Goal: Task Accomplishment & Management: Manage account settings

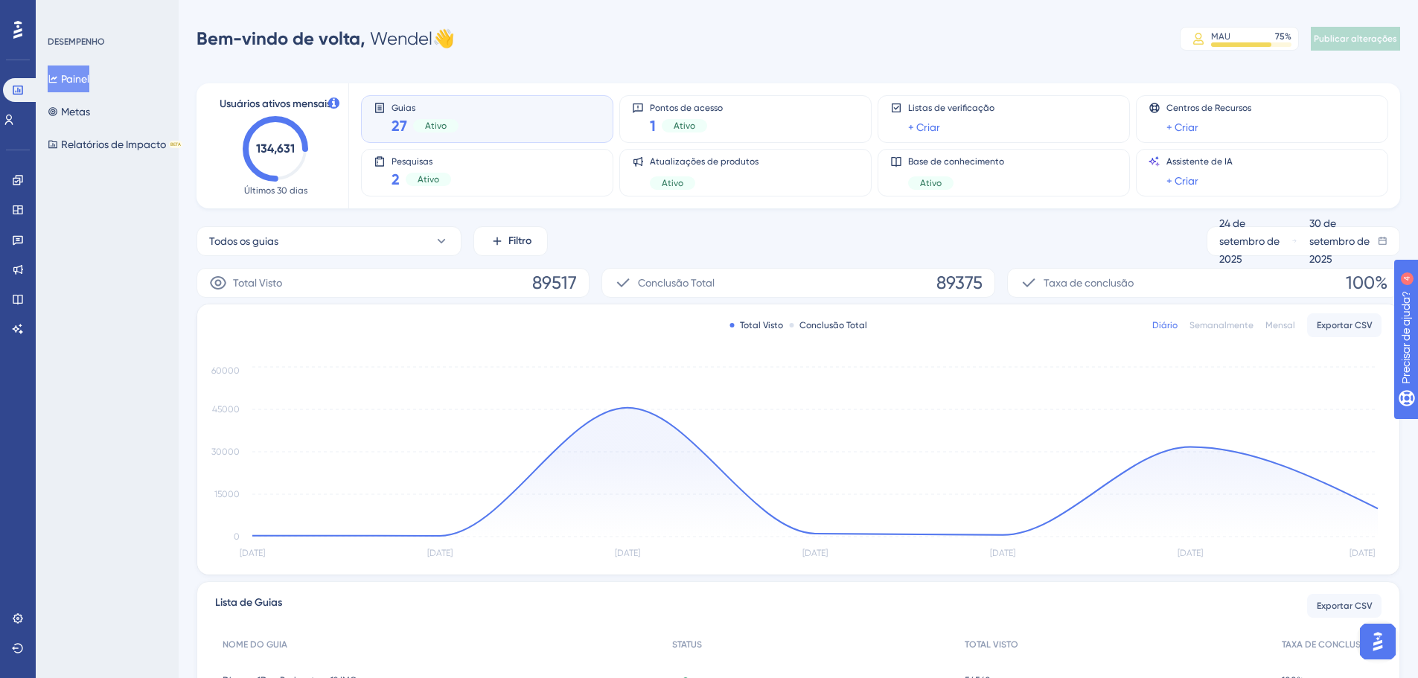
click at [1, 193] on div "Desempenho Usuários Noivado Widgets Opinião Atualizações de produtos Base de co…" at bounding box center [18, 339] width 36 height 678
click at [12, 191] on link at bounding box center [18, 180] width 12 height 24
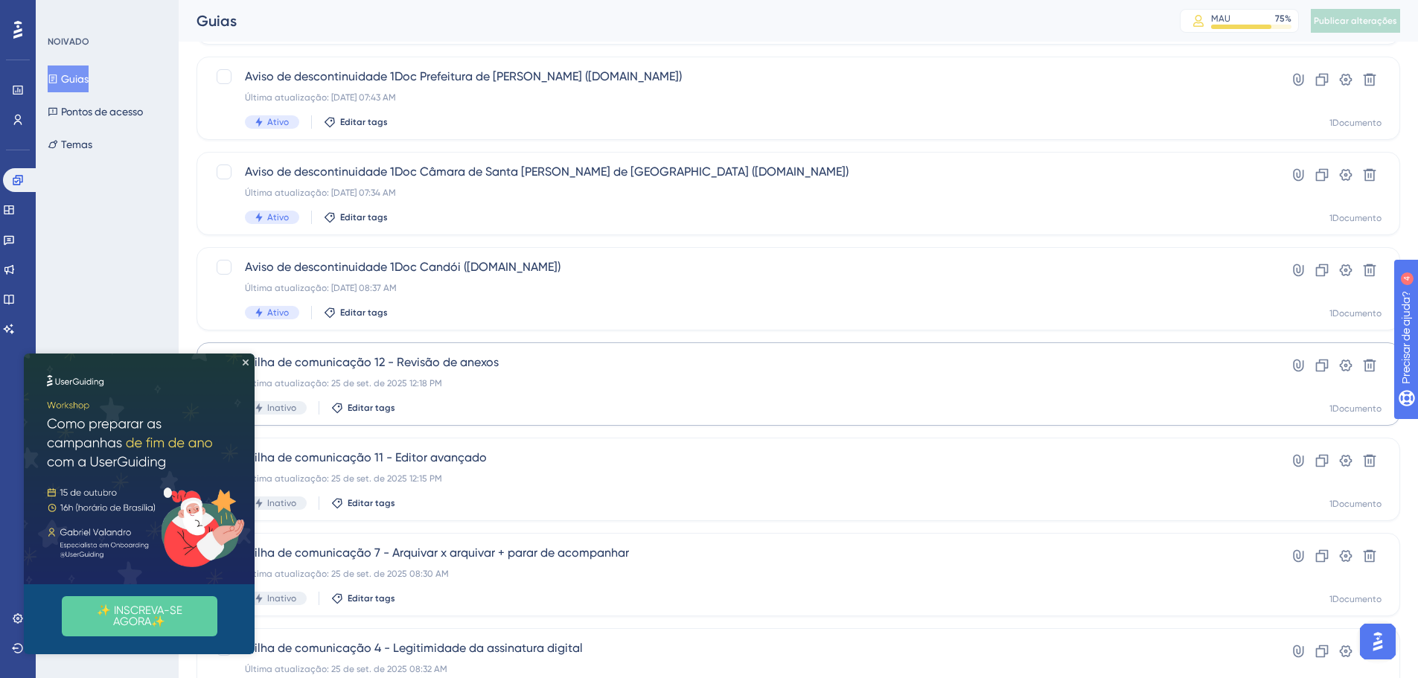
scroll to position [298, 0]
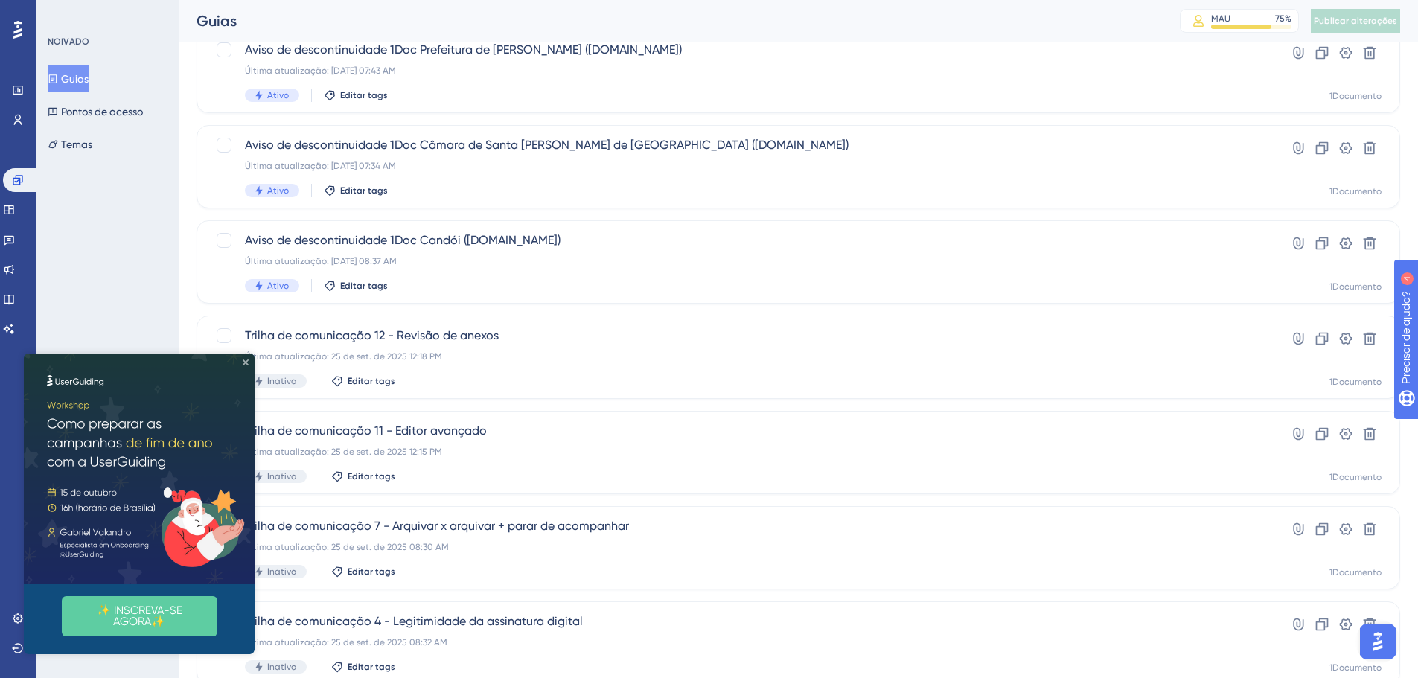
click at [243, 364] on icon "Fechar visualização" at bounding box center [246, 362] width 6 height 6
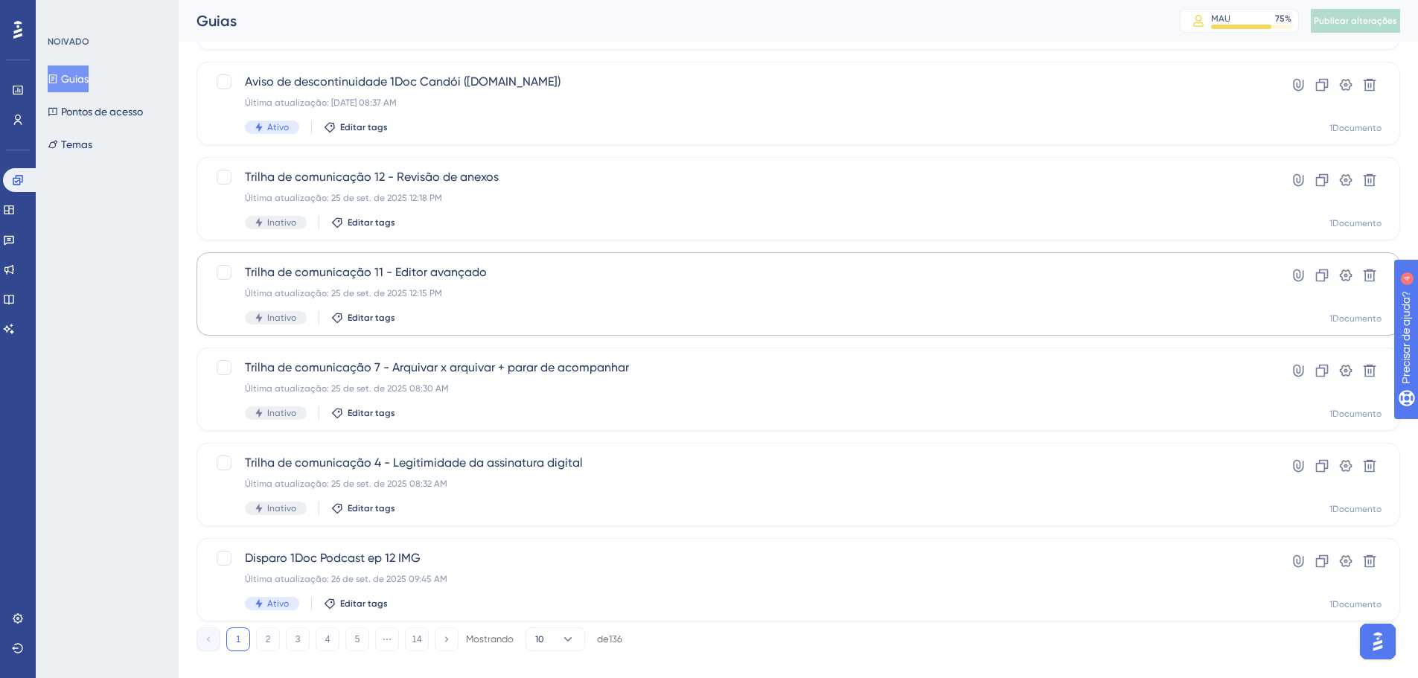
scroll to position [477, 0]
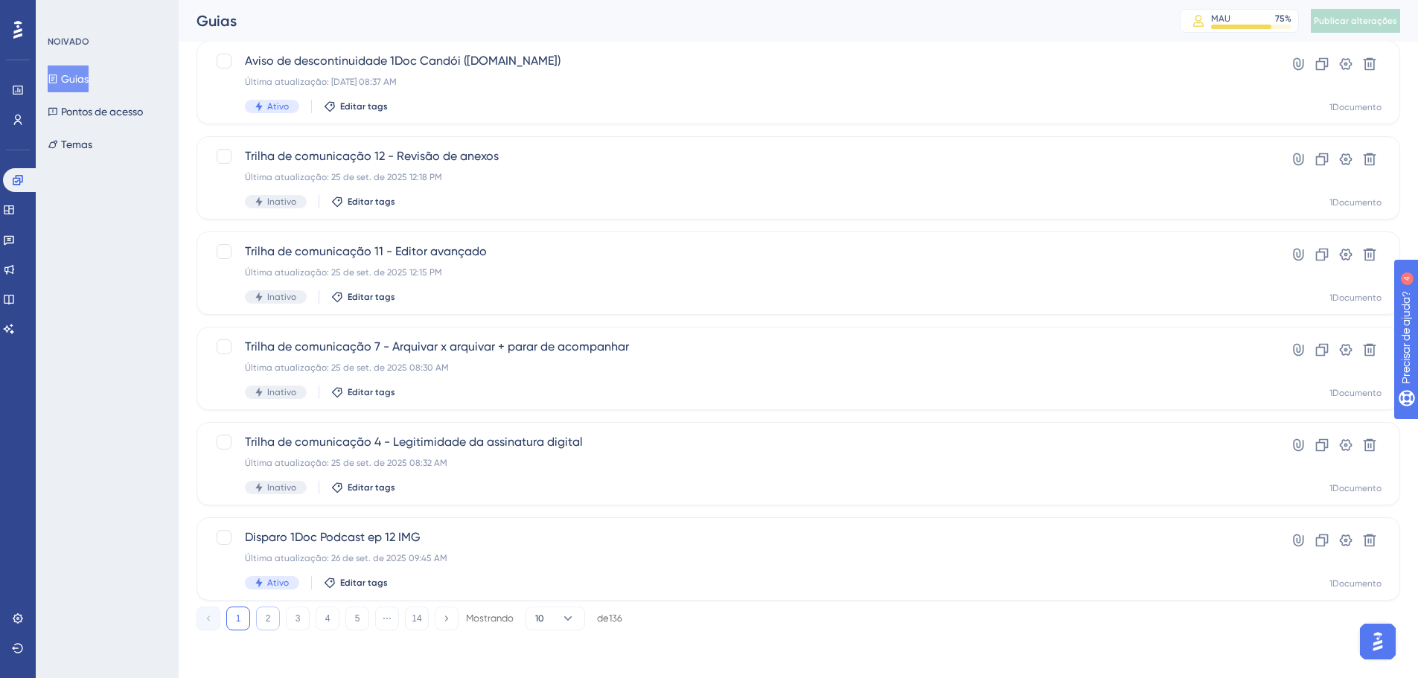
click at [266, 620] on font "2" at bounding box center [268, 618] width 5 height 10
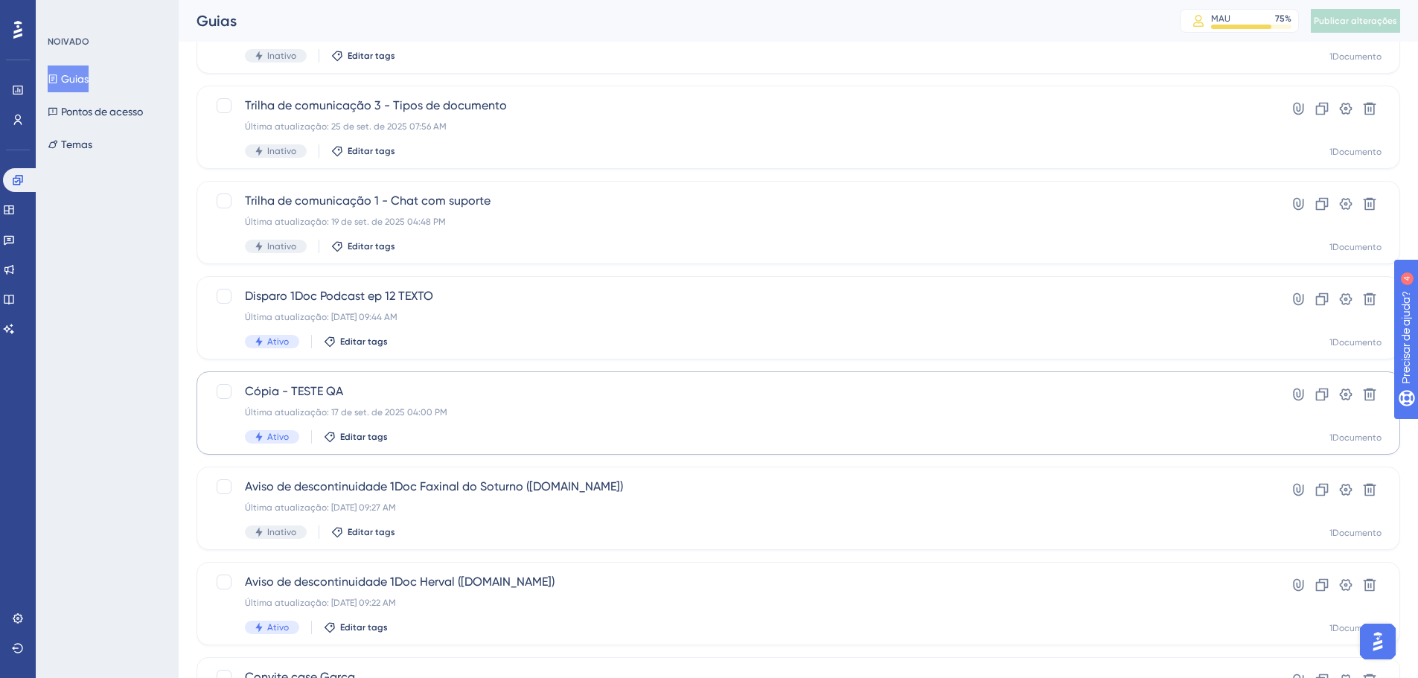
scroll to position [372, 0]
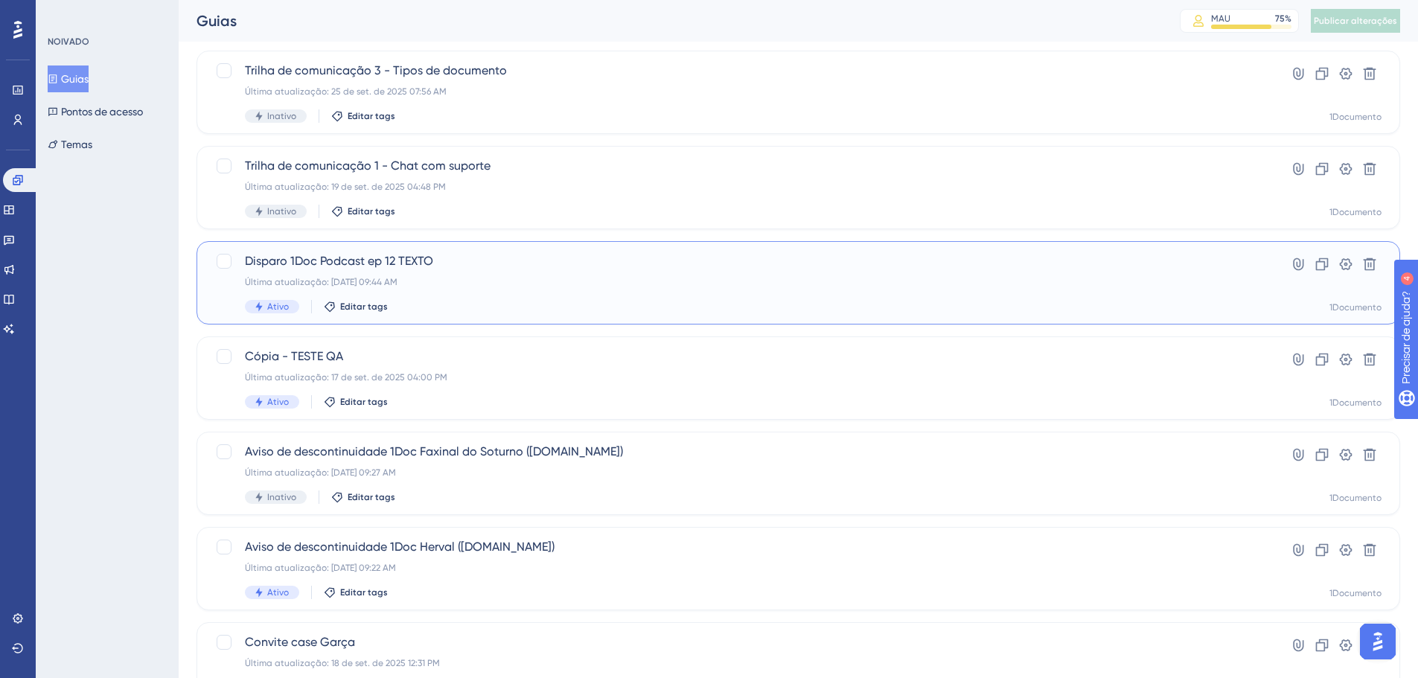
click at [380, 275] on div "Disparo 1Doc Podcast ep 12 TEXTO Última atualização: [DATE] 09:44 AM Ativo Edit…" at bounding box center [739, 282] width 988 height 61
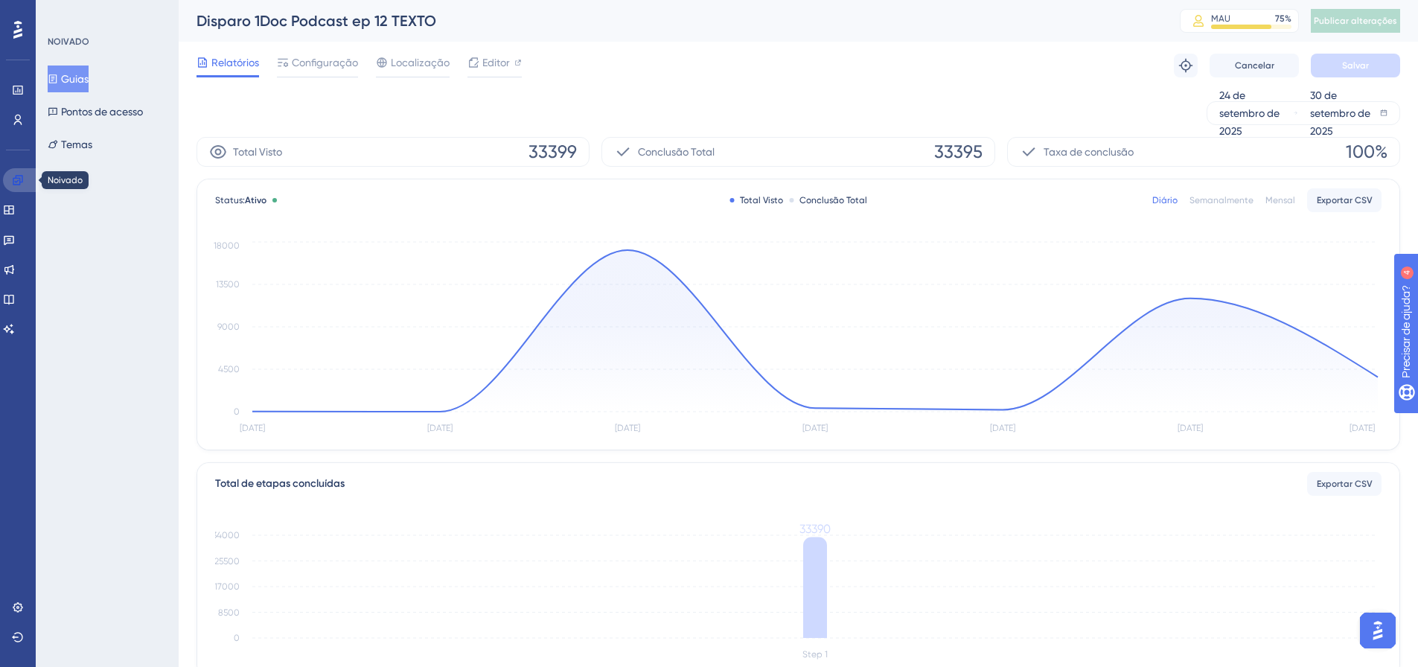
click at [11, 175] on link at bounding box center [21, 180] width 36 height 24
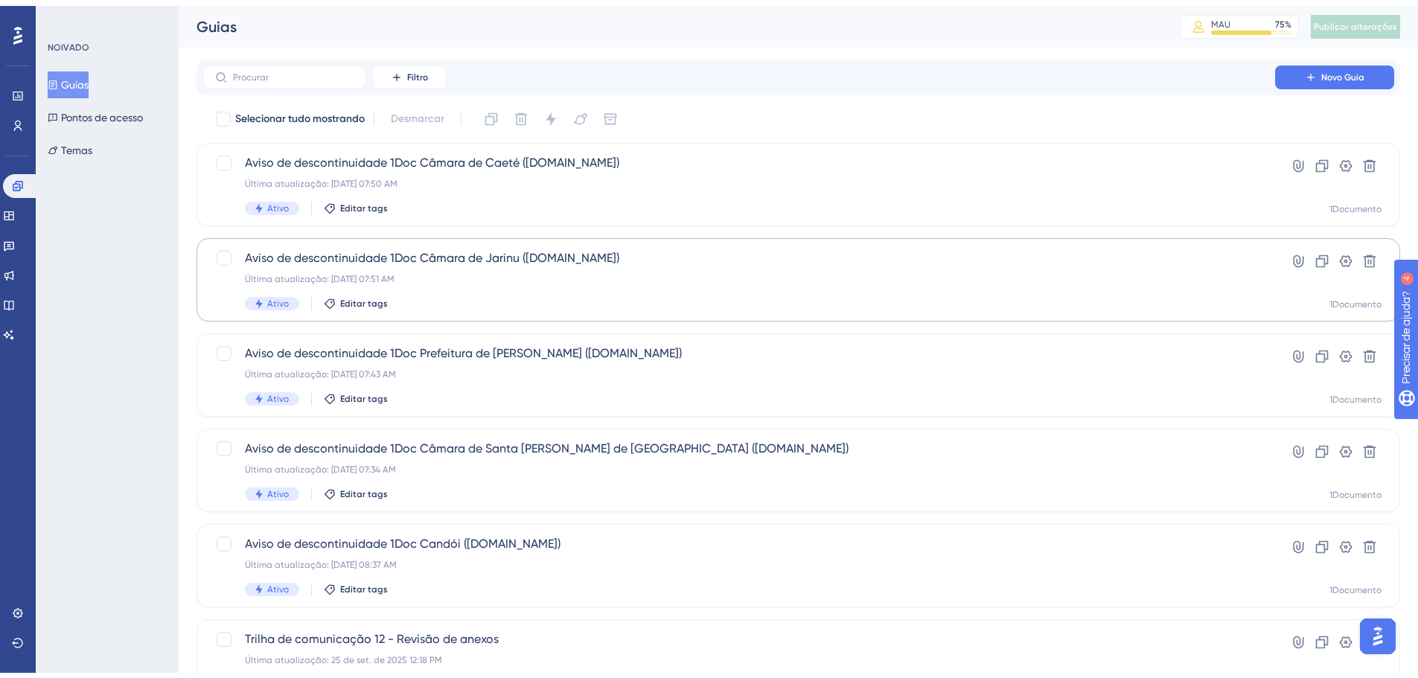
scroll to position [477, 0]
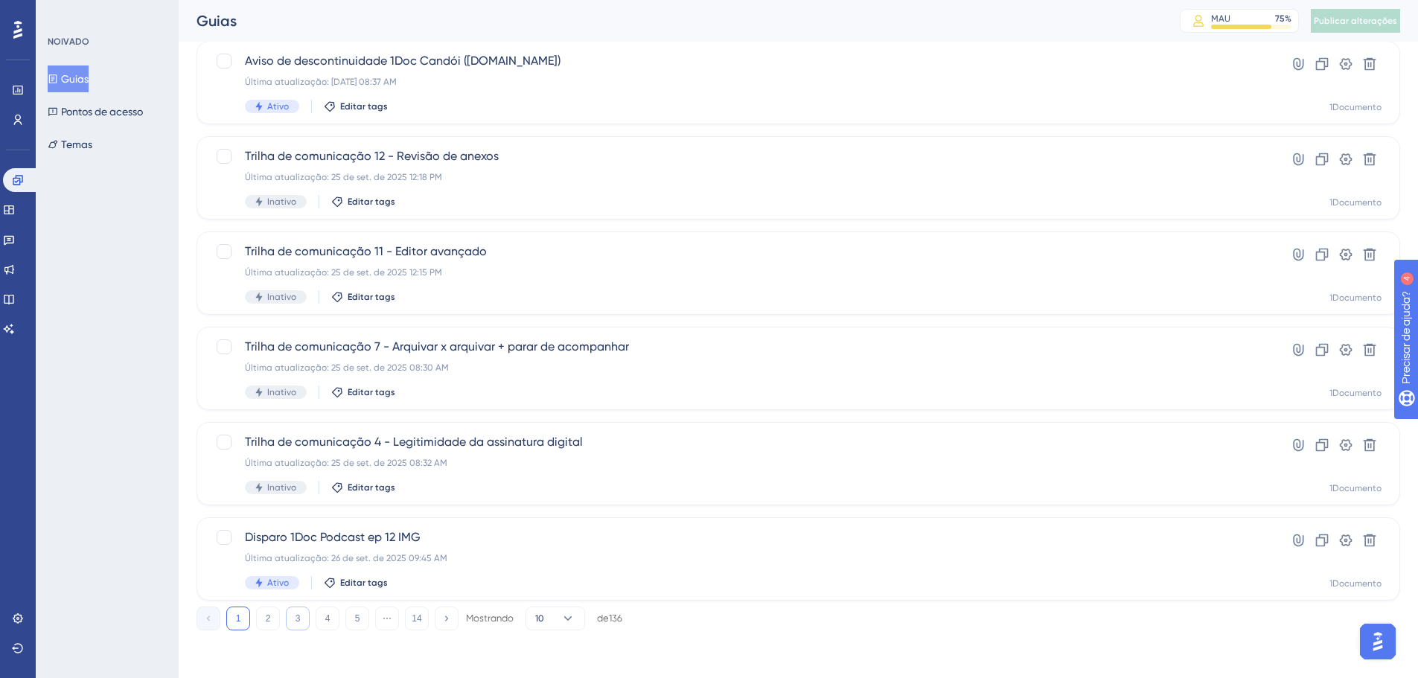
click at [301, 618] on button "3" at bounding box center [298, 619] width 24 height 24
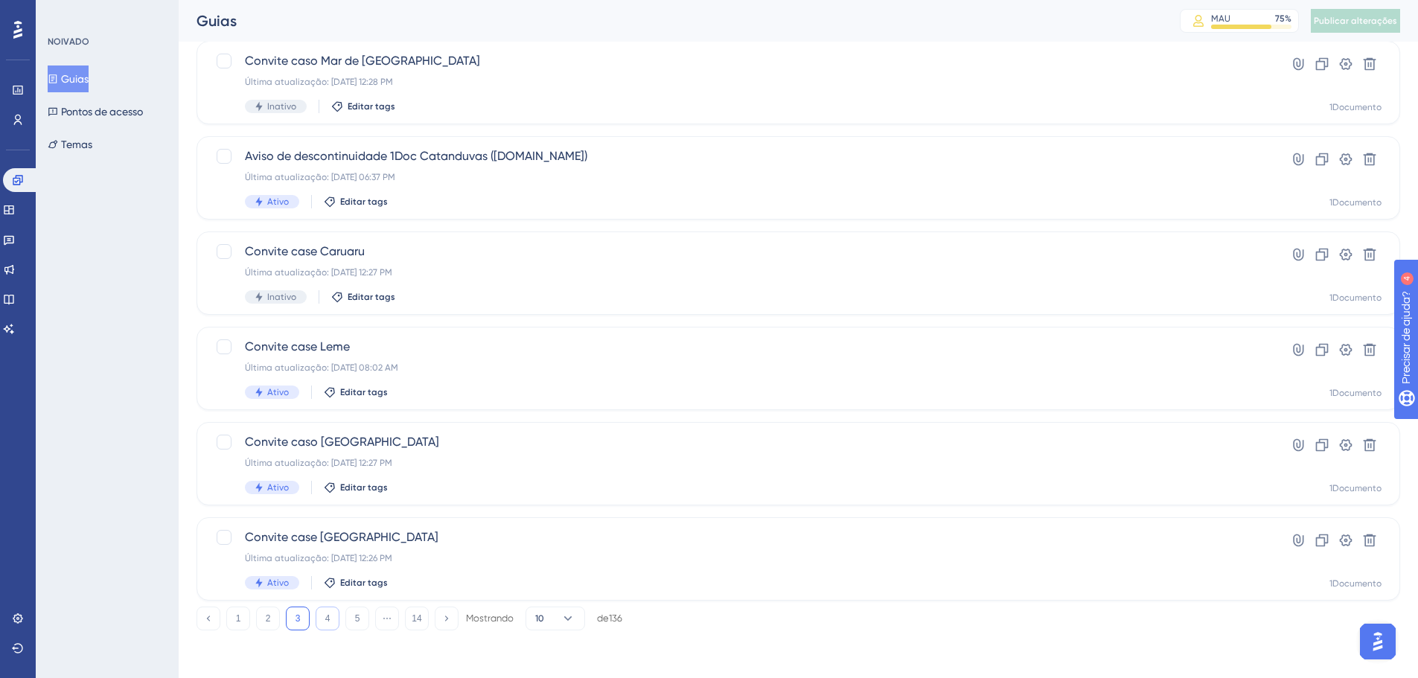
click at [325, 612] on button "4" at bounding box center [328, 619] width 24 height 24
click at [263, 616] on button "2" at bounding box center [268, 619] width 24 height 24
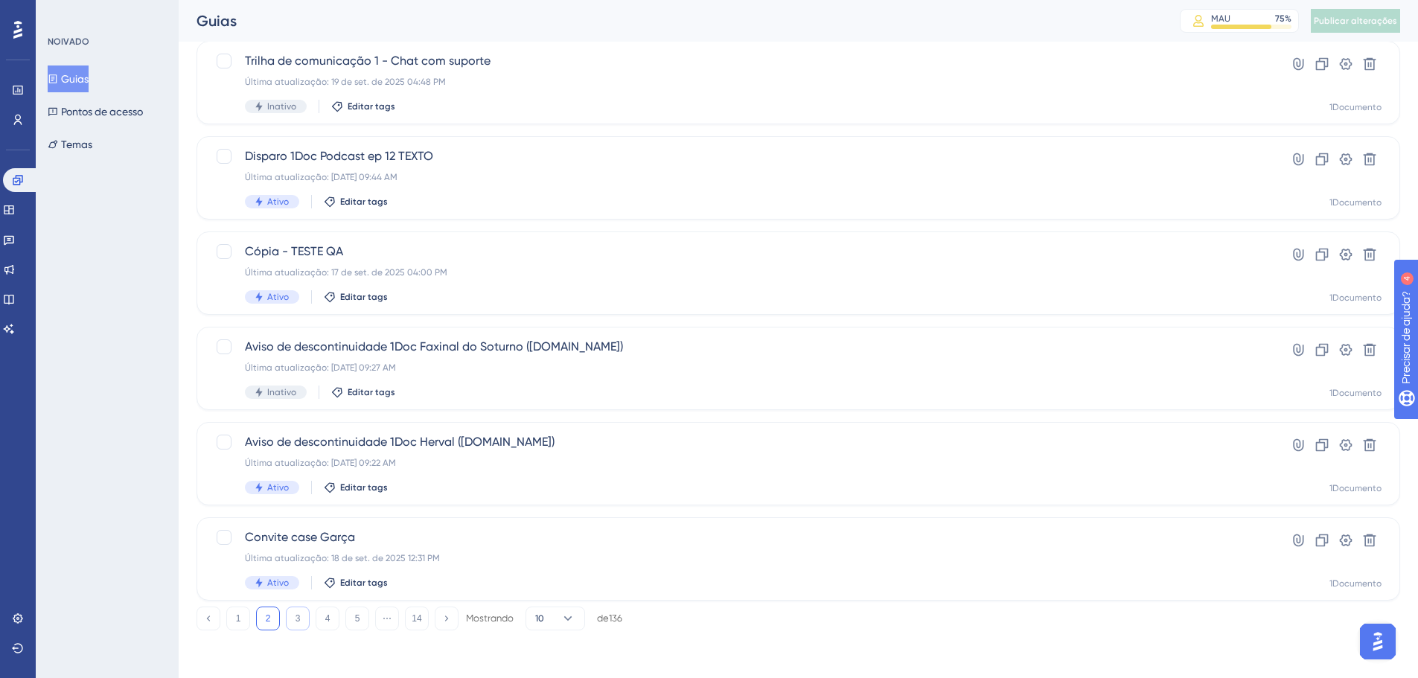
click at [291, 623] on button "3" at bounding box center [298, 619] width 24 height 24
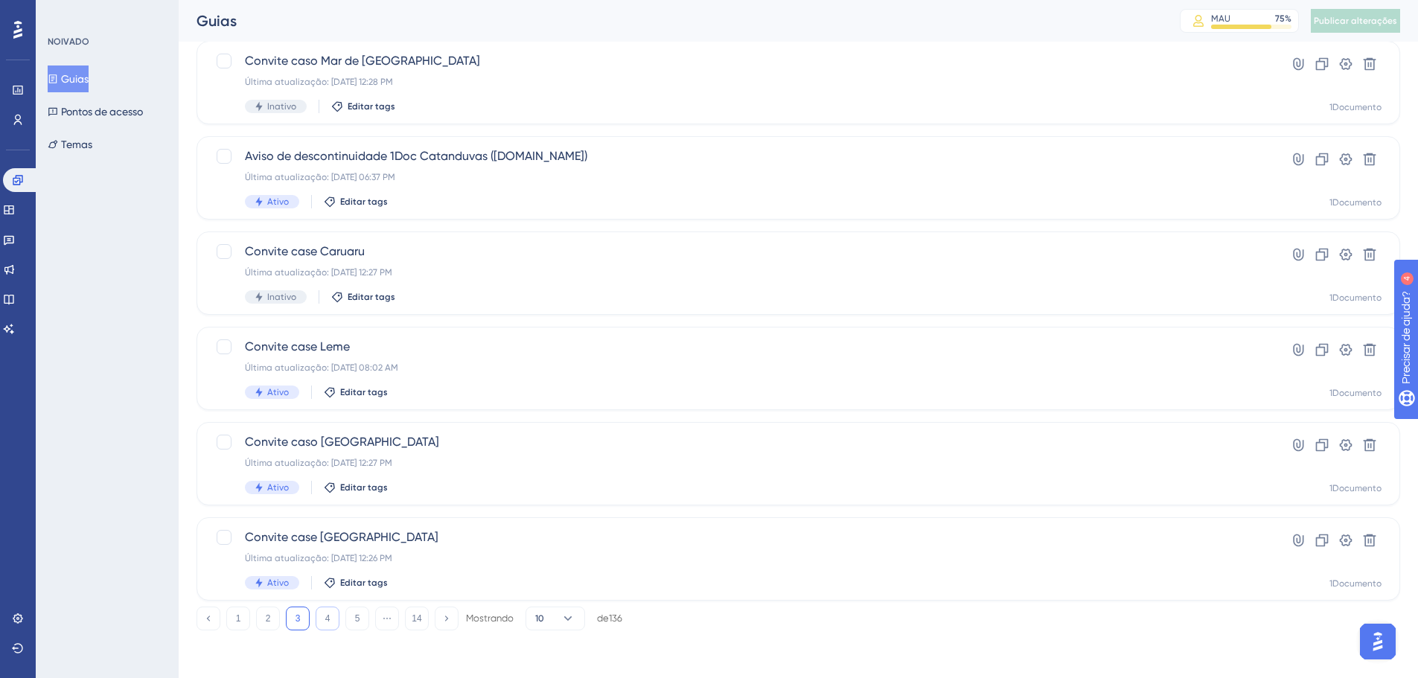
click at [327, 625] on button "4" at bounding box center [328, 619] width 24 height 24
click at [354, 622] on button "5" at bounding box center [357, 619] width 24 height 24
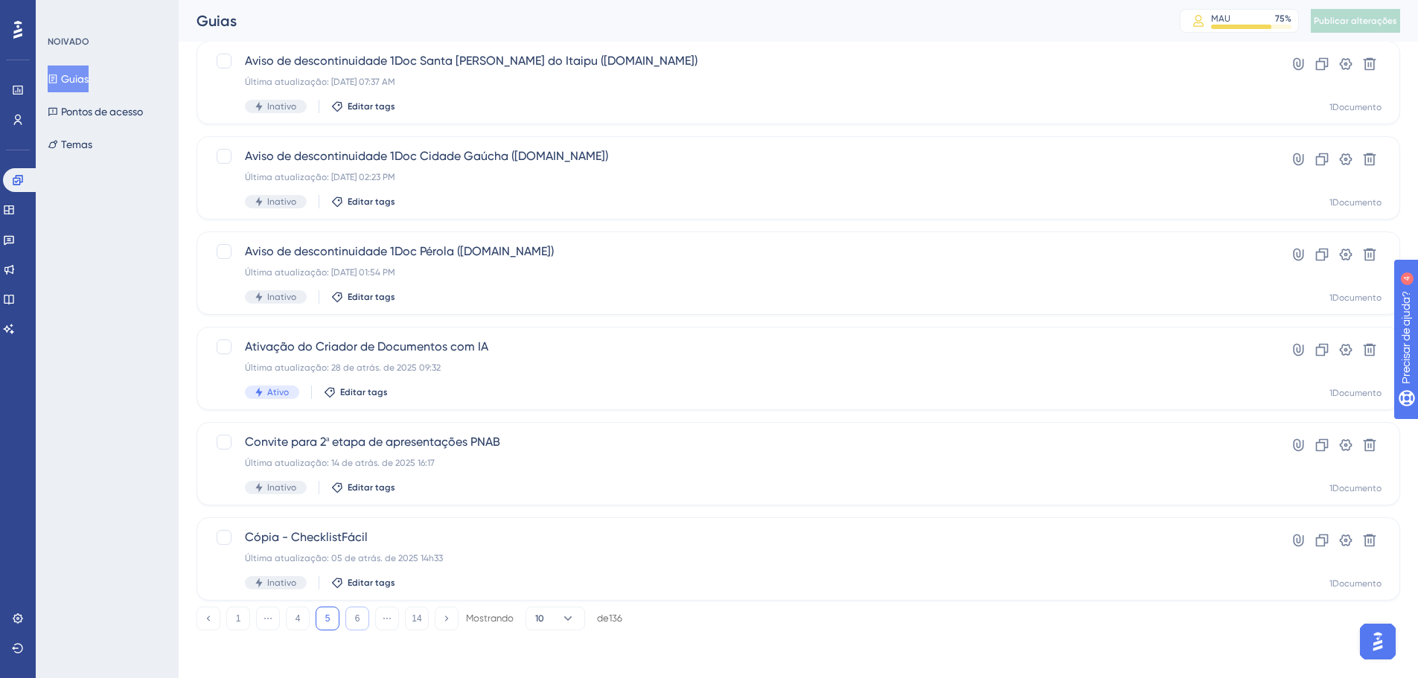
click at [356, 614] on font "6" at bounding box center [357, 618] width 5 height 10
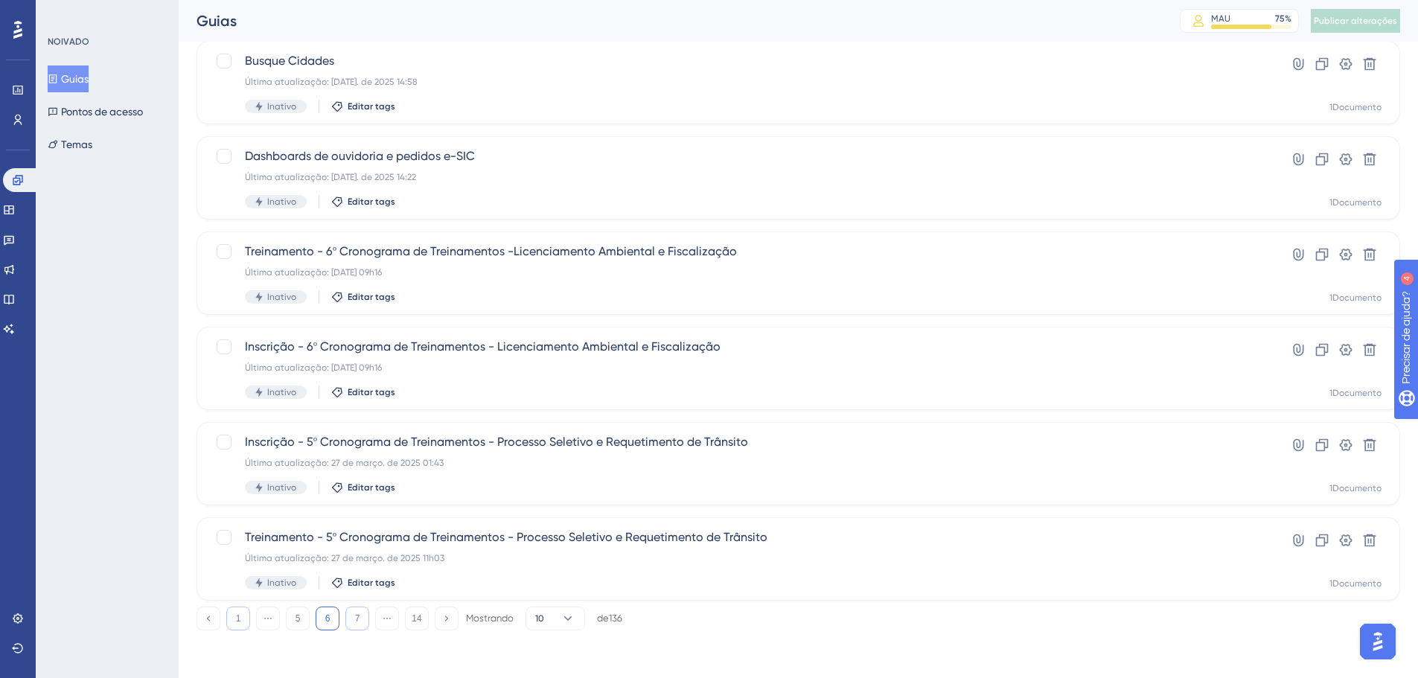
click at [234, 626] on button "1" at bounding box center [238, 619] width 24 height 24
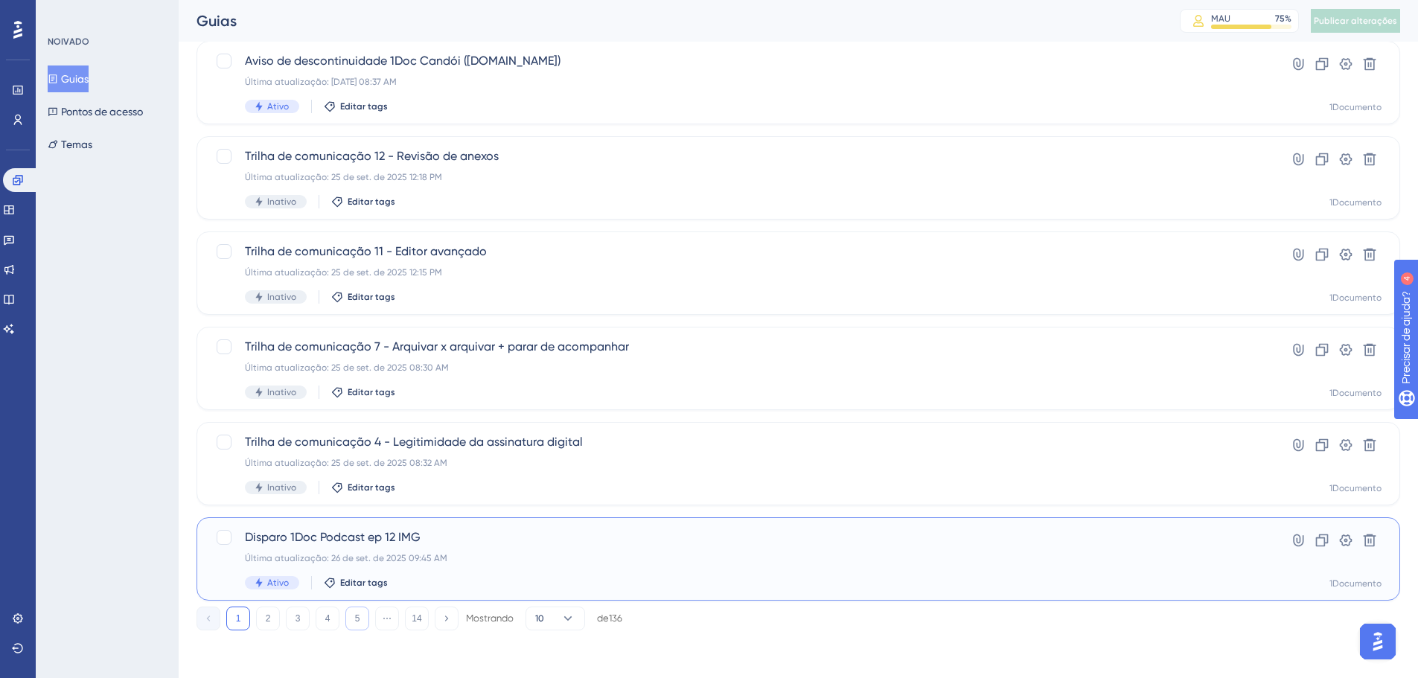
click at [336, 544] on span "Disparo 1Doc Podcast ep 12 IMG" at bounding box center [739, 537] width 988 height 18
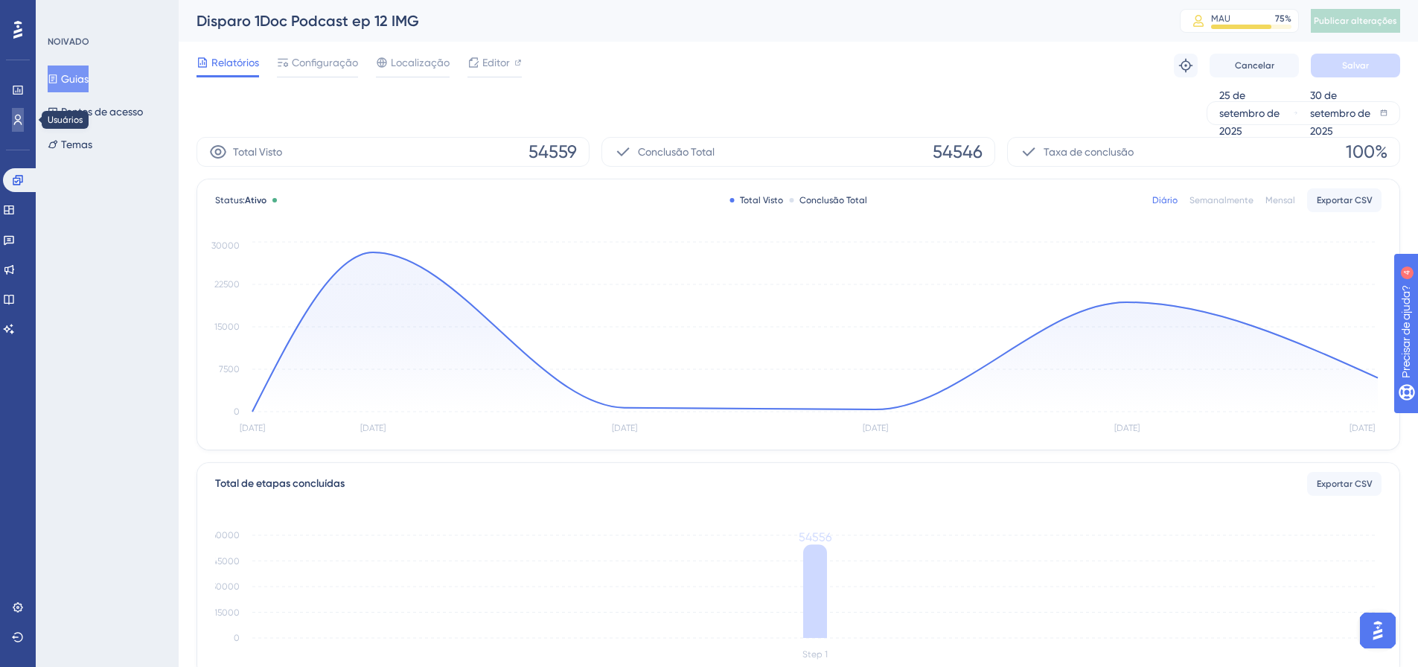
click at [14, 114] on icon at bounding box center [18, 120] width 12 height 12
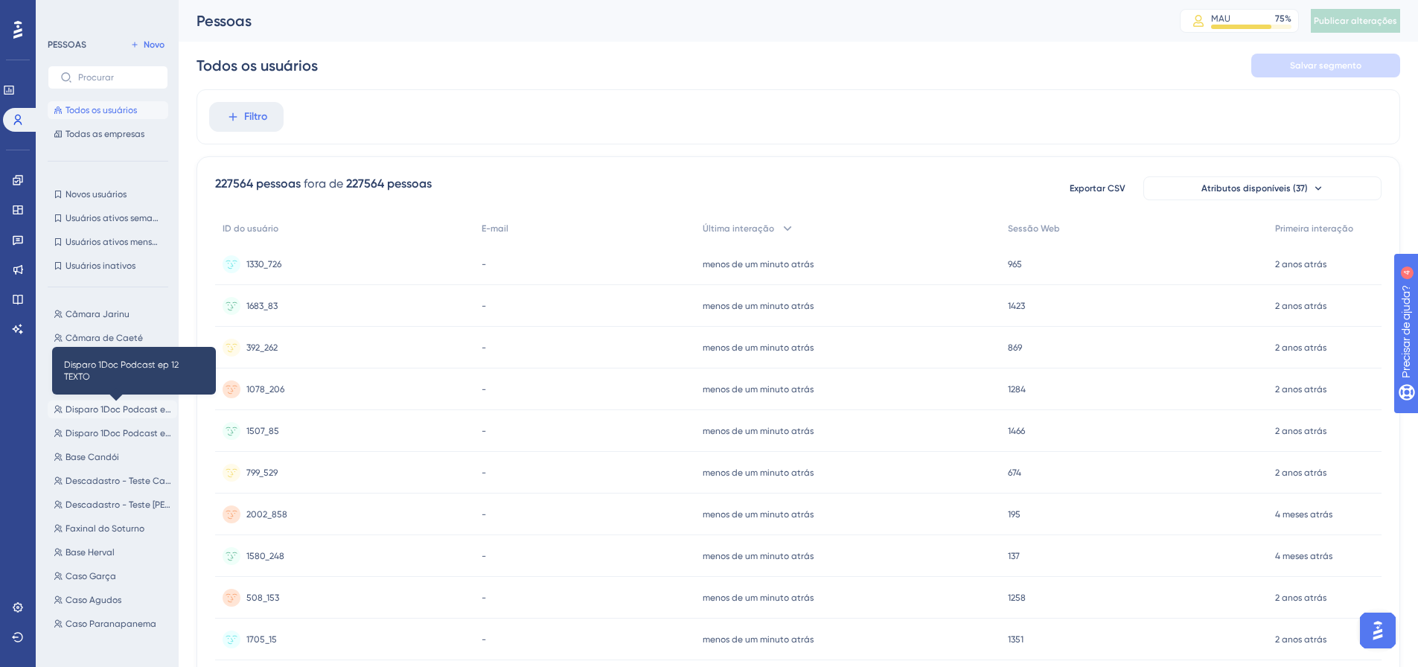
click at [130, 408] on font "Disparo 1Doc Podcast ep 12 TEXTO" at bounding box center [137, 409] width 144 height 10
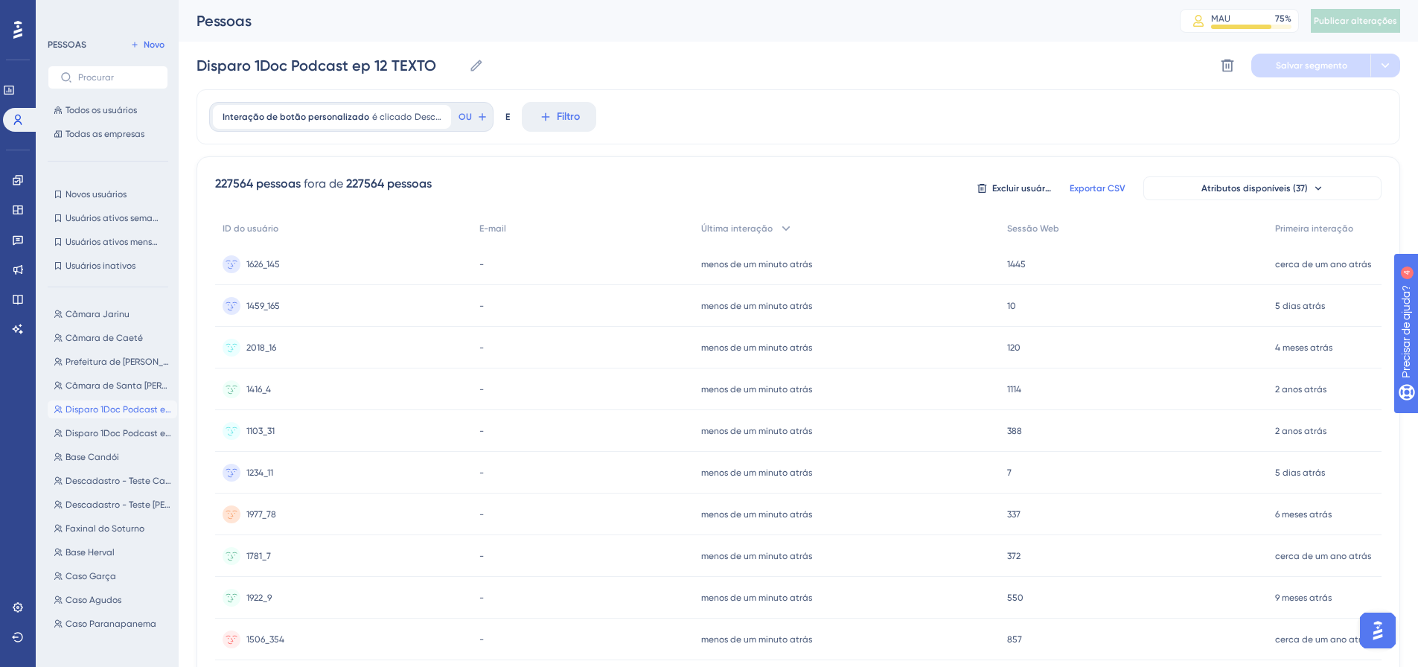
click at [1102, 186] on font "Exportar CSV" at bounding box center [1097, 188] width 56 height 10
click at [121, 432] on font "Disparo 1Doc Podcast ep 12 IMG" at bounding box center [132, 433] width 134 height 10
click at [1095, 182] on span "Exportar CSV" at bounding box center [1097, 188] width 56 height 12
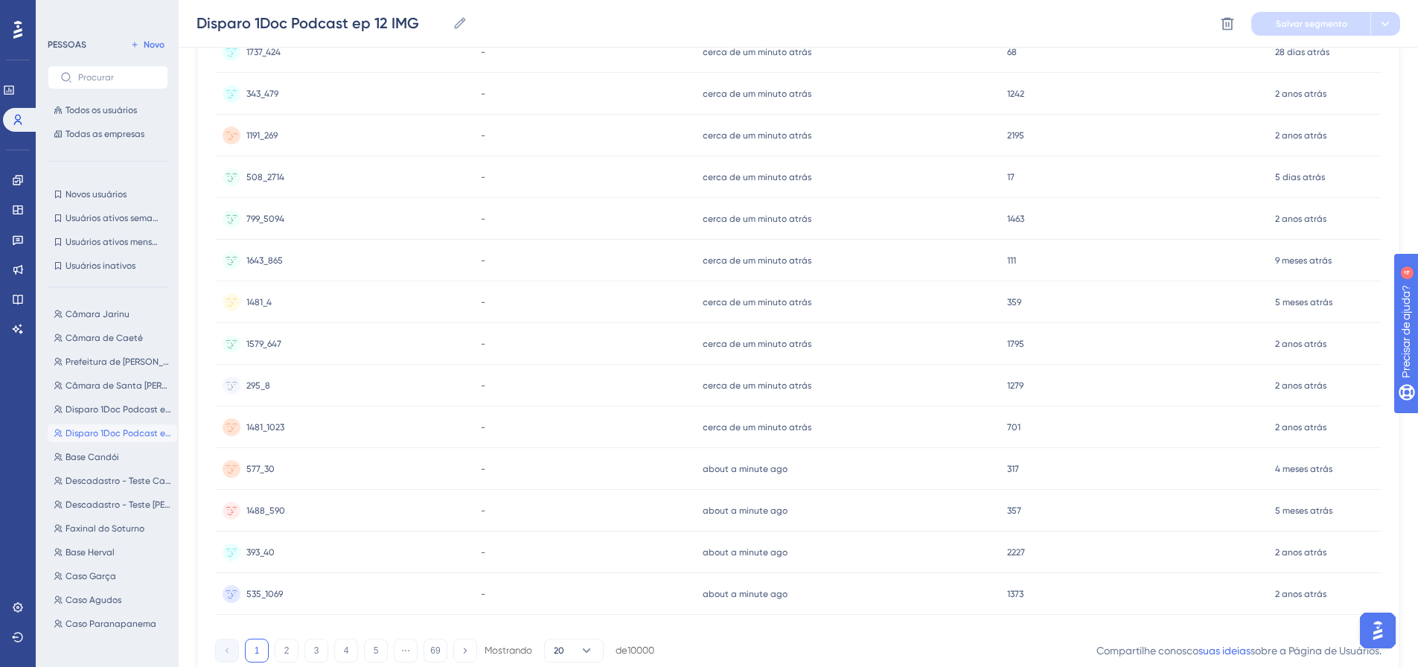
scroll to position [530, 0]
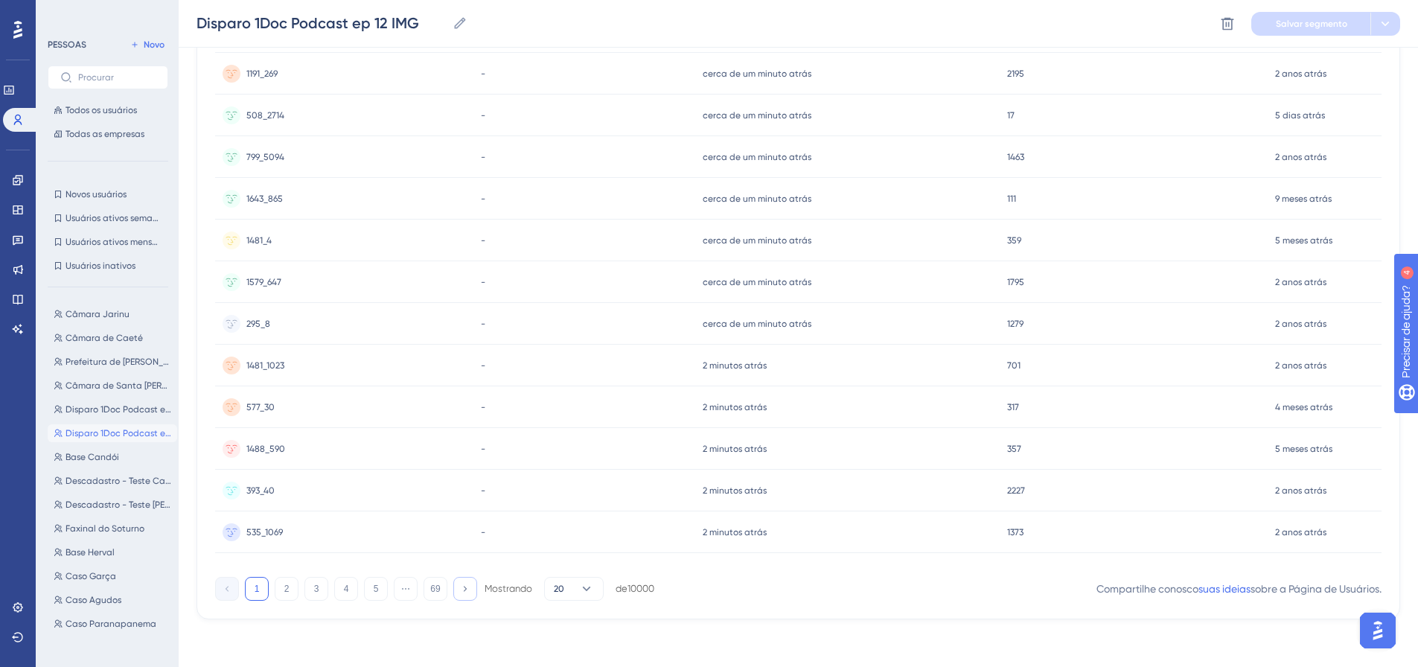
click at [462, 596] on button at bounding box center [465, 589] width 24 height 24
click at [443, 593] on button "69" at bounding box center [435, 589] width 24 height 24
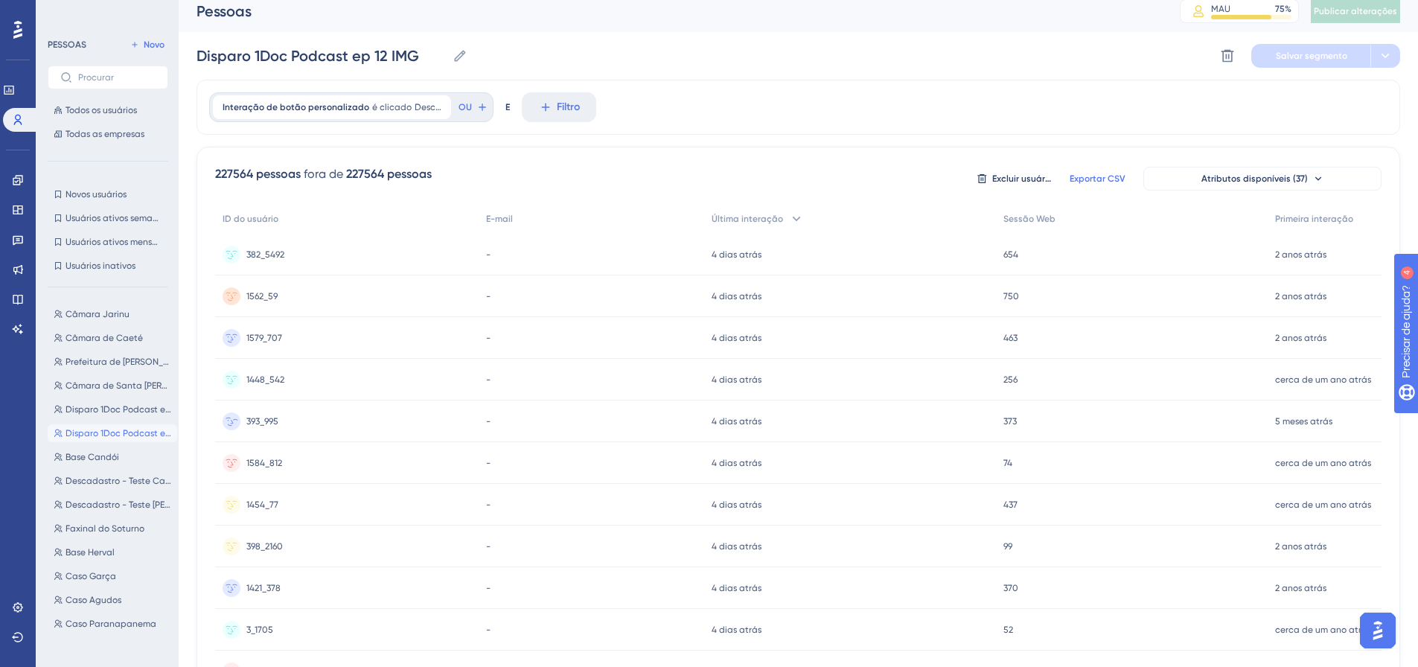
scroll to position [0, 0]
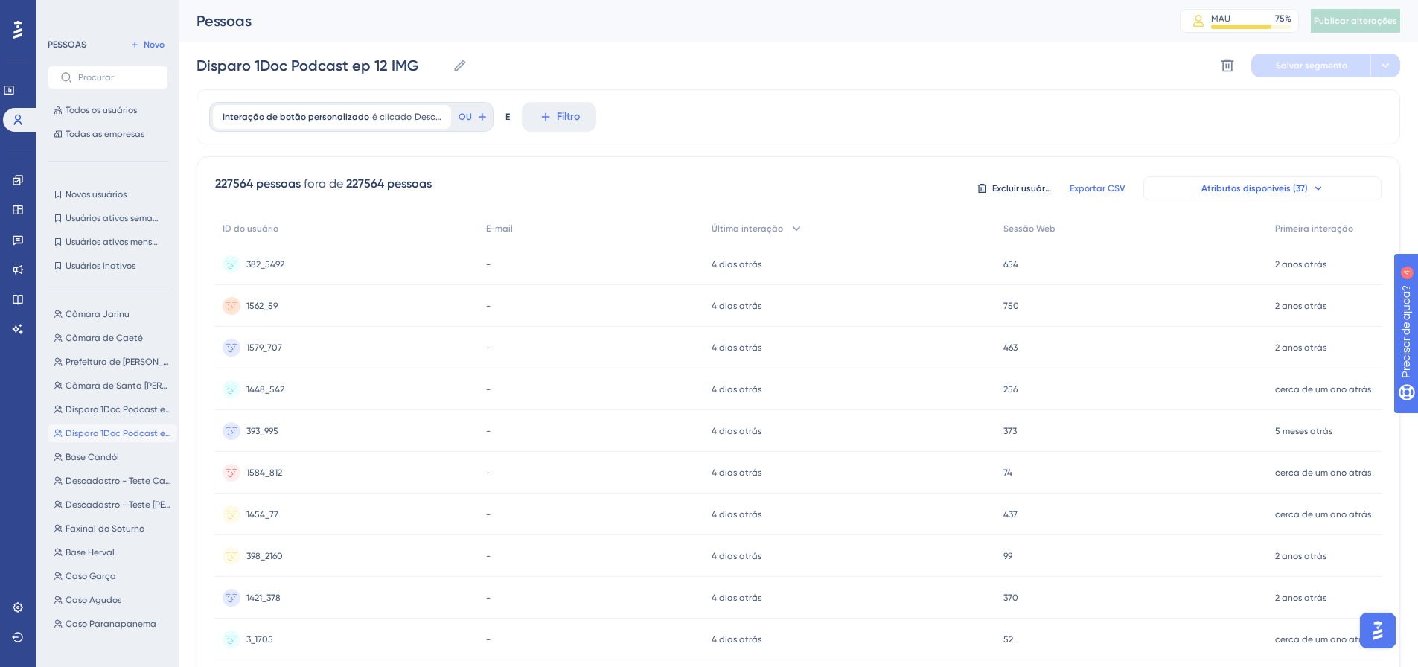
click at [1289, 182] on button "Atributos disponíveis (37)" at bounding box center [1262, 188] width 238 height 24
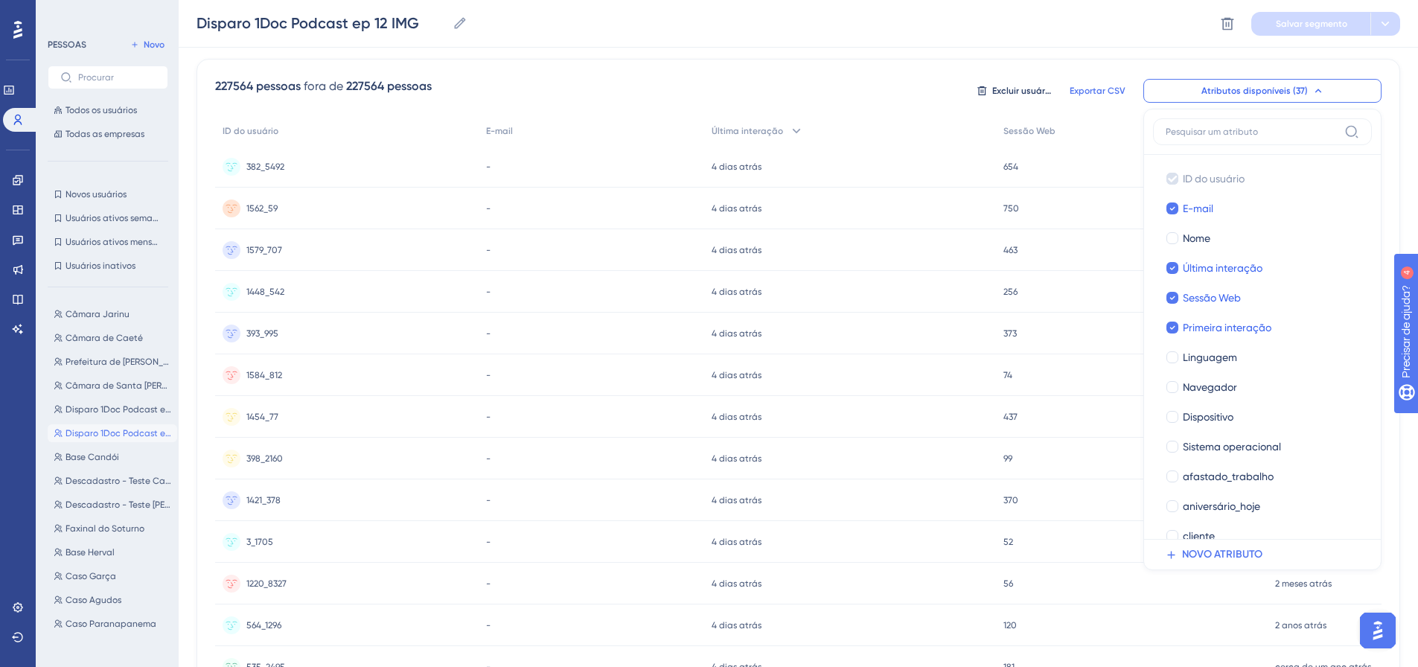
click at [878, 42] on div "Disparo 1Doc Podcast ep 12 IMG Disparo 1Doc Podcast ep 12 IMG Excluir segmento …" at bounding box center [798, 24] width 1239 height 48
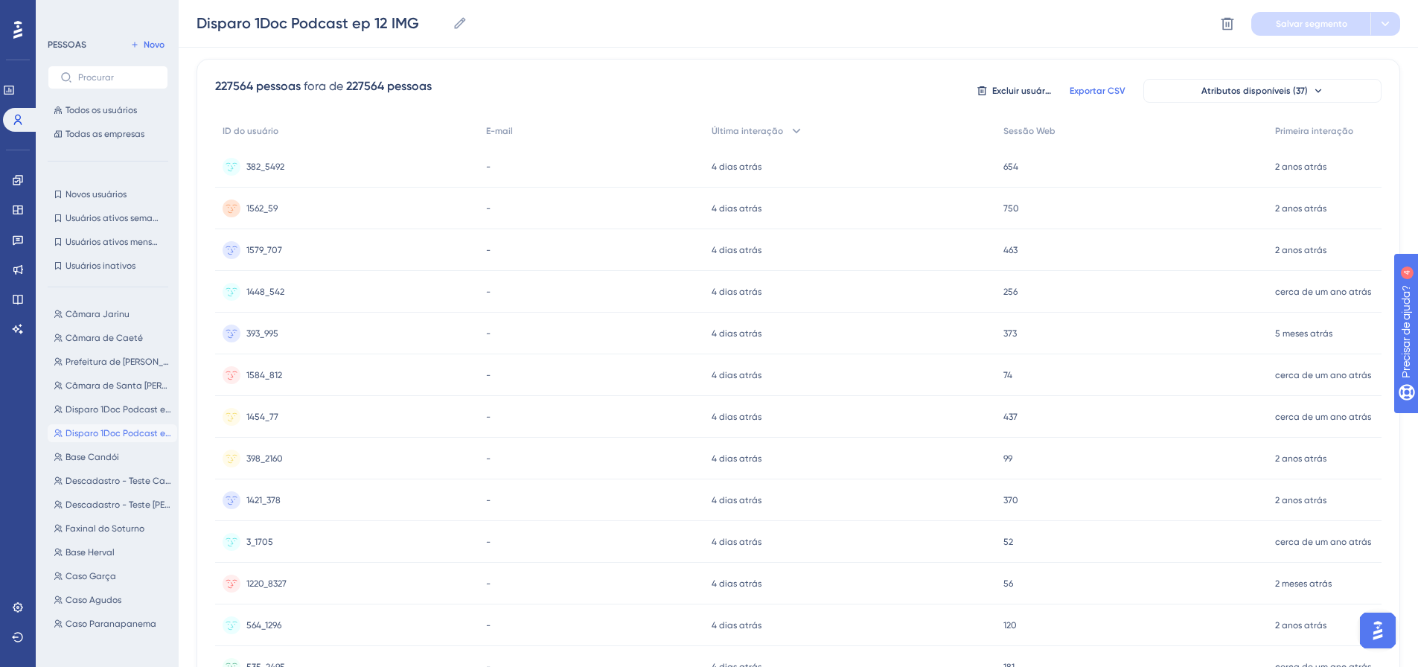
click at [1095, 91] on font "Exportar CSV" at bounding box center [1097, 91] width 56 height 10
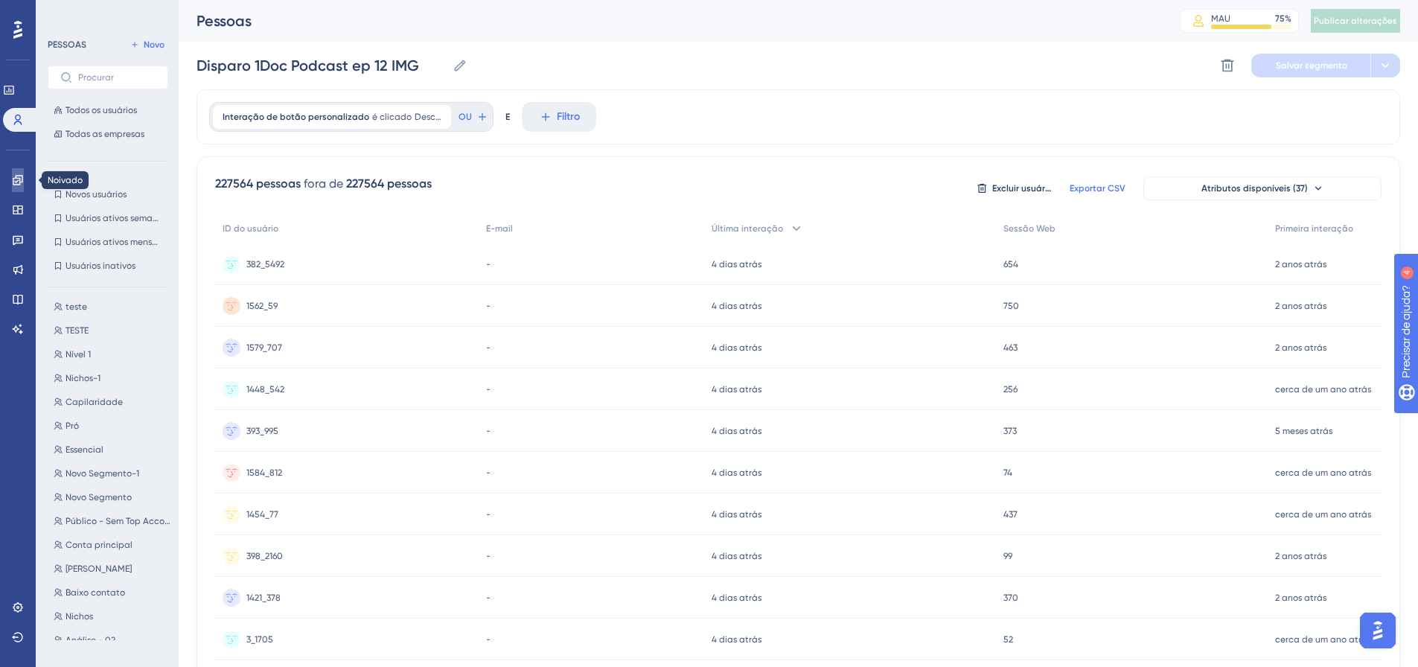
scroll to position [1116, 0]
click at [79, 412] on button "Pró Pró" at bounding box center [112, 412] width 129 height 18
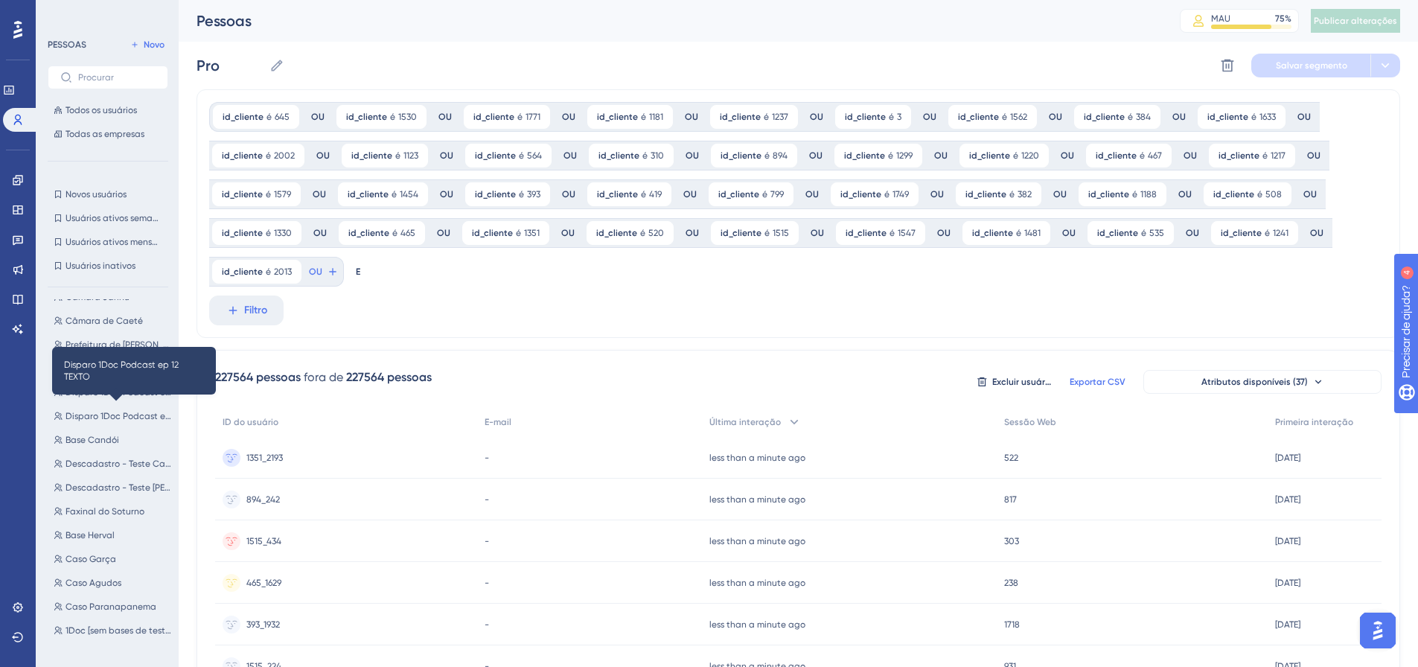
scroll to position [0, 0]
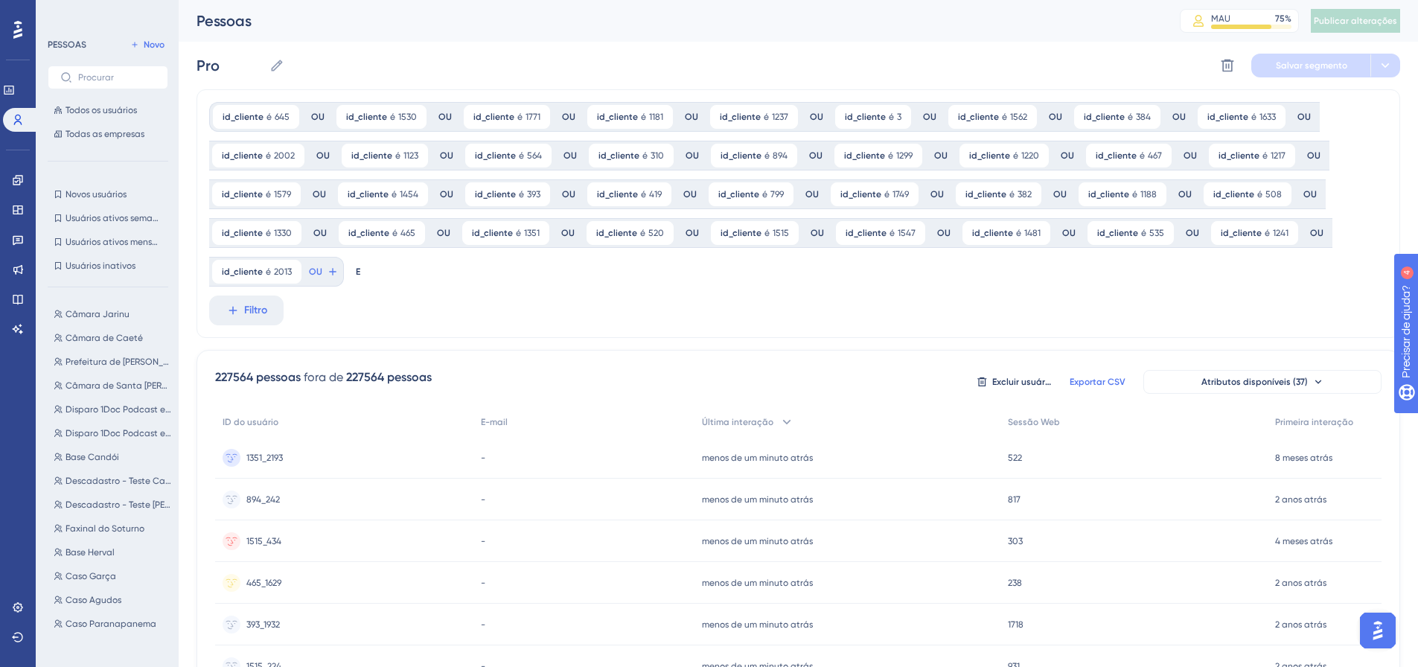
click at [1095, 388] on button "Exportar CSV" at bounding box center [1097, 382] width 74 height 24
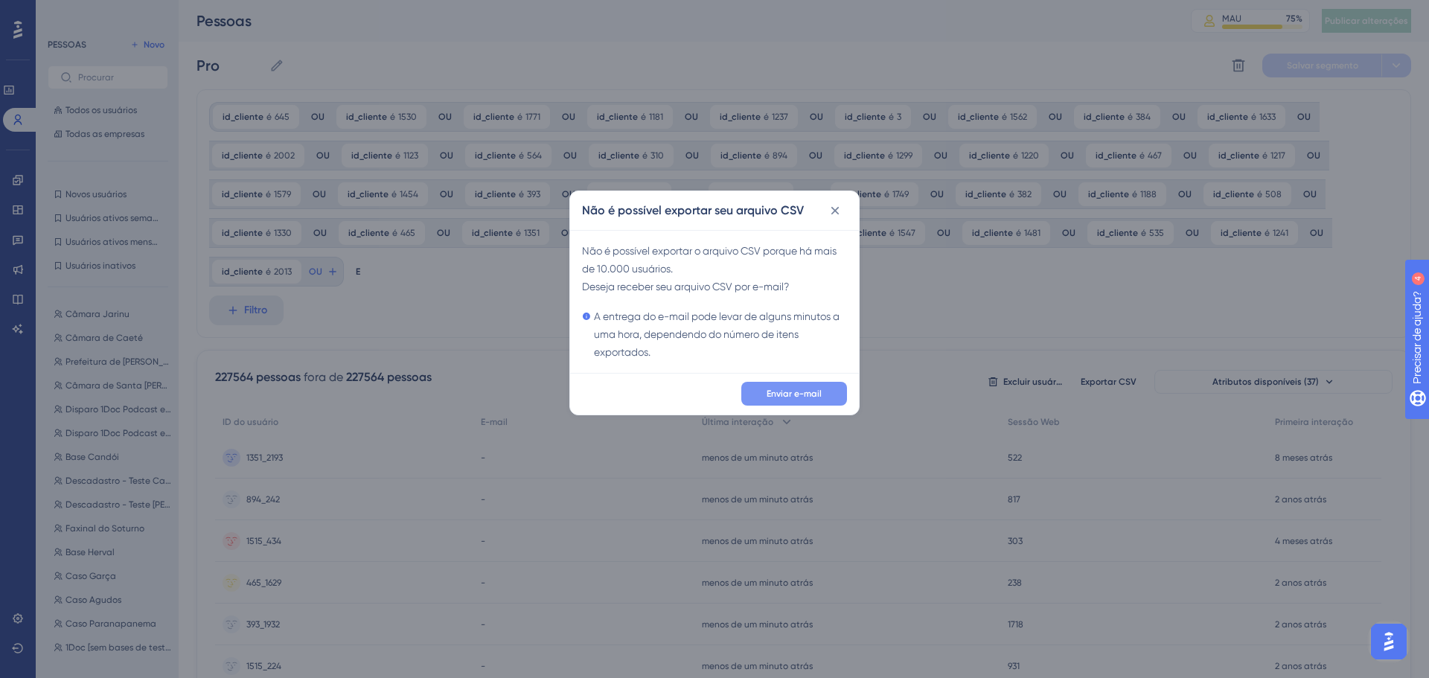
click at [787, 387] on button "Enviar e-mail" at bounding box center [794, 394] width 106 height 24
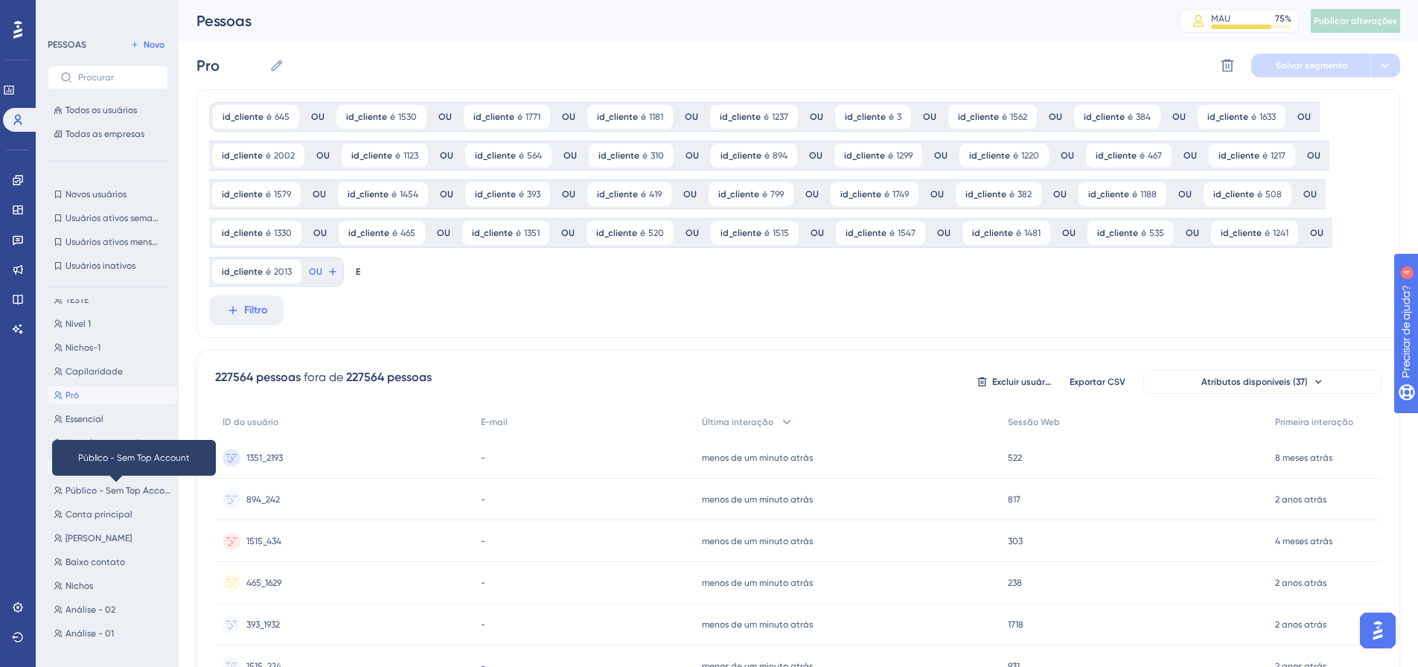
scroll to position [1107, 0]
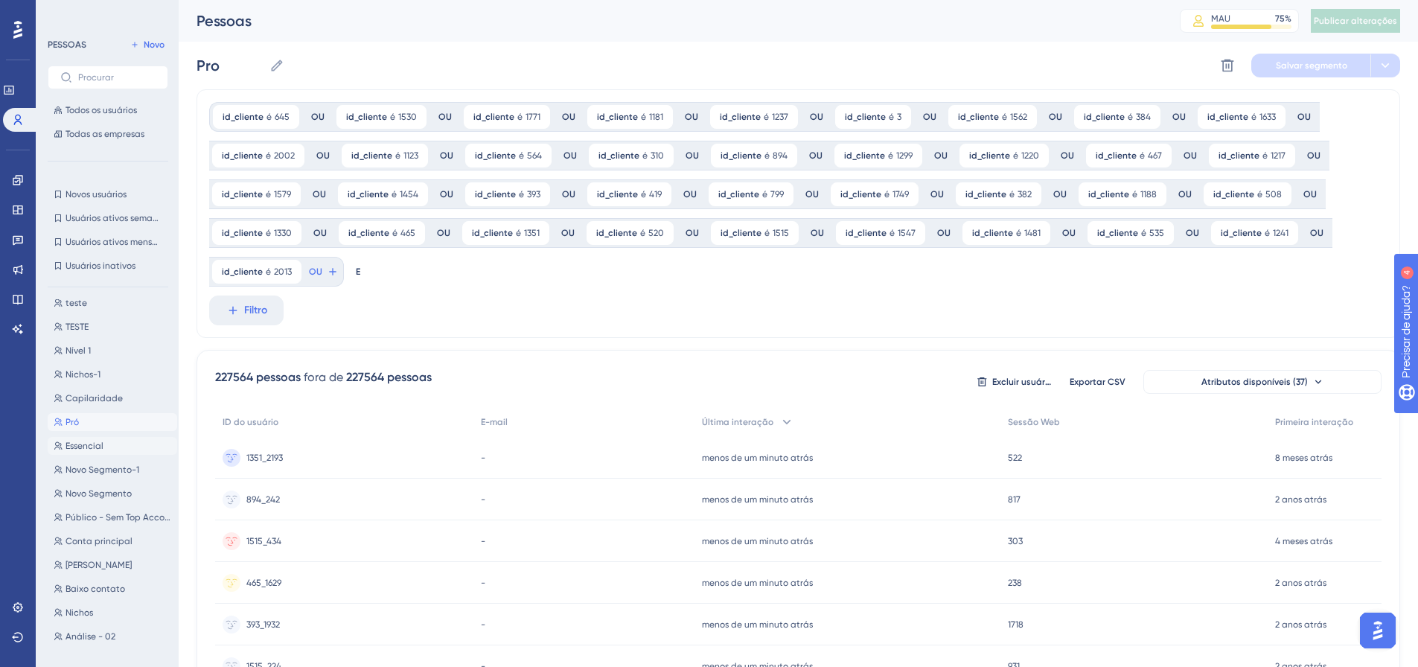
click at [103, 444] on font "Essencial" at bounding box center [84, 446] width 38 height 10
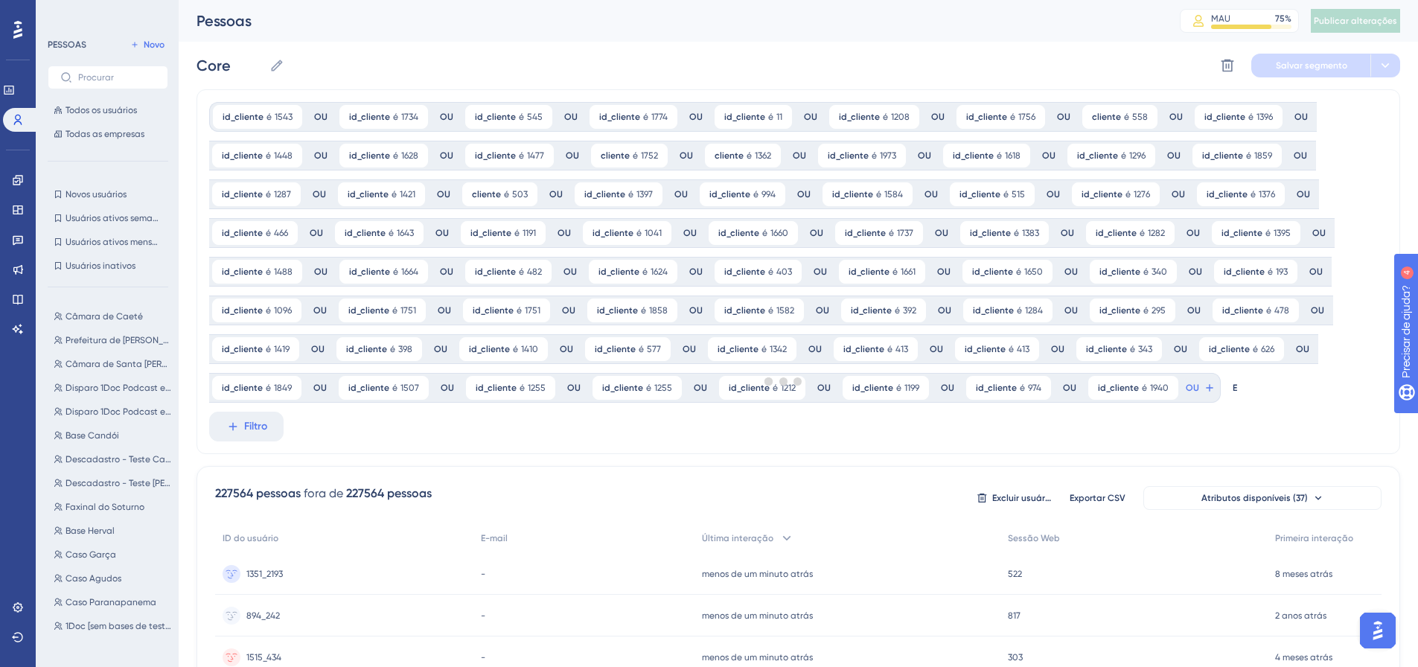
scroll to position [0, 0]
click at [1108, 498] on font "Exportar CSV" at bounding box center [1097, 498] width 56 height 10
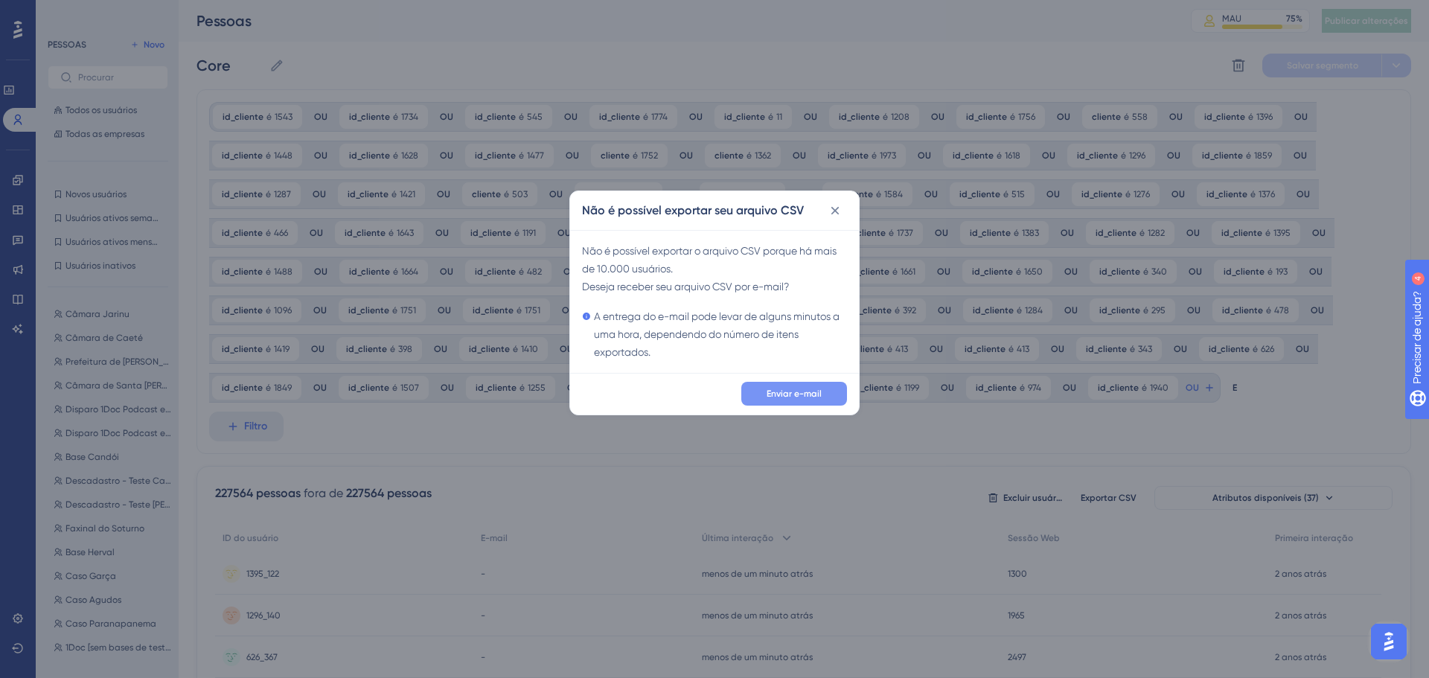
click at [809, 396] on font "Enviar e-mail" at bounding box center [794, 393] width 55 height 10
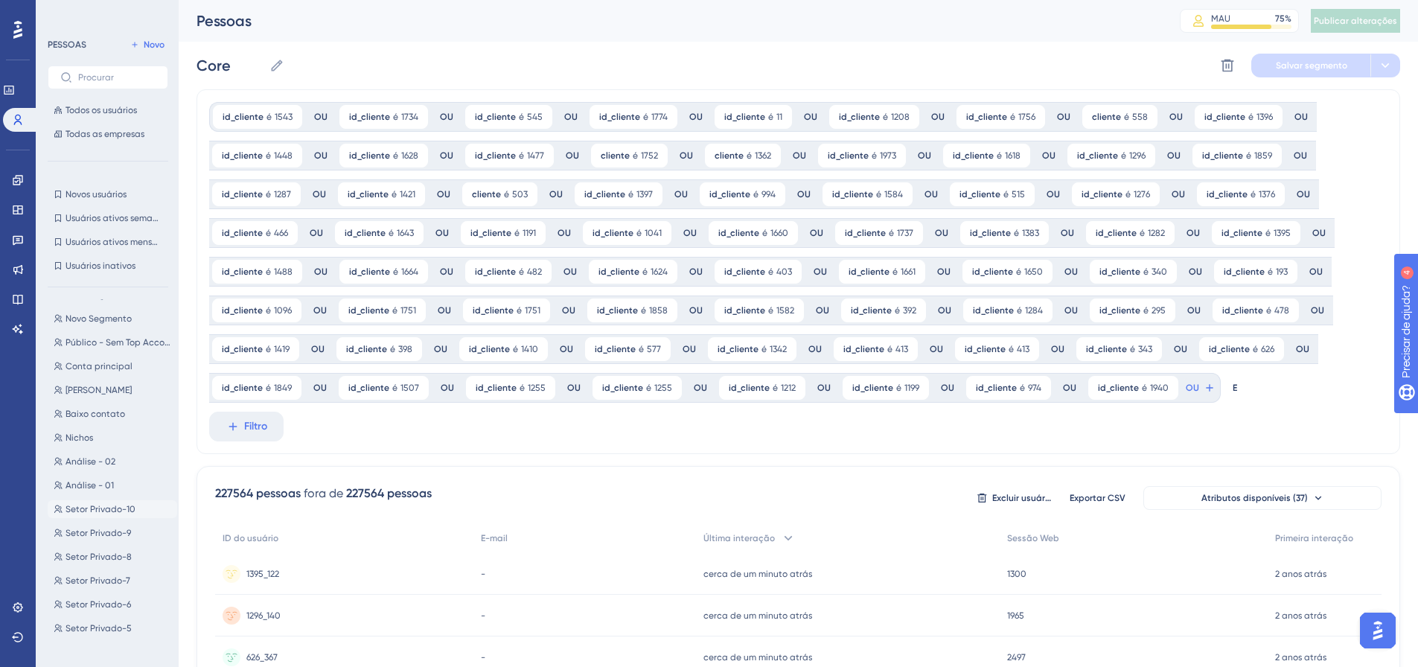
scroll to position [1255, 0]
drag, startPoint x: 81, startPoint y: 458, endPoint x: 699, endPoint y: 2, distance: 767.9
click at [80, 459] on font "Nichos" at bounding box center [79, 463] width 28 height 10
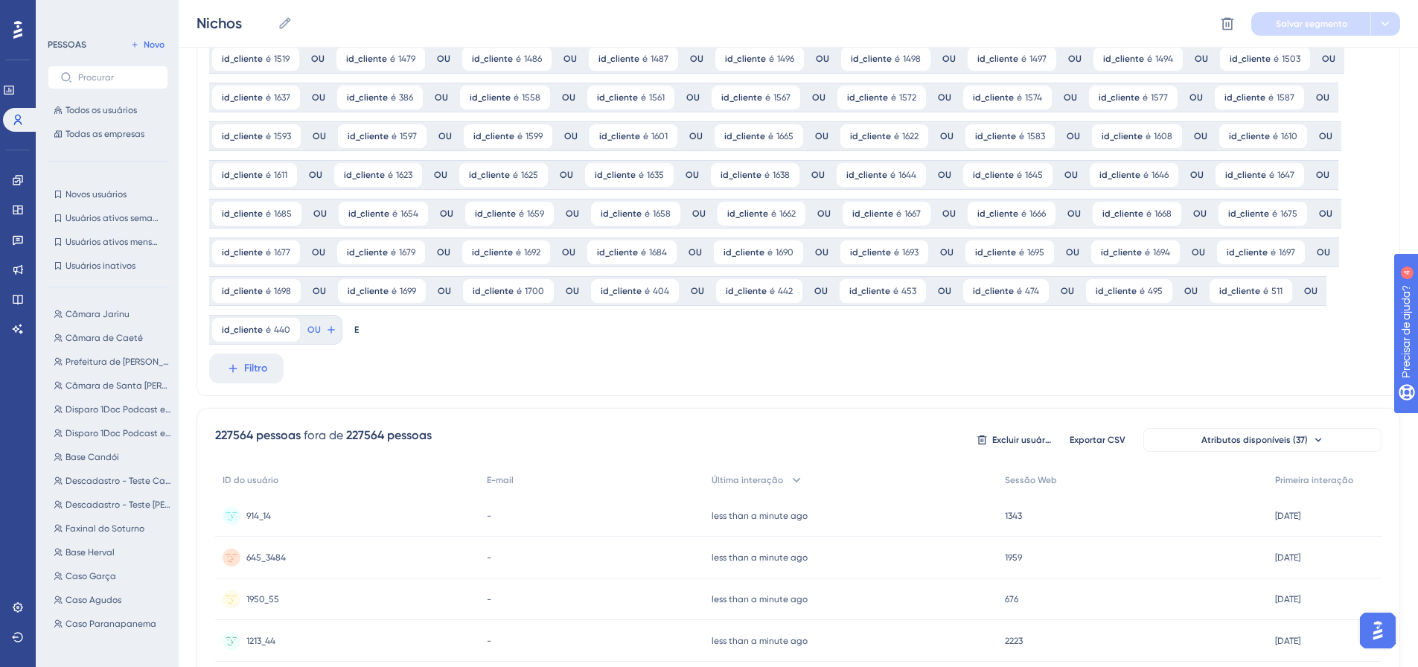
scroll to position [744, 0]
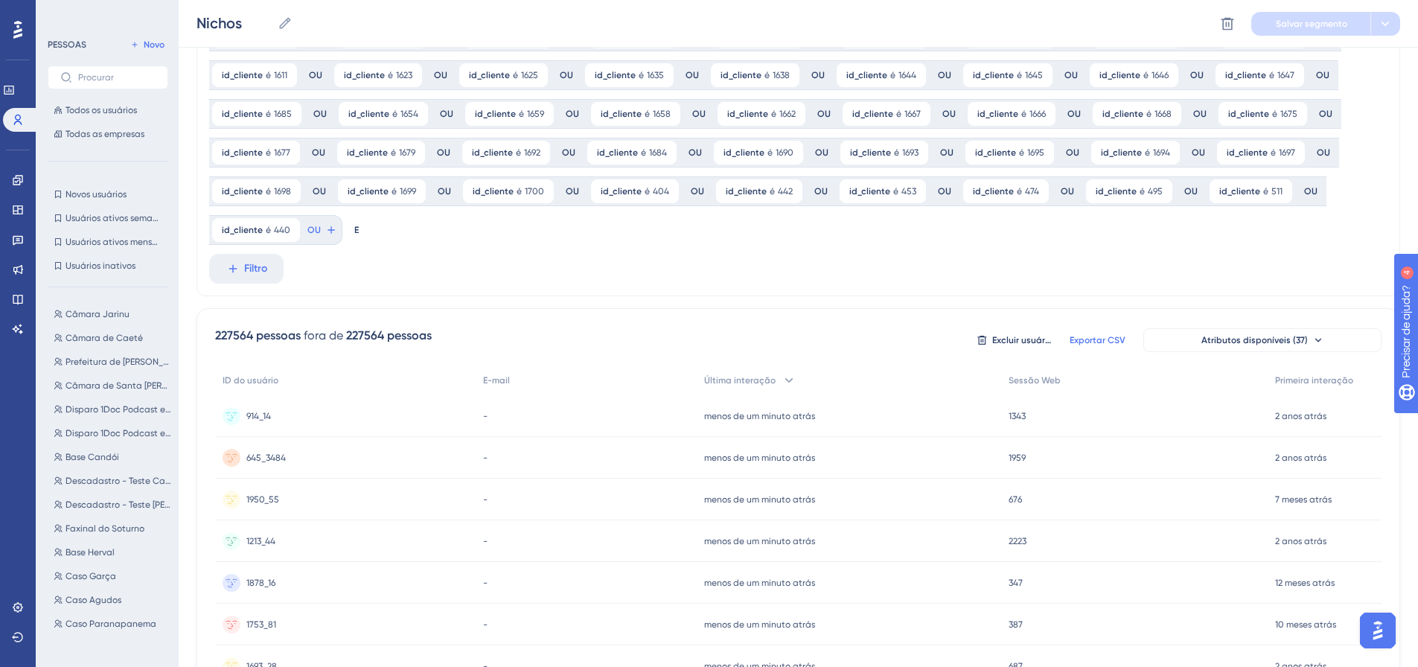
click at [1094, 342] on font "Exportar CSV" at bounding box center [1097, 340] width 56 height 10
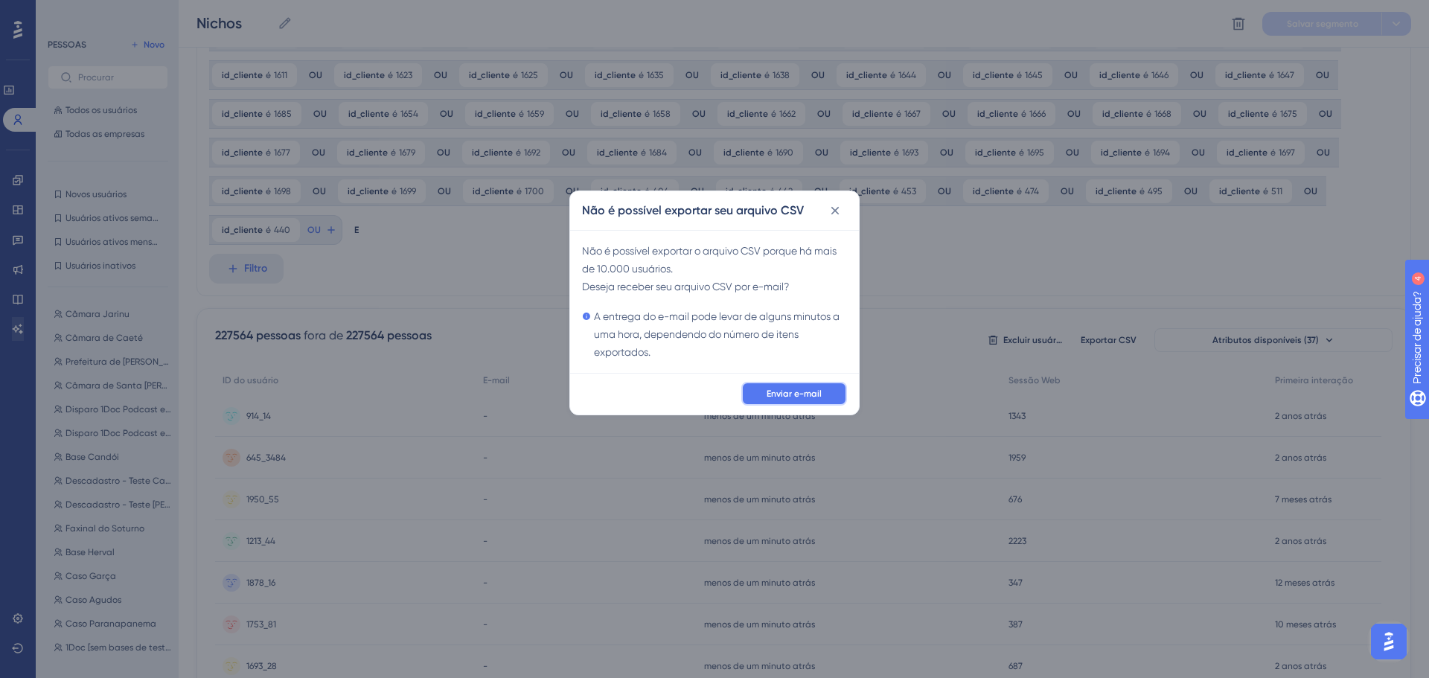
drag, startPoint x: 793, startPoint y: 388, endPoint x: 30, endPoint y: 332, distance: 765.6
click at [795, 388] on font "Enviar e-mail" at bounding box center [794, 393] width 55 height 10
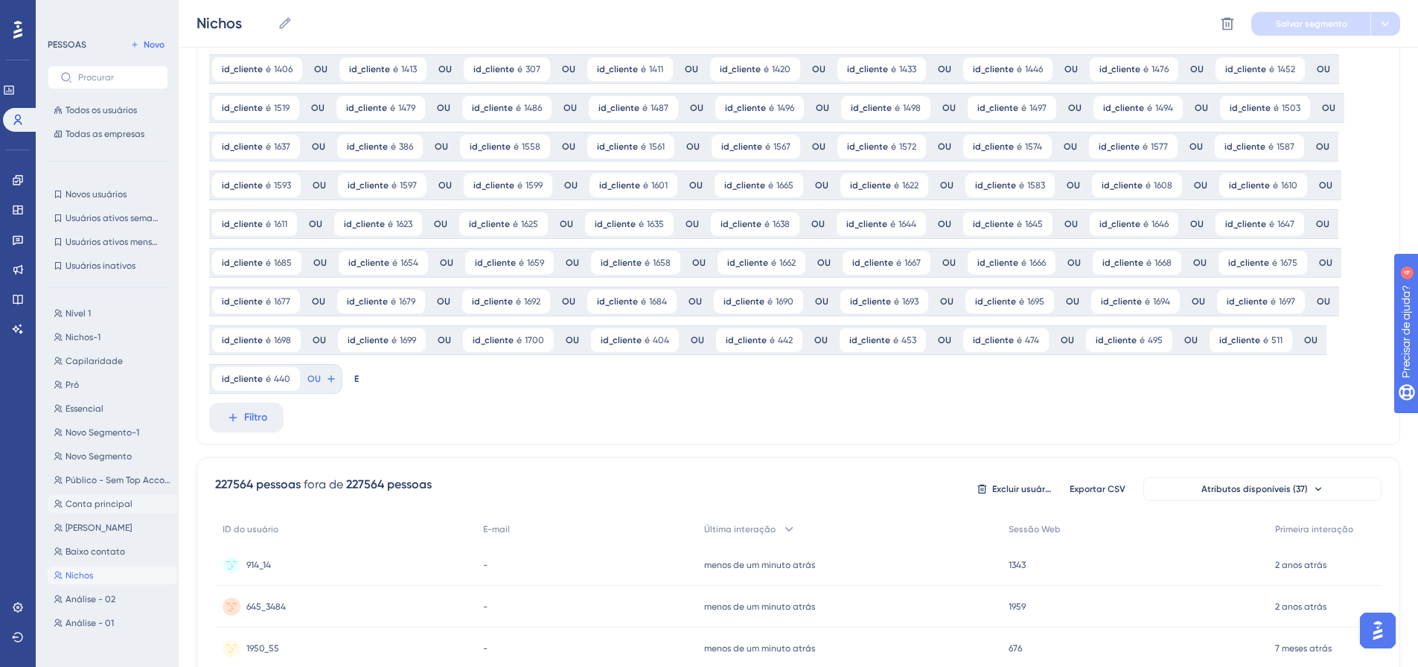
scroll to position [1107, 0]
drag, startPoint x: 99, startPoint y: 398, endPoint x: 128, endPoint y: 377, distance: 36.2
click at [99, 398] on font "Capilaridade" at bounding box center [93, 398] width 57 height 10
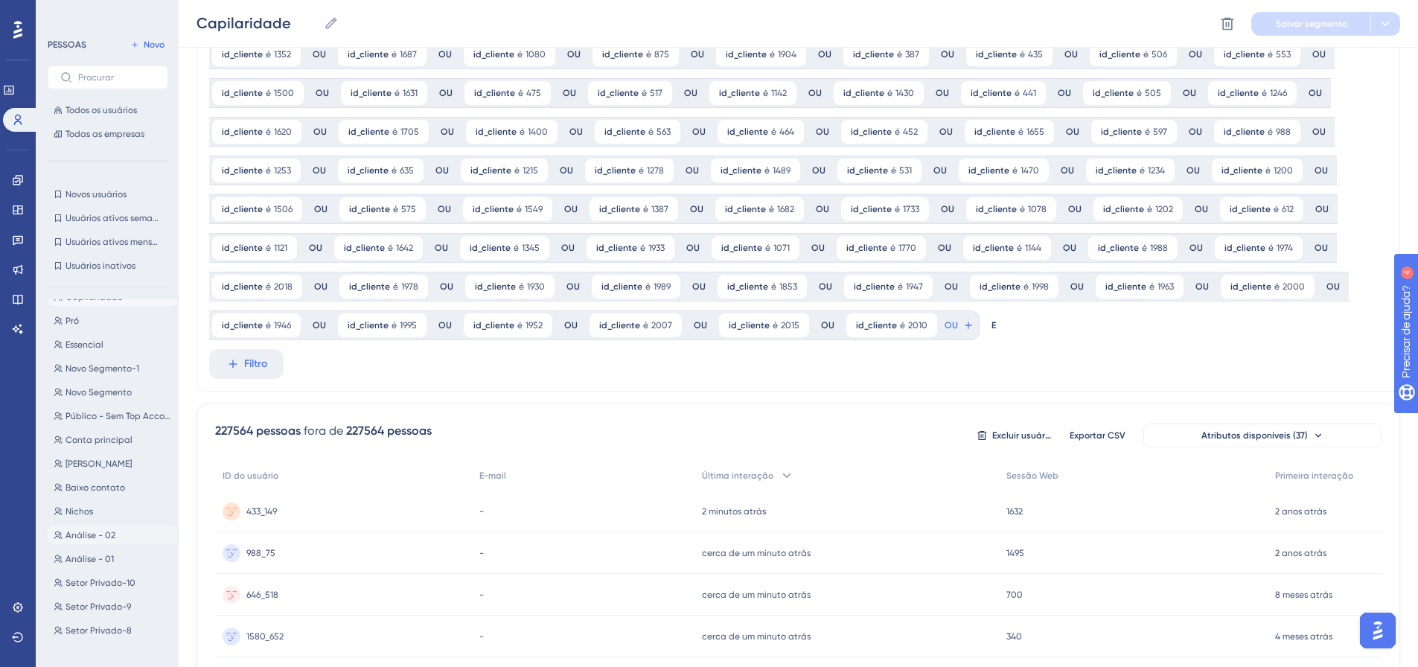
scroll to position [1181, 0]
click at [91, 540] on font "Nichos" at bounding box center [79, 538] width 28 height 10
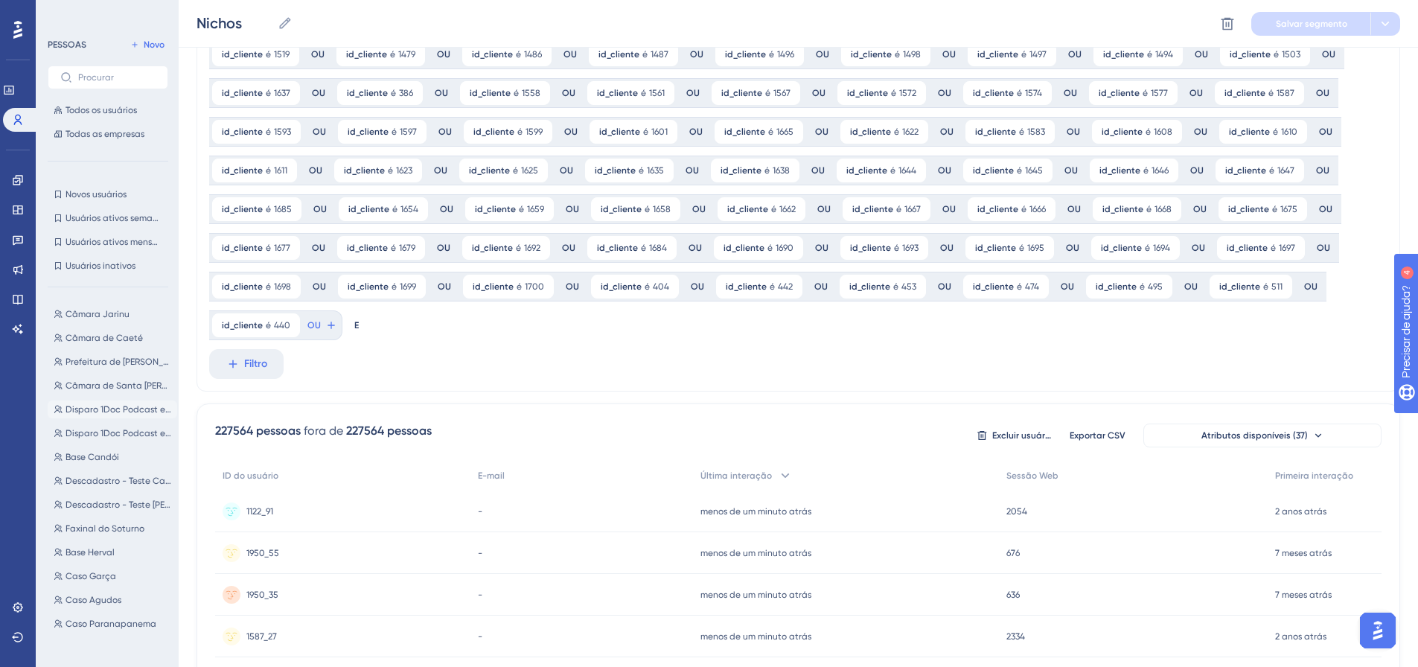
scroll to position [351, 0]
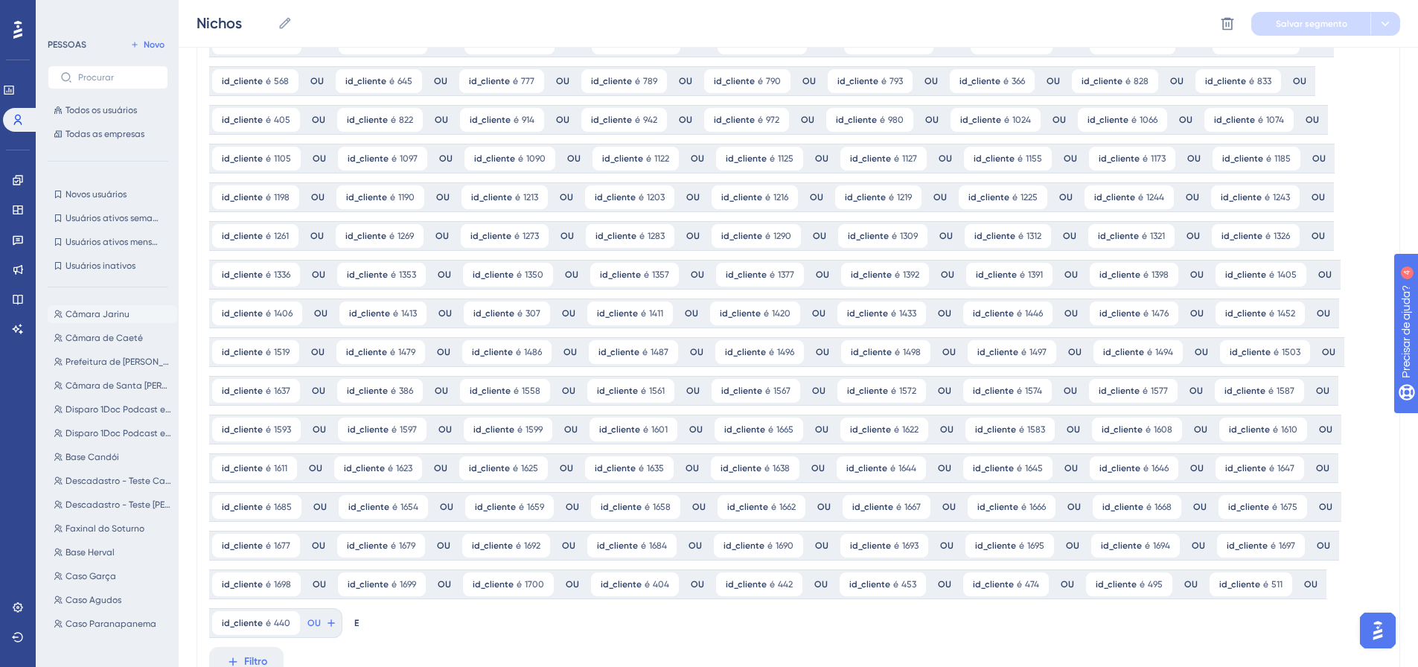
click at [100, 317] on font "Câmara Jarinu" at bounding box center [97, 314] width 64 height 10
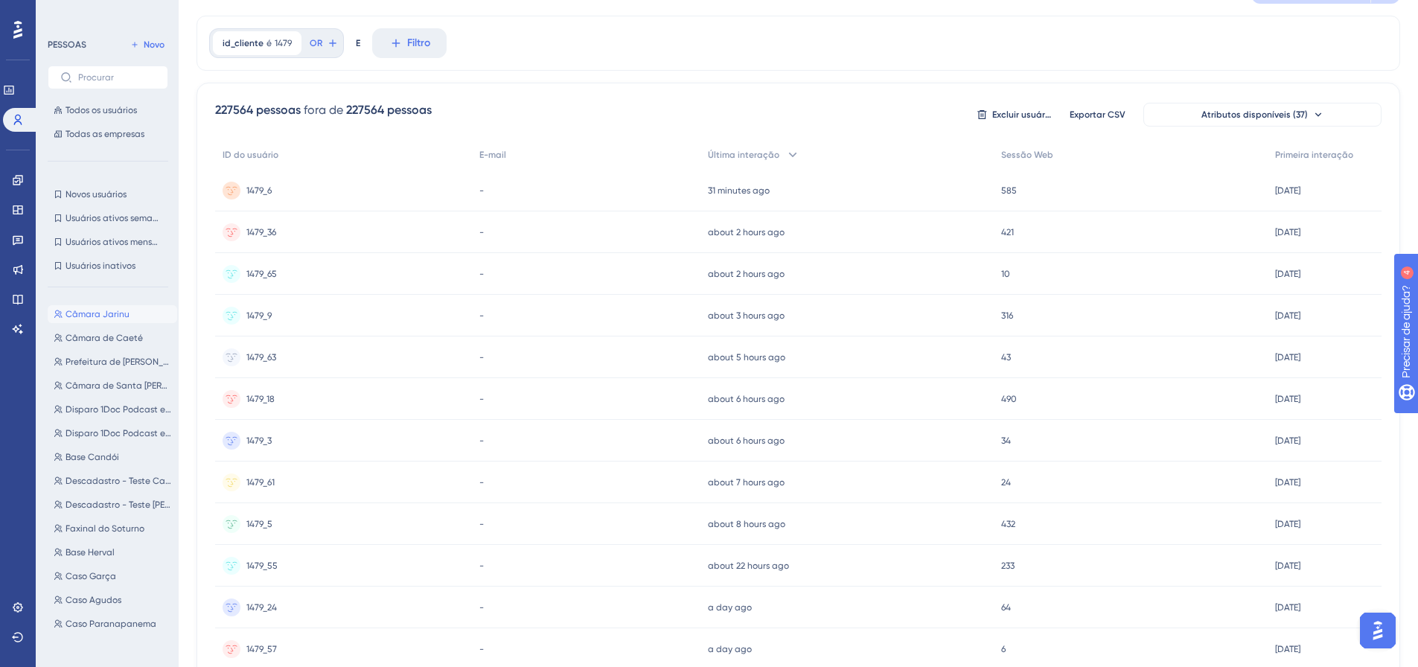
scroll to position [0, 0]
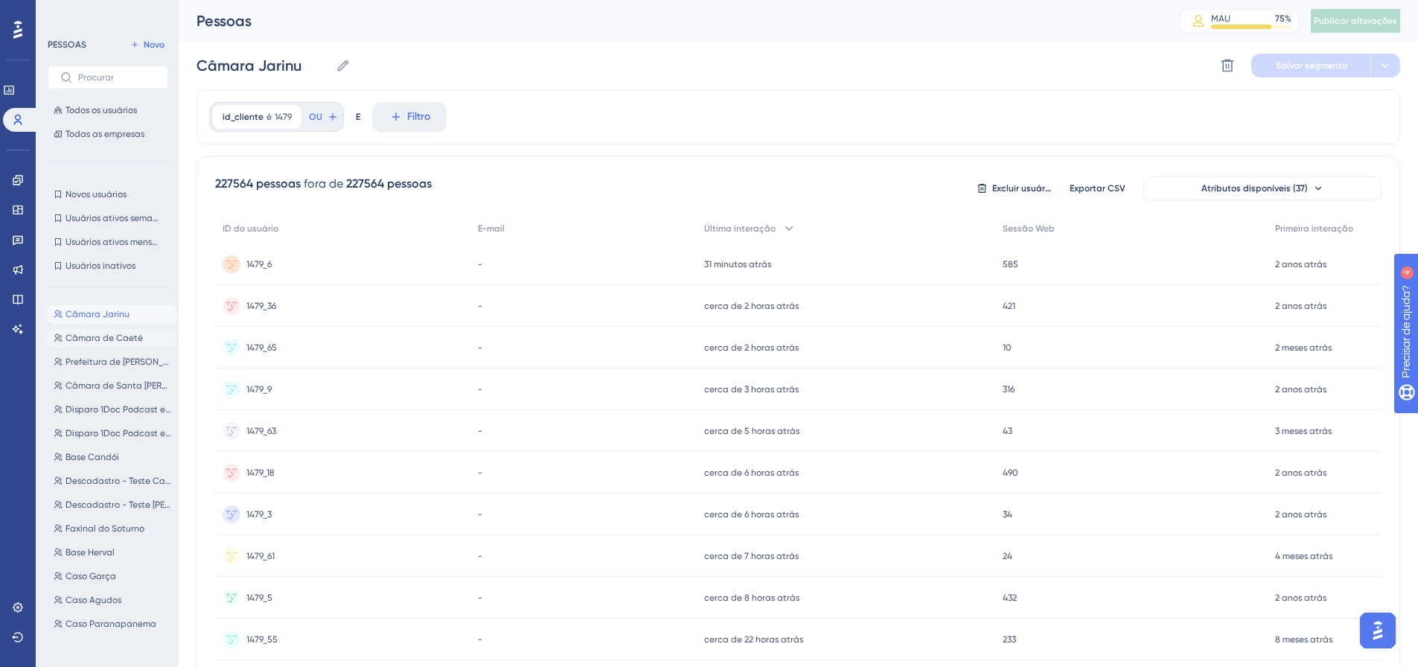
click at [97, 334] on font "Câmara de Caeté" at bounding box center [103, 338] width 77 height 10
type input "Câmara de Caeté"
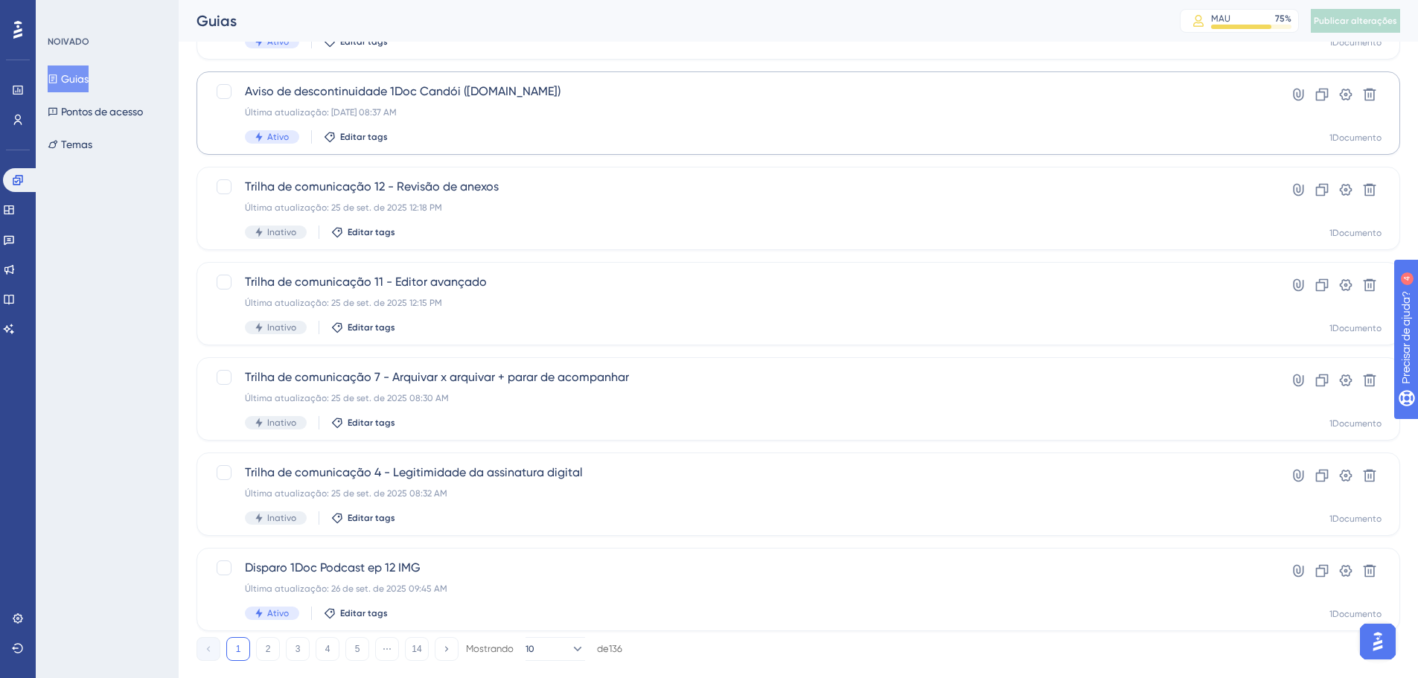
scroll to position [477, 0]
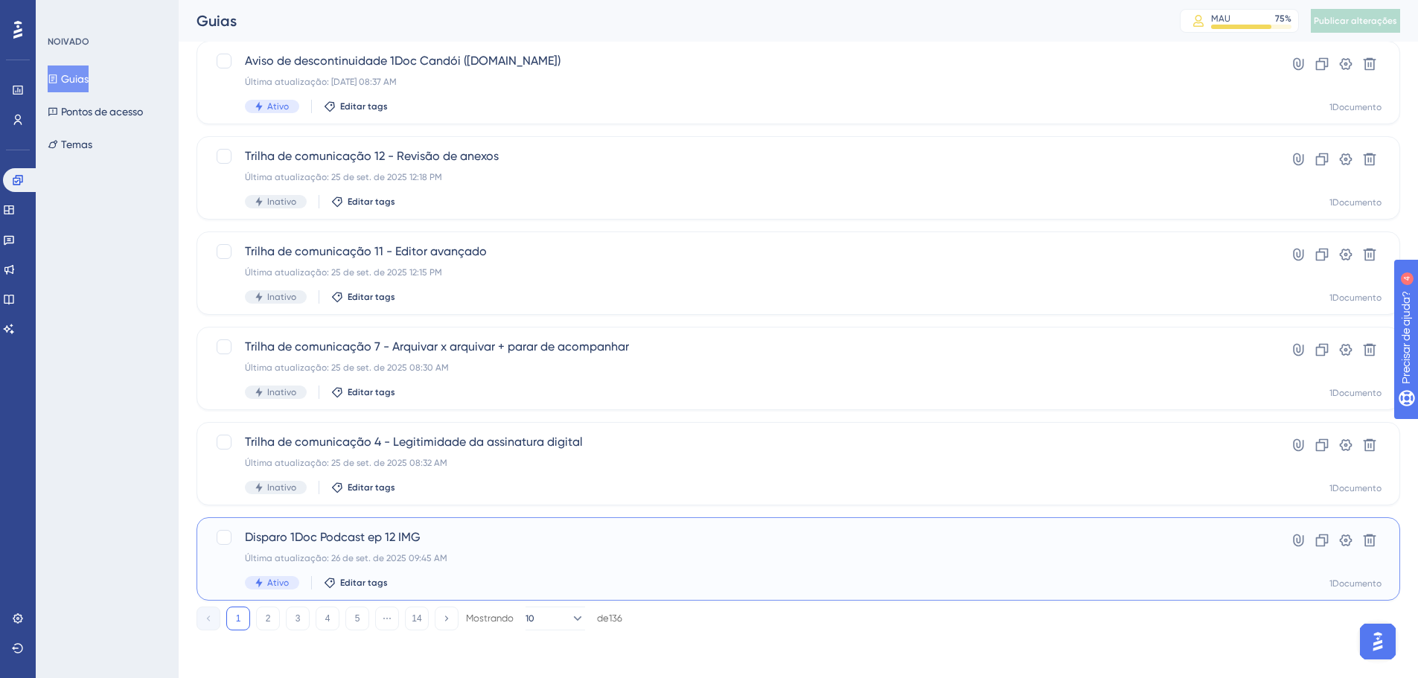
click at [292, 540] on font "Disparo 1Doc Podcast ep 12 IMG" at bounding box center [333, 537] width 176 height 14
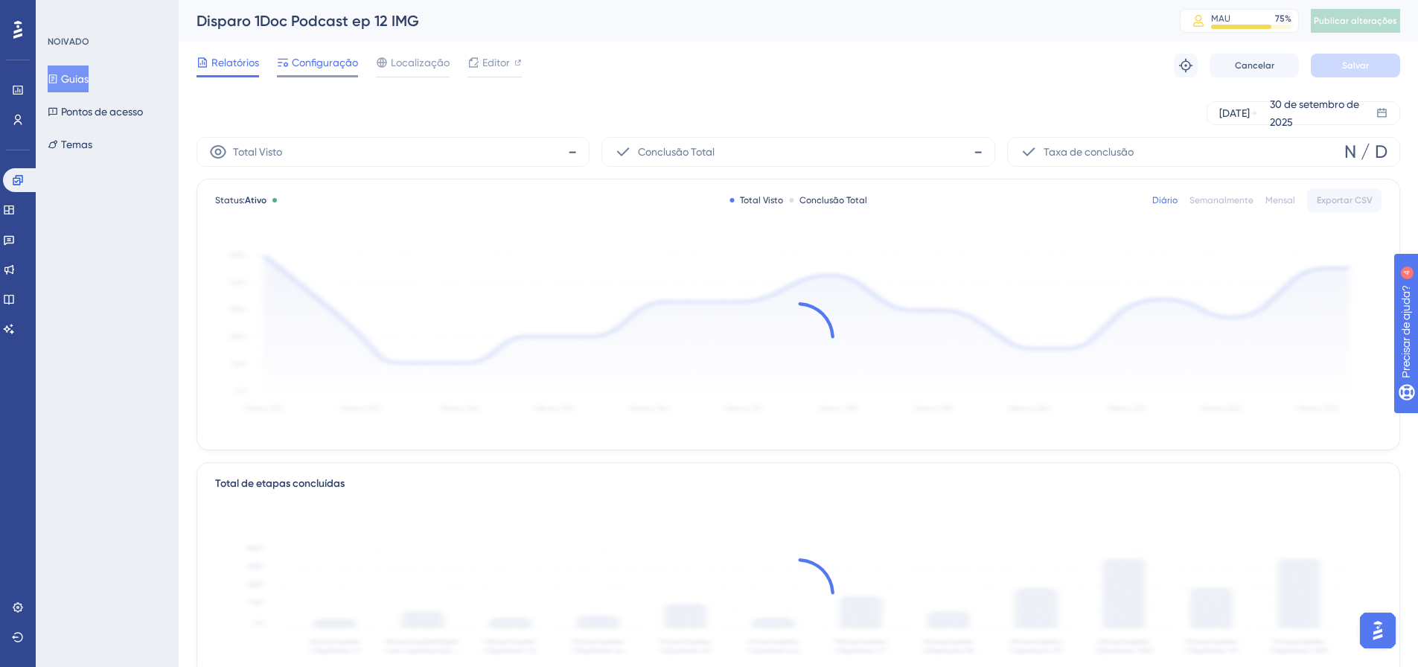
click at [324, 57] on font "Configuração" at bounding box center [325, 63] width 66 height 12
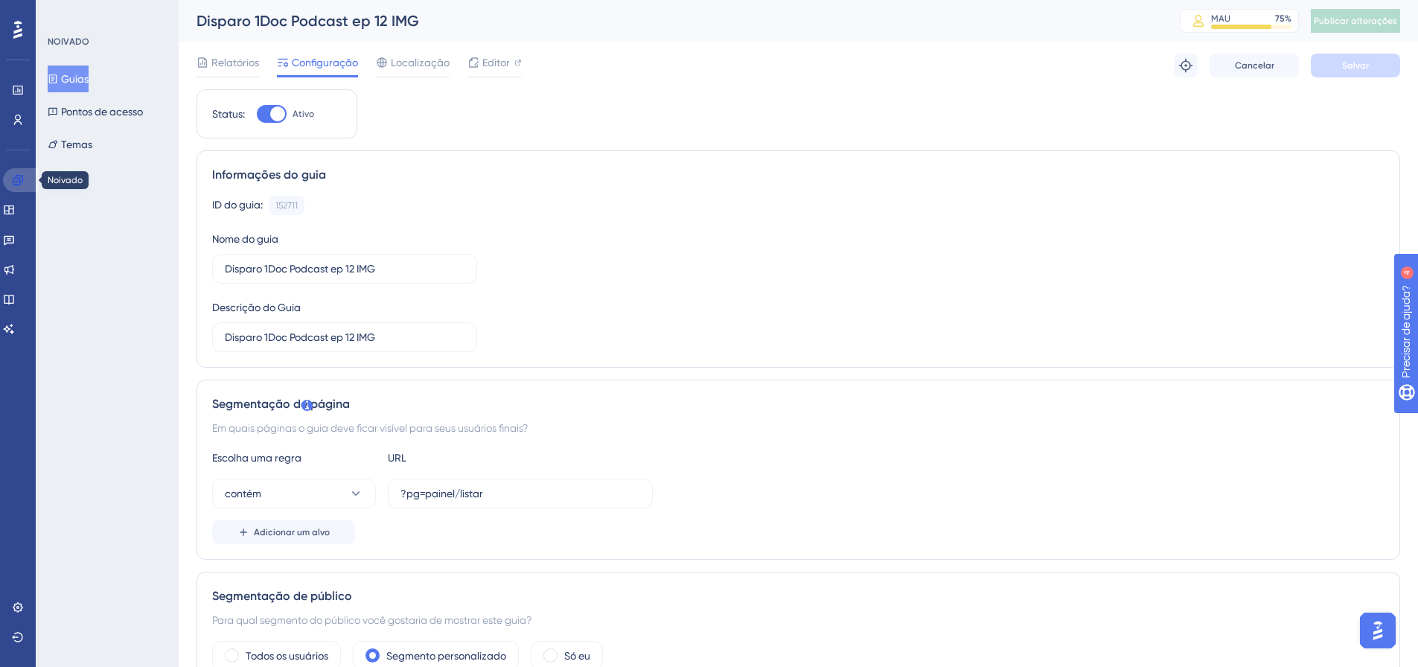
click at [23, 179] on icon at bounding box center [18, 180] width 12 height 12
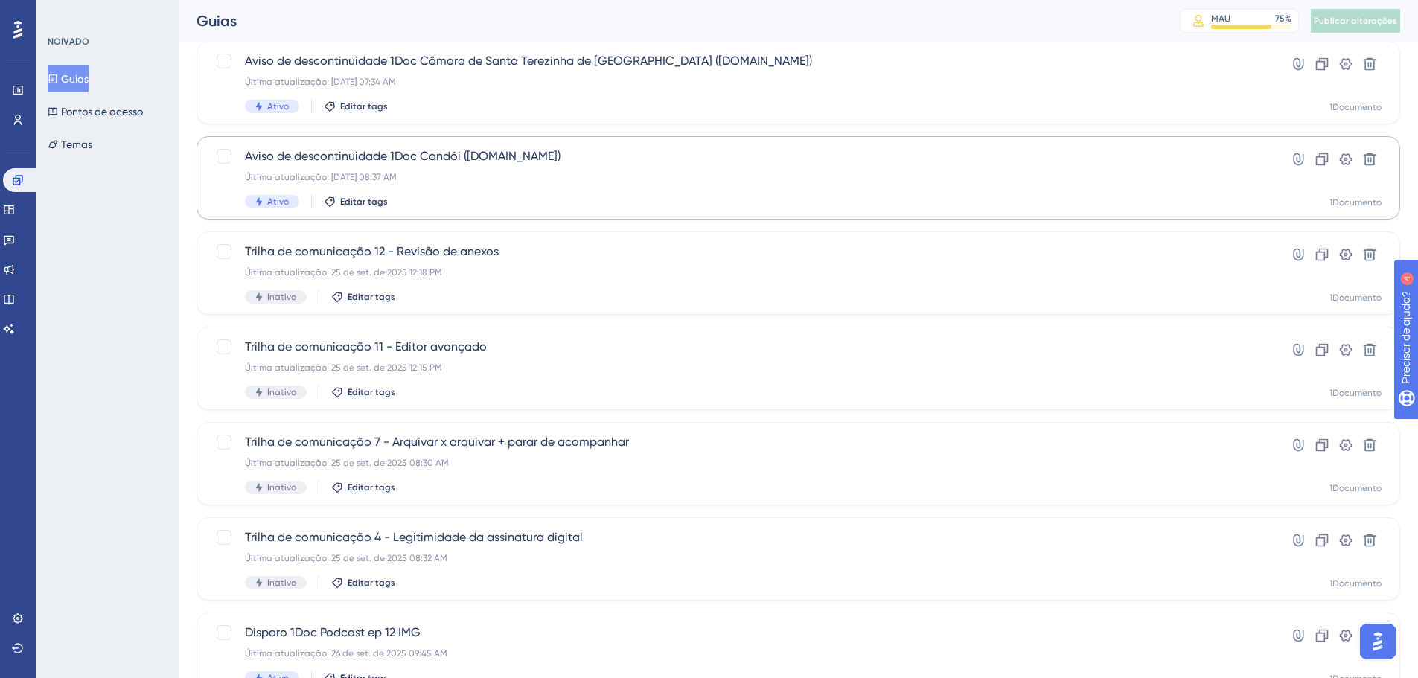
scroll to position [477, 0]
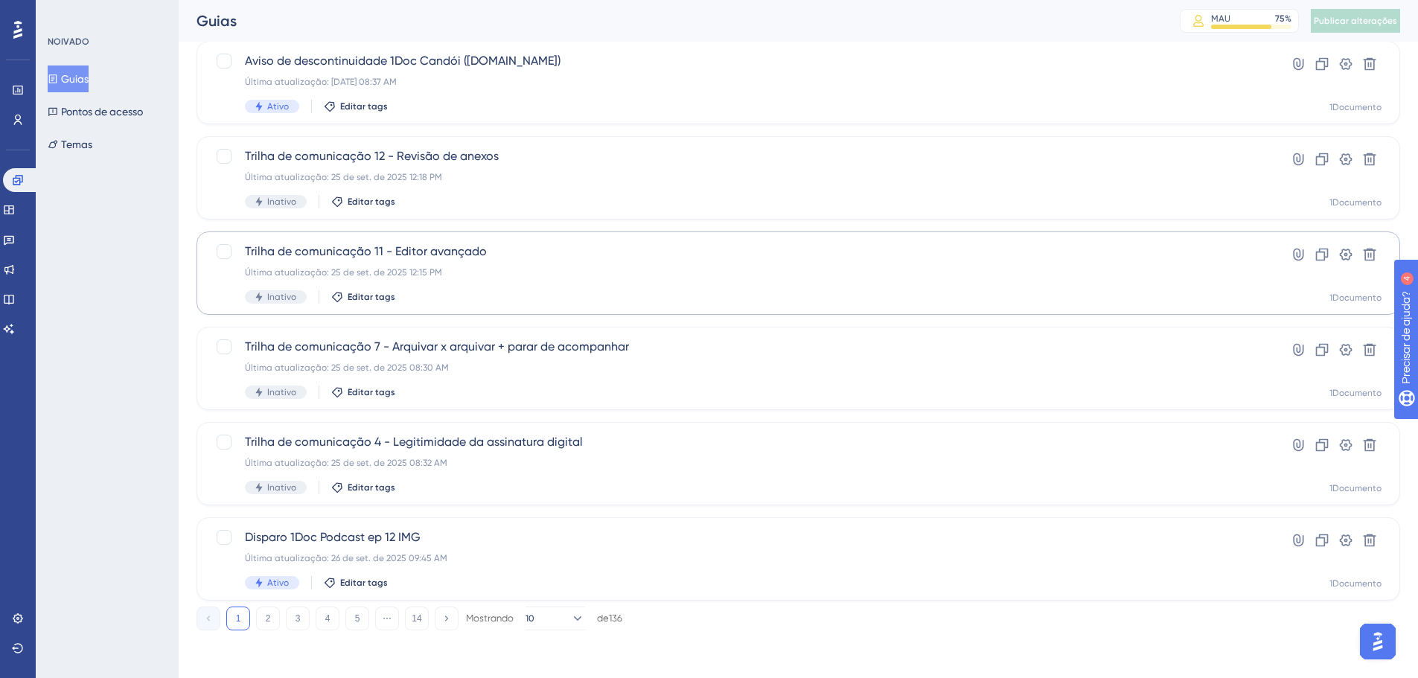
drag, startPoint x: 274, startPoint y: 627, endPoint x: 440, endPoint y: 269, distance: 393.9
click at [274, 626] on button "2" at bounding box center [268, 619] width 24 height 24
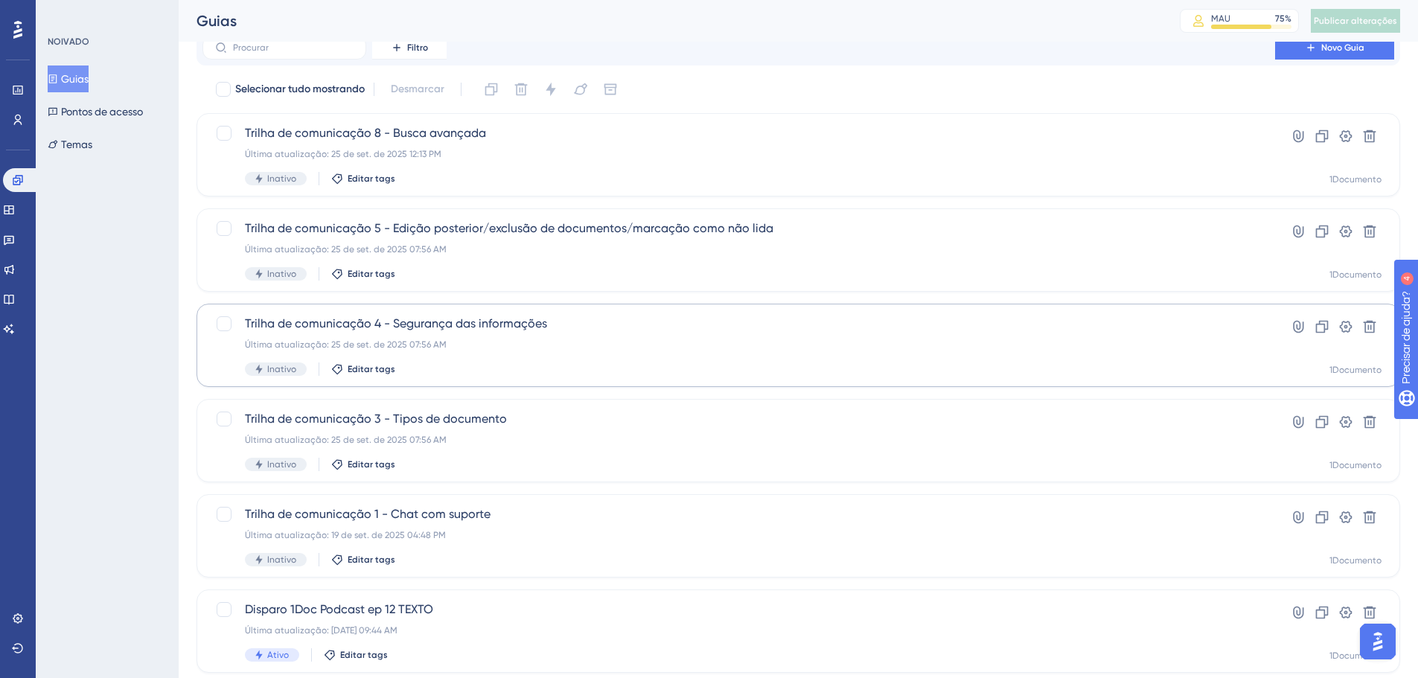
scroll to position [447, 0]
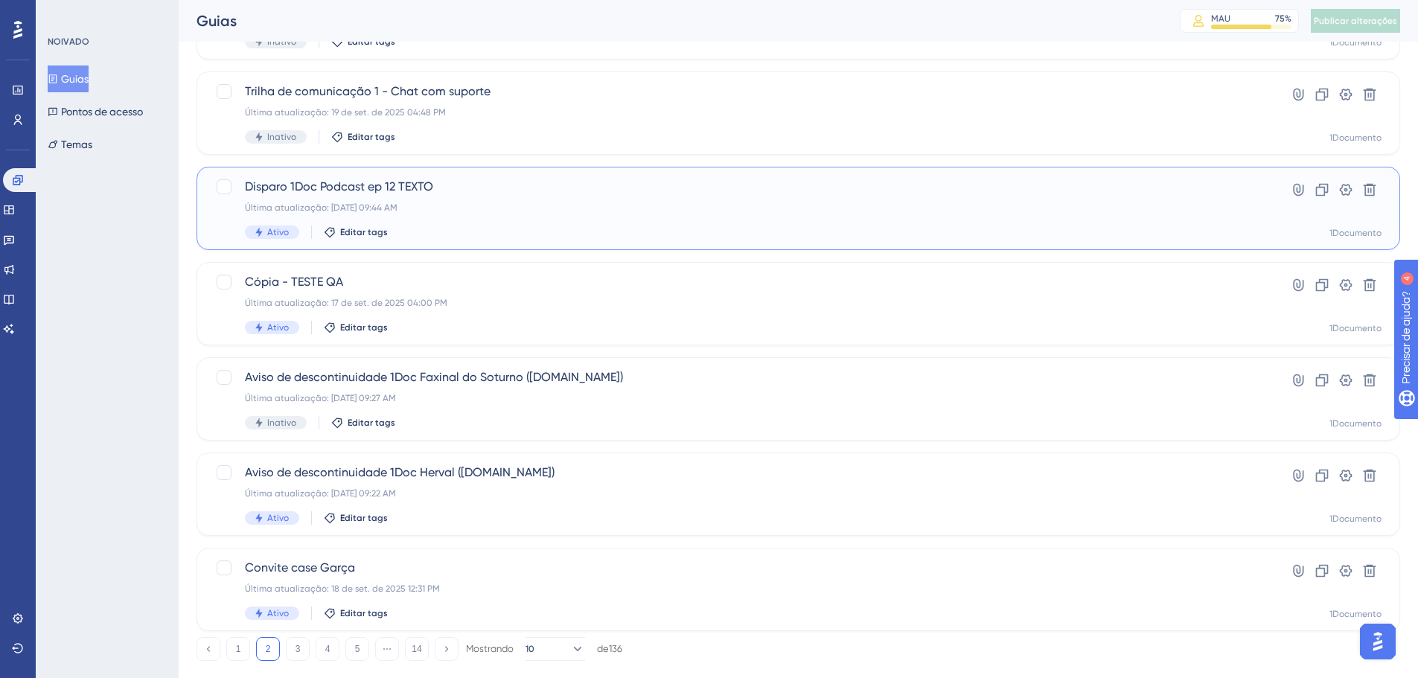
click at [386, 198] on div "Disparo 1Doc Podcast ep 12 TEXTO Última atualização: 26 de set. de 2025 09:44 A…" at bounding box center [739, 208] width 988 height 61
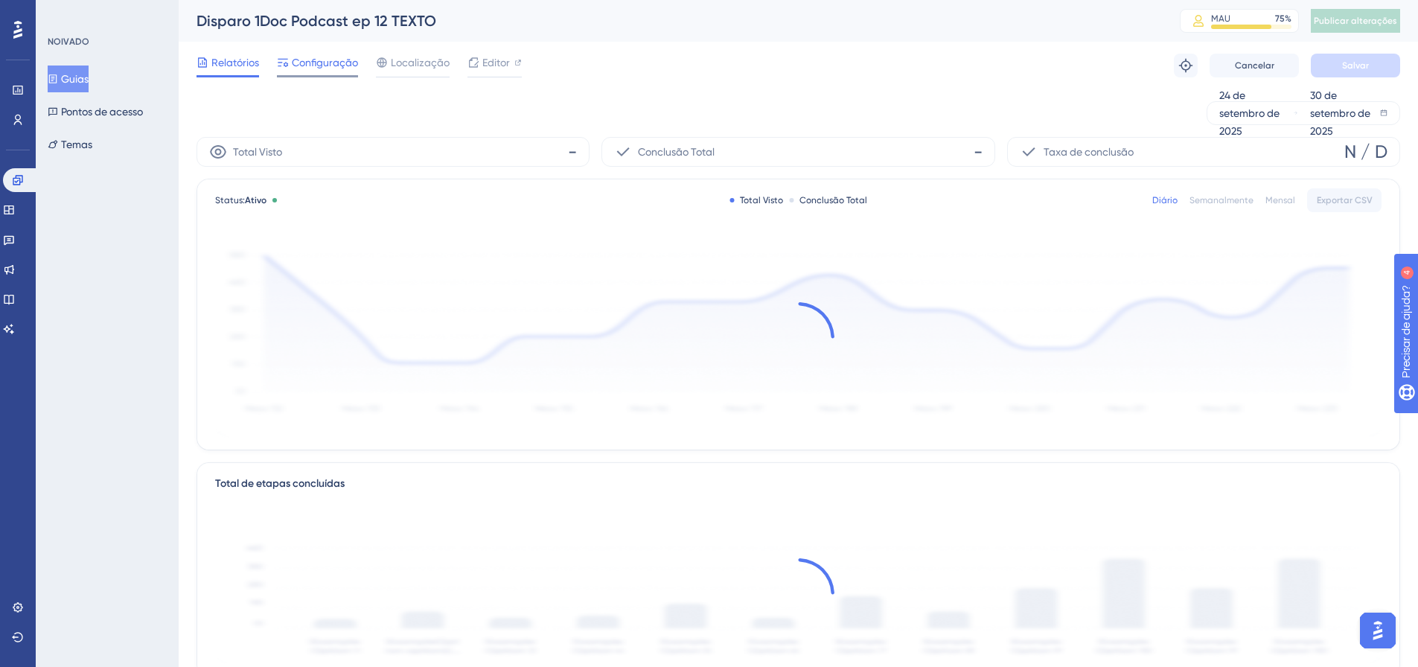
click at [322, 57] on font "Configuração" at bounding box center [325, 63] width 66 height 12
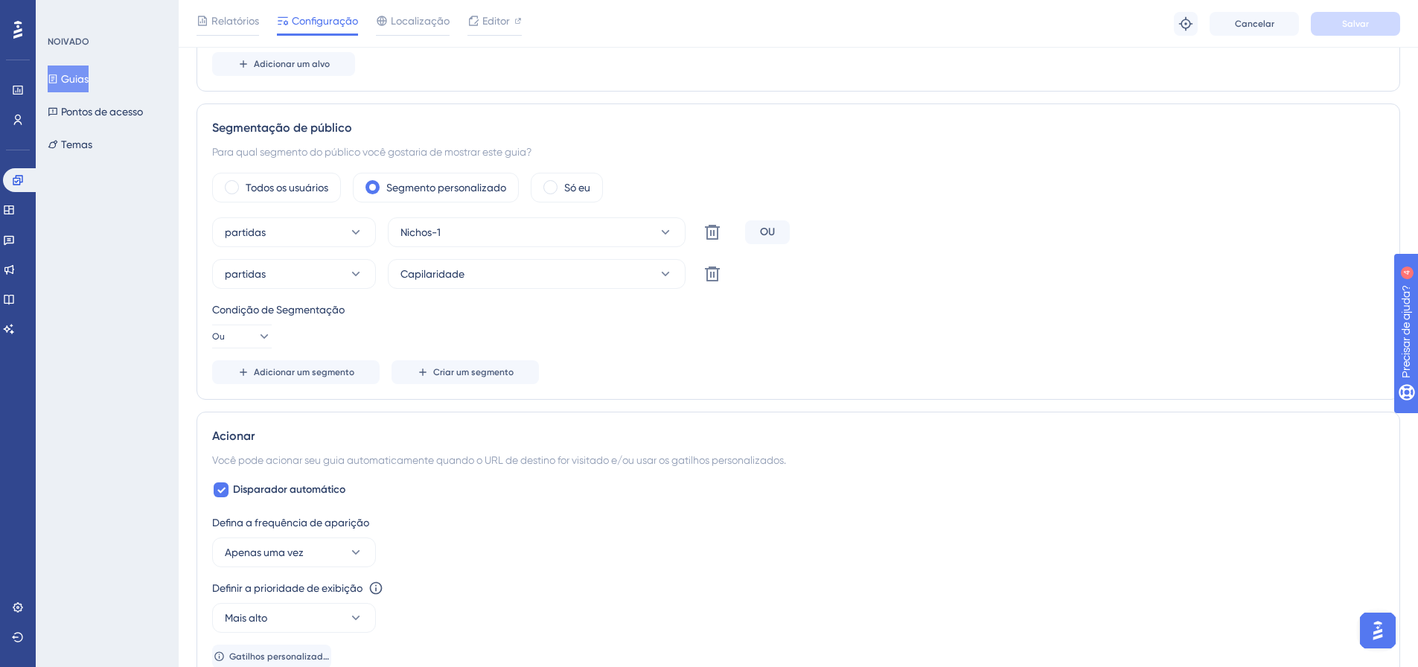
scroll to position [521, 0]
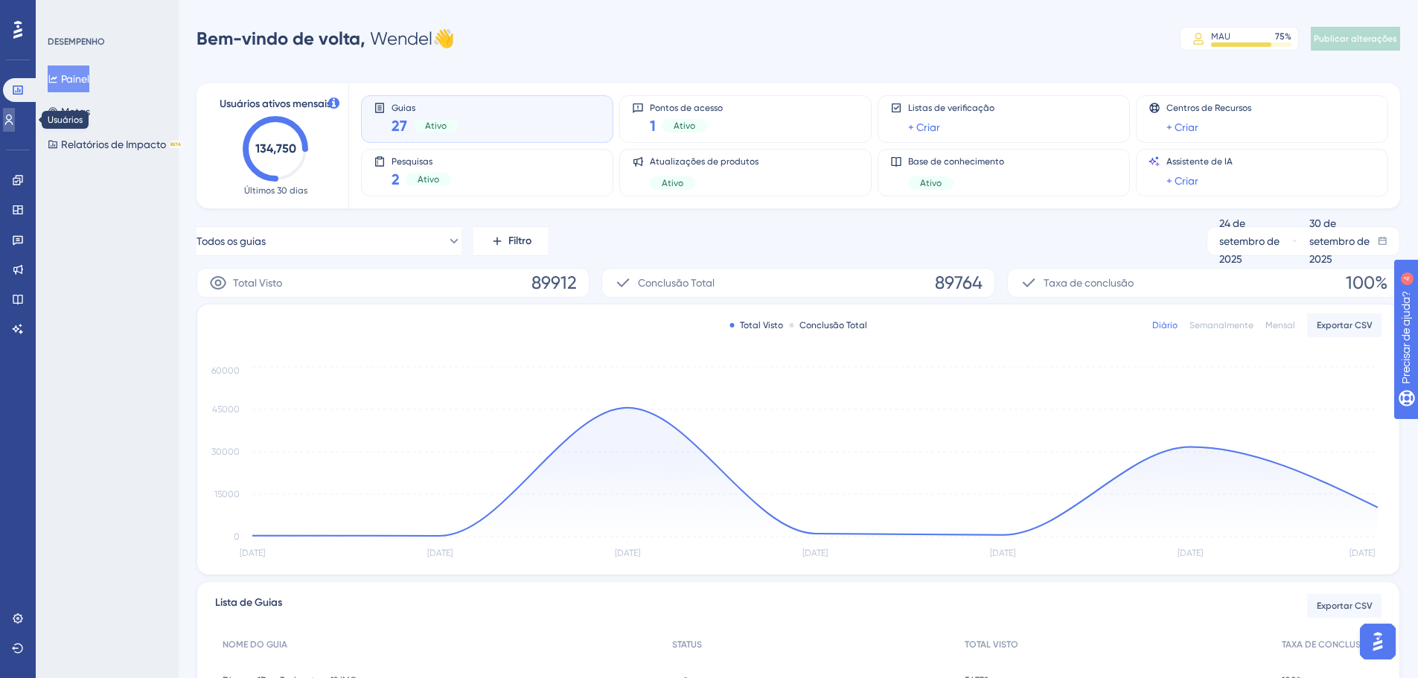
click at [15, 126] on link at bounding box center [9, 120] width 12 height 24
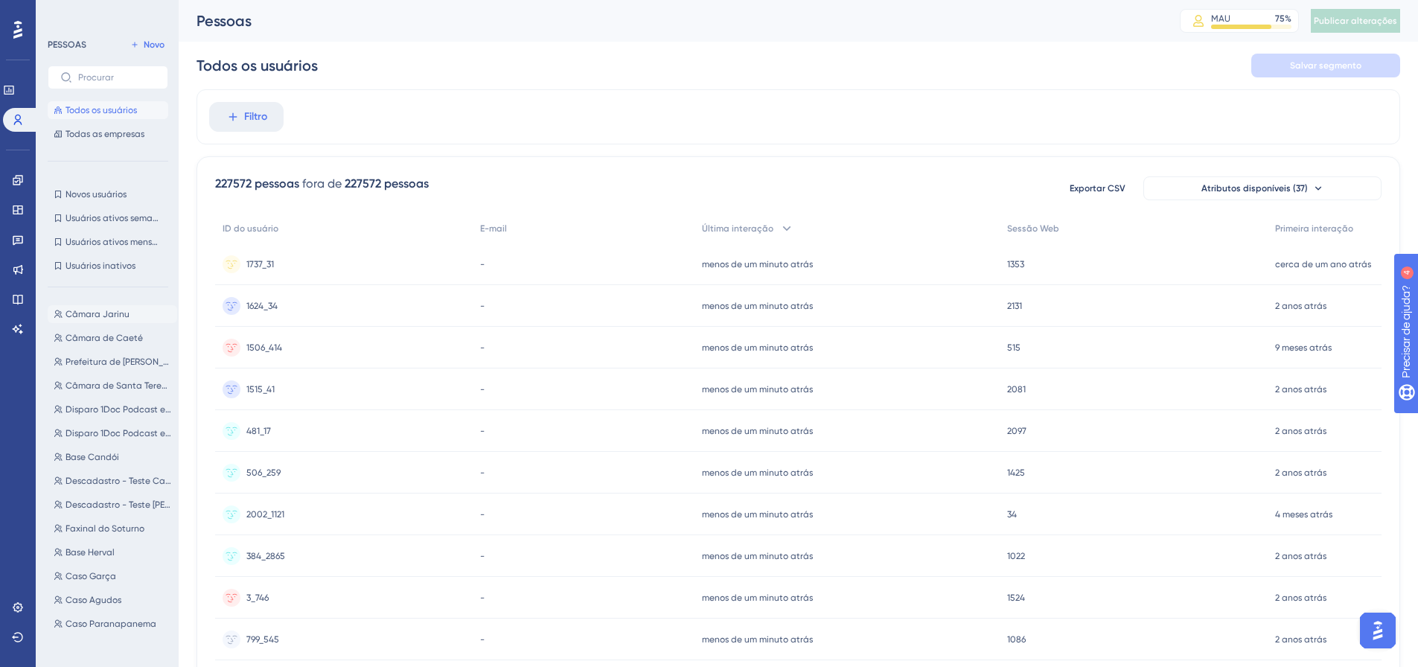
click at [113, 308] on span "Câmara Jarinu" at bounding box center [97, 314] width 64 height 12
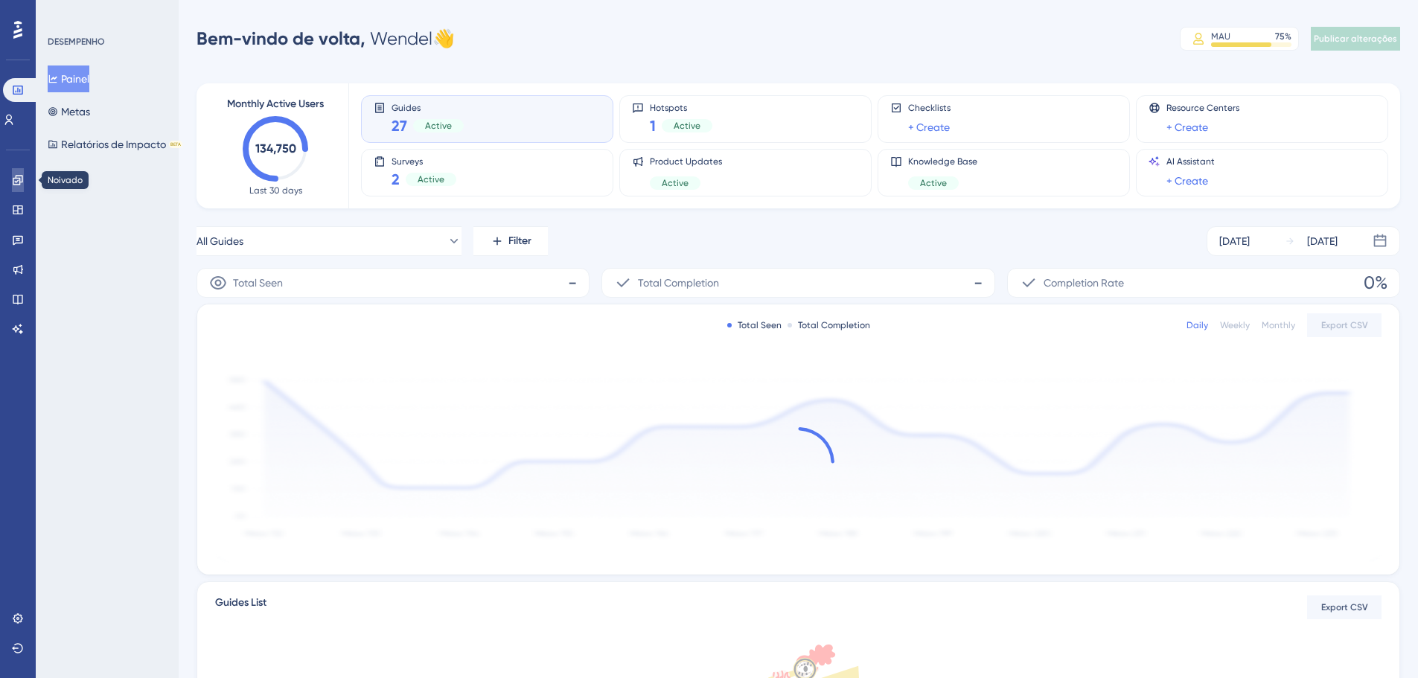
drag, startPoint x: 0, startPoint y: 0, endPoint x: 154, endPoint y: 250, distance: 293.7
click at [23, 173] on link at bounding box center [18, 180] width 12 height 24
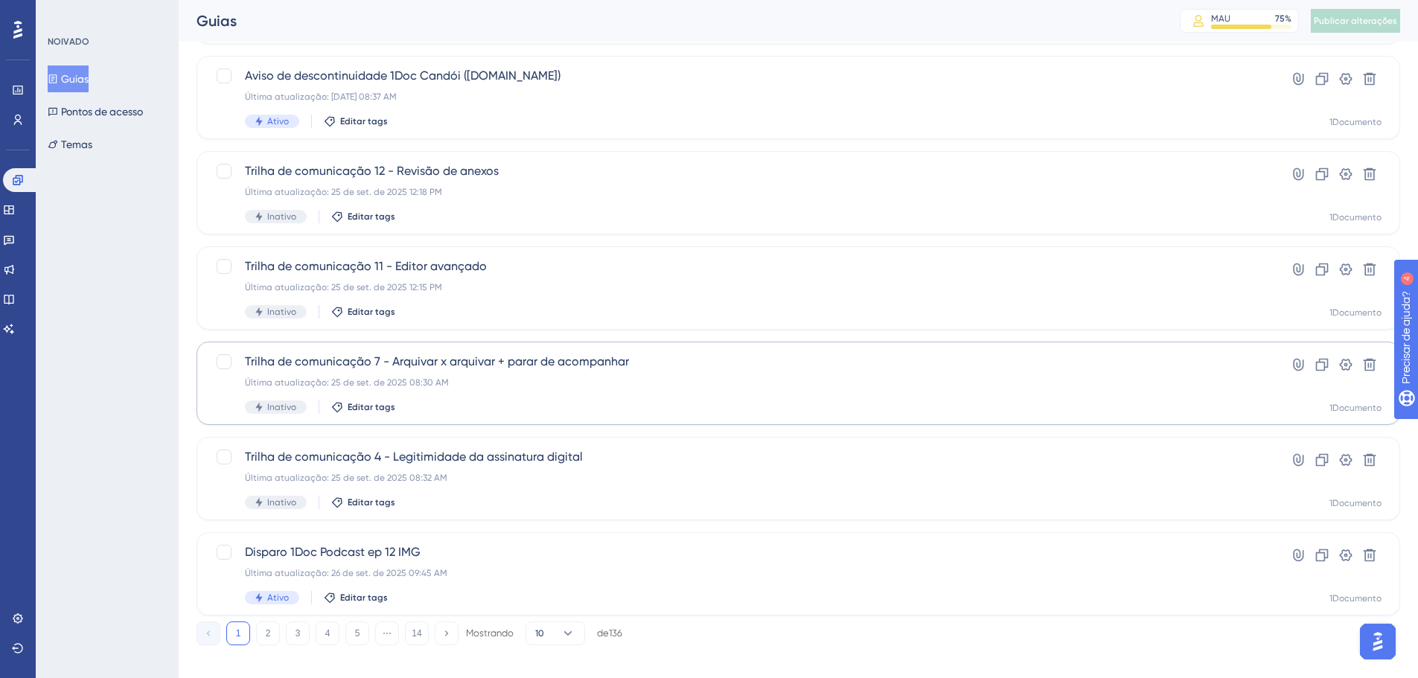
scroll to position [477, 0]
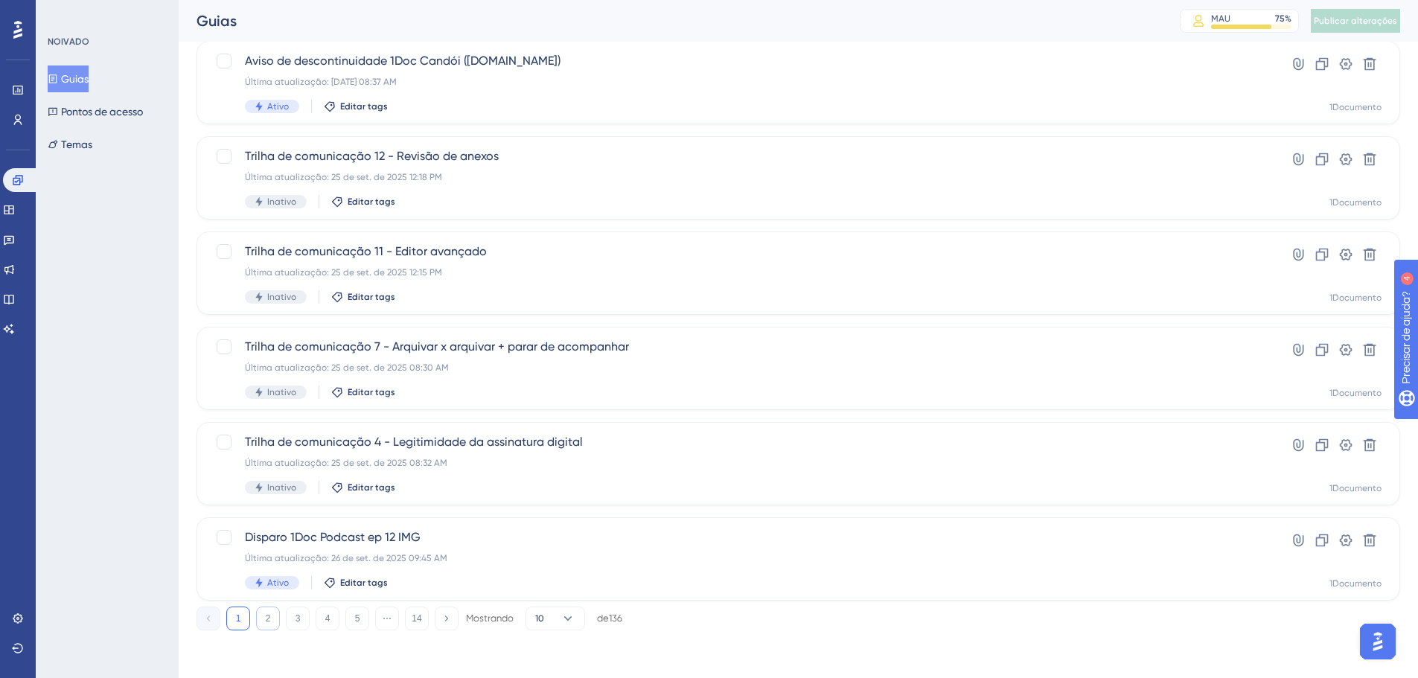
click at [266, 618] on font "2" at bounding box center [268, 618] width 5 height 10
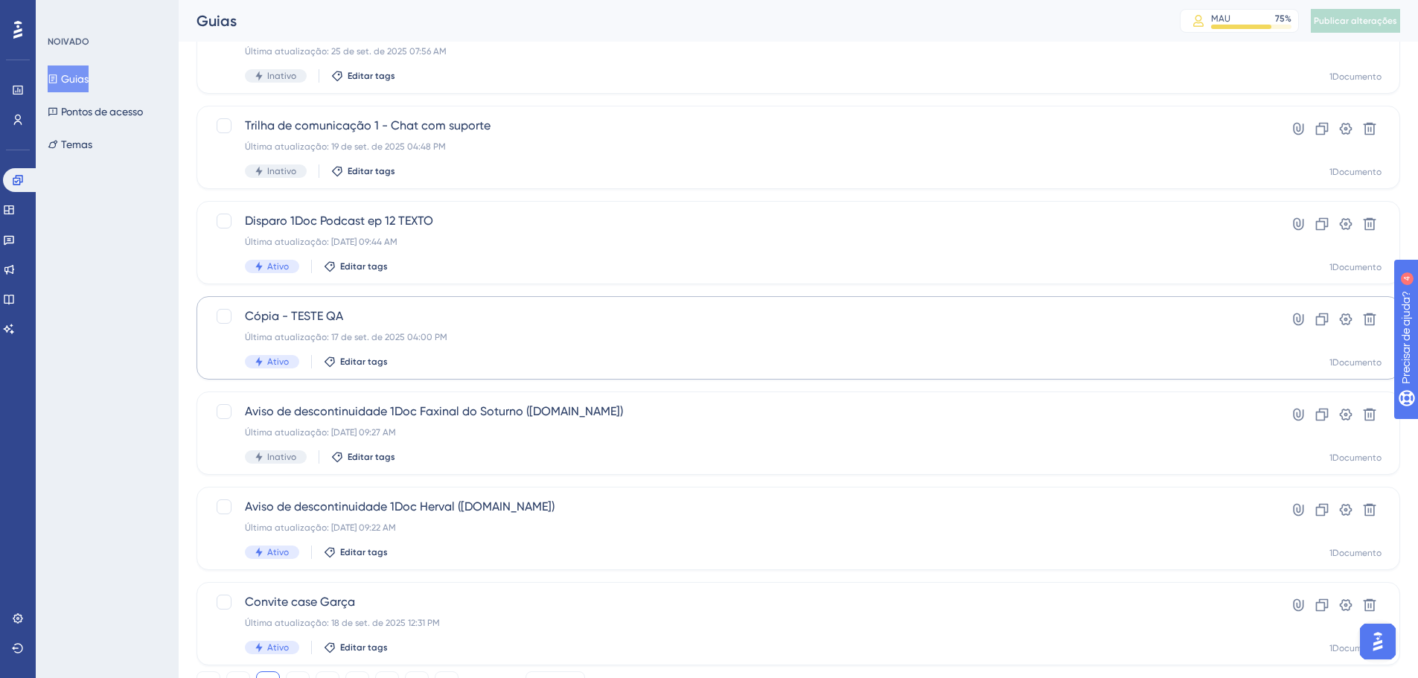
scroll to position [447, 0]
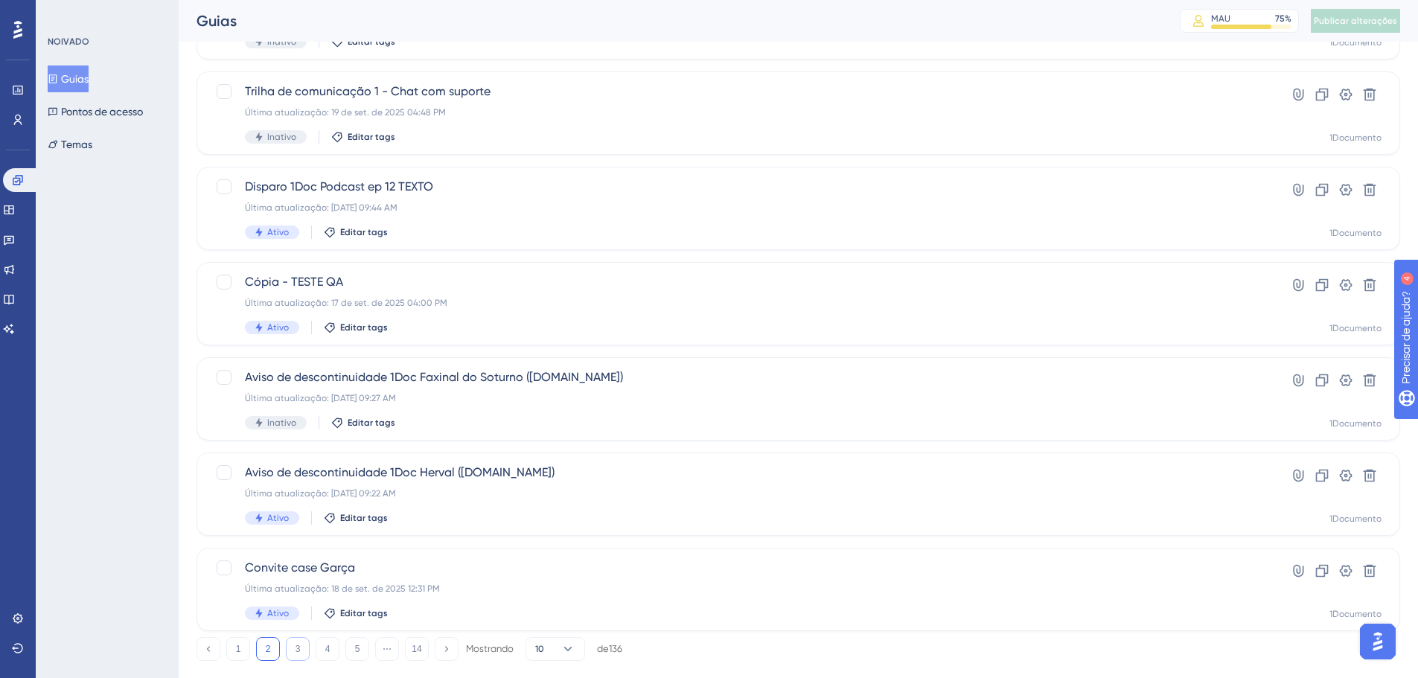
click at [290, 642] on button "3" at bounding box center [298, 649] width 24 height 24
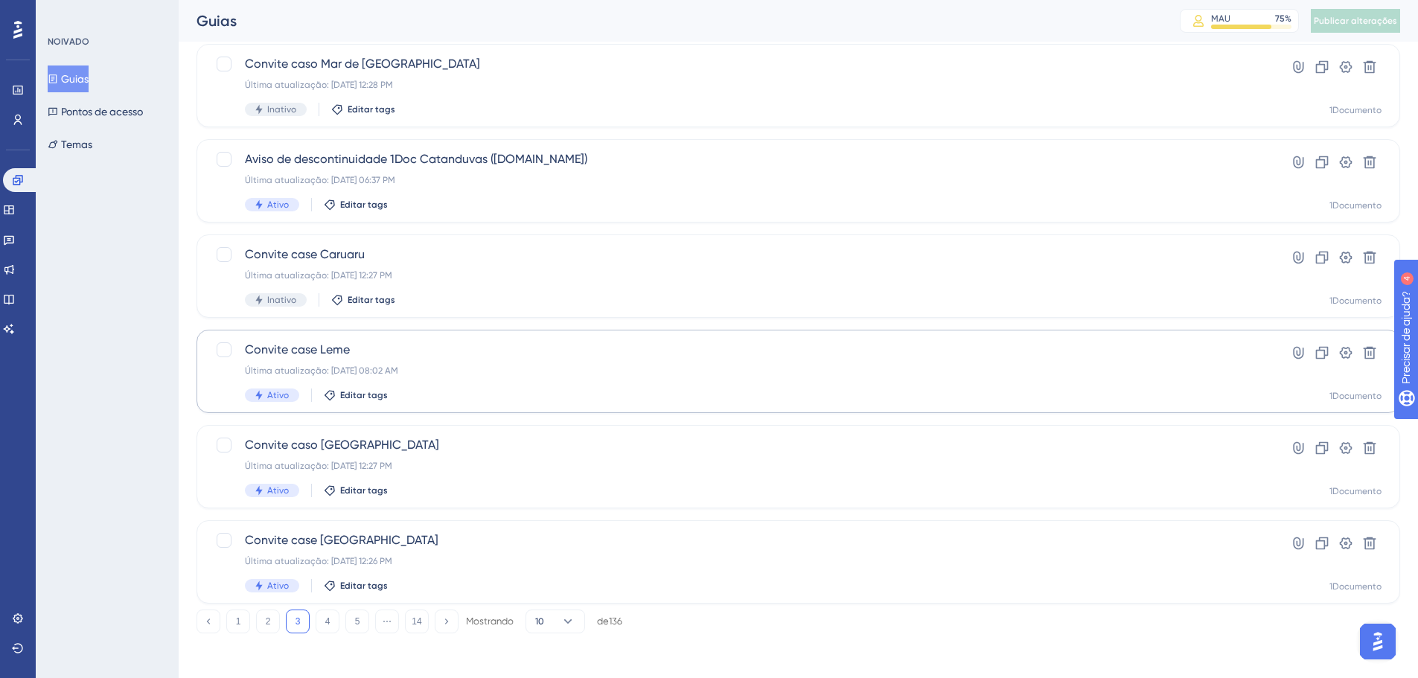
scroll to position [477, 0]
click at [319, 621] on button "4" at bounding box center [328, 619] width 24 height 24
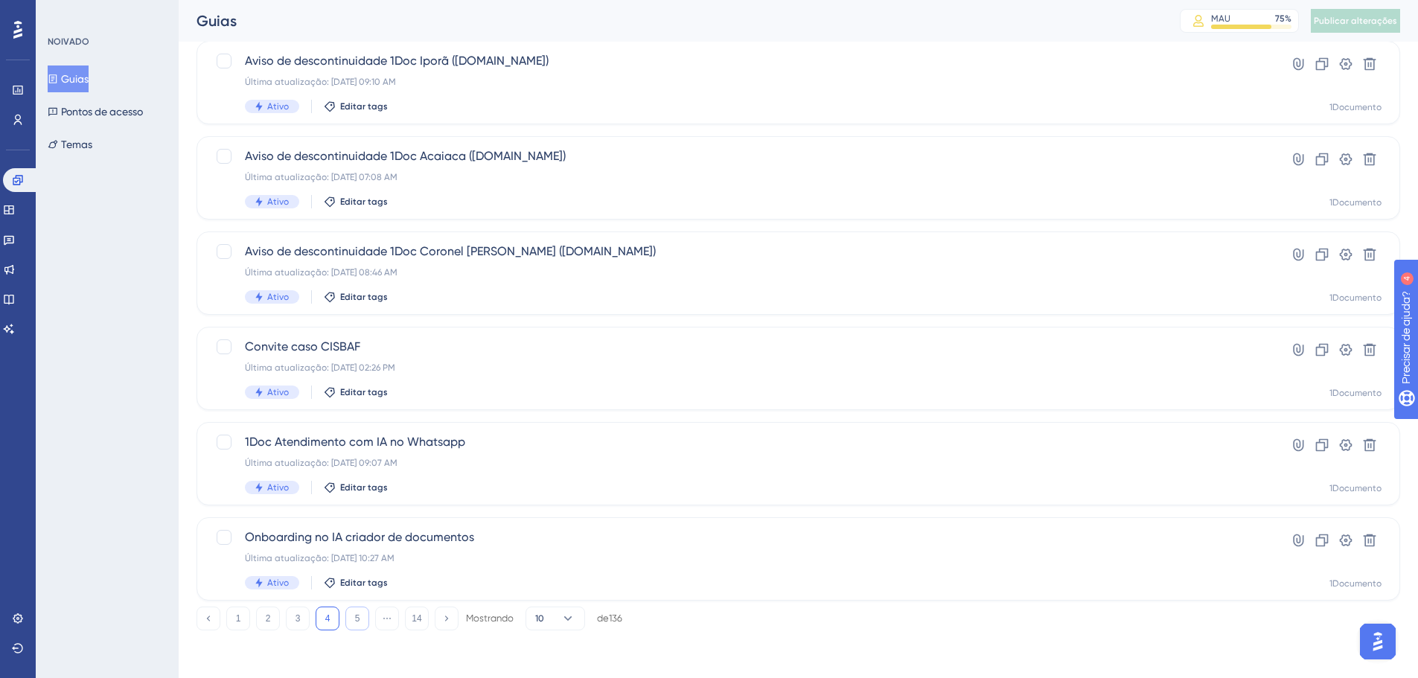
click at [354, 624] on button "5" at bounding box center [357, 619] width 24 height 24
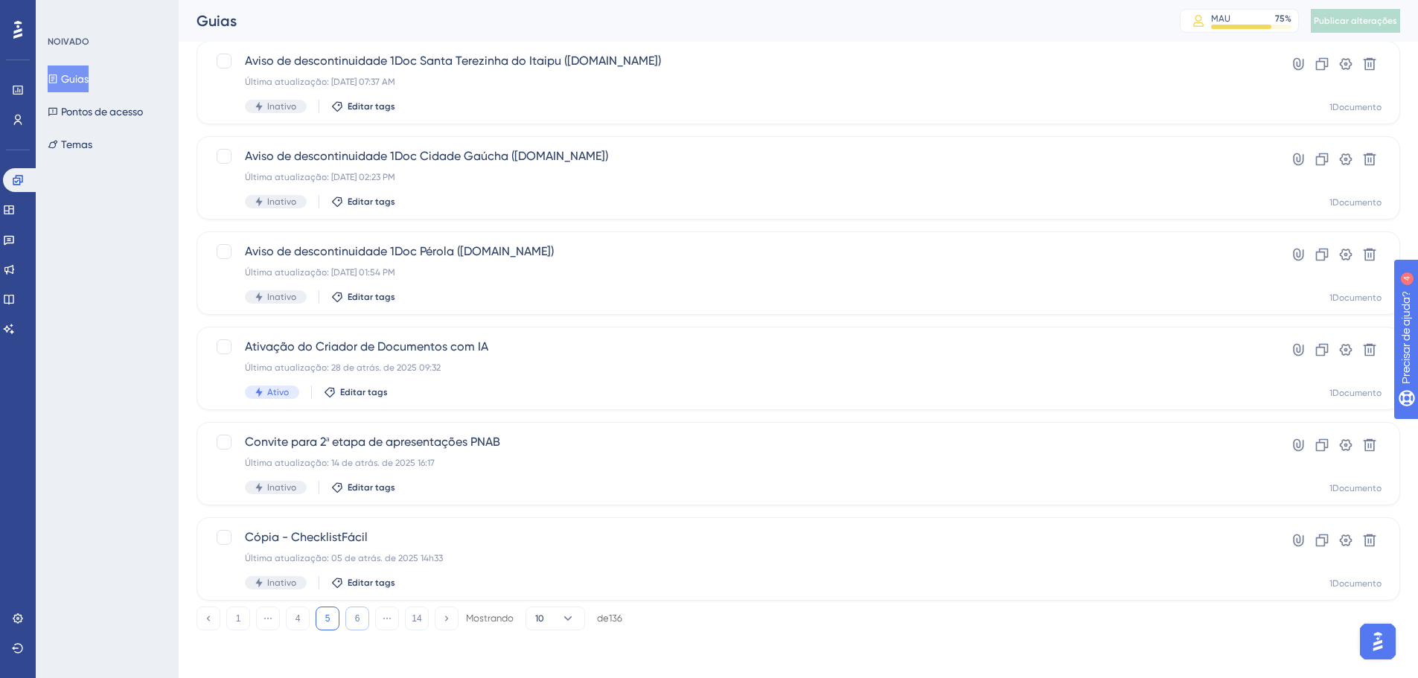
click at [356, 629] on button "6" at bounding box center [357, 619] width 24 height 24
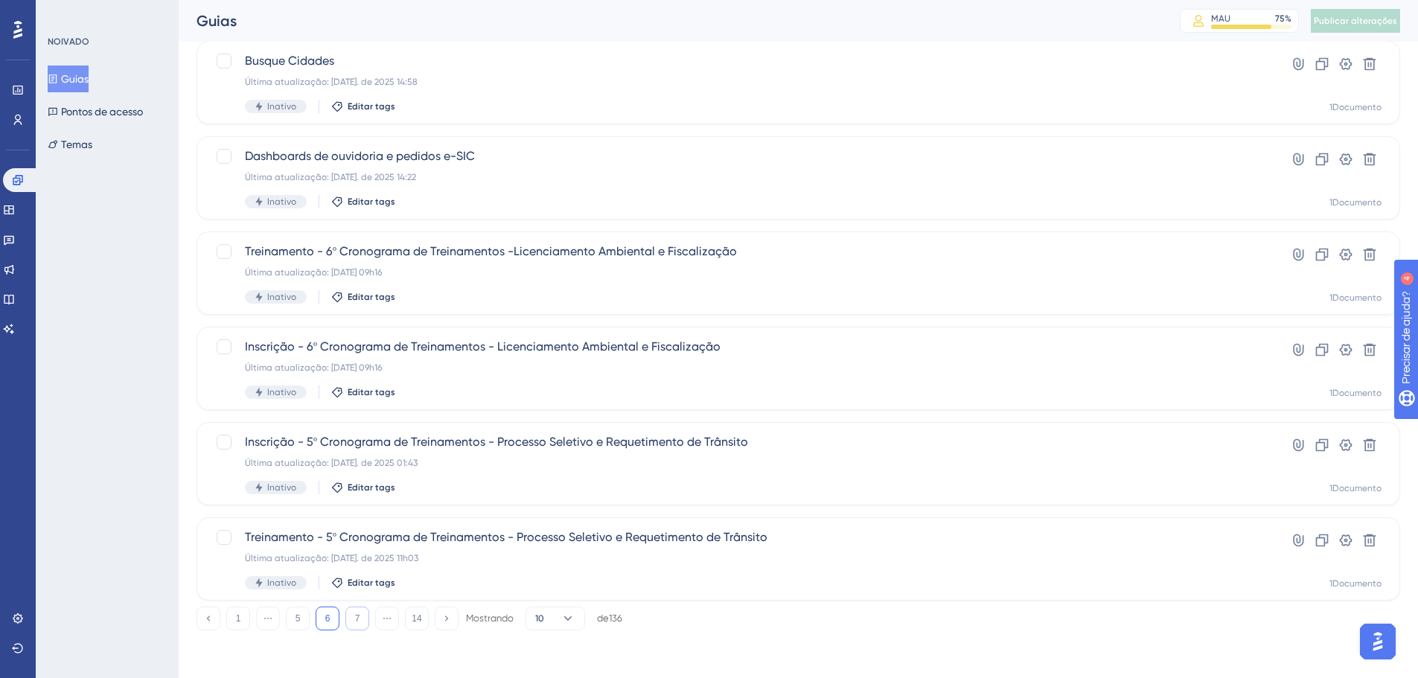
click at [354, 614] on button "7" at bounding box center [357, 619] width 24 height 24
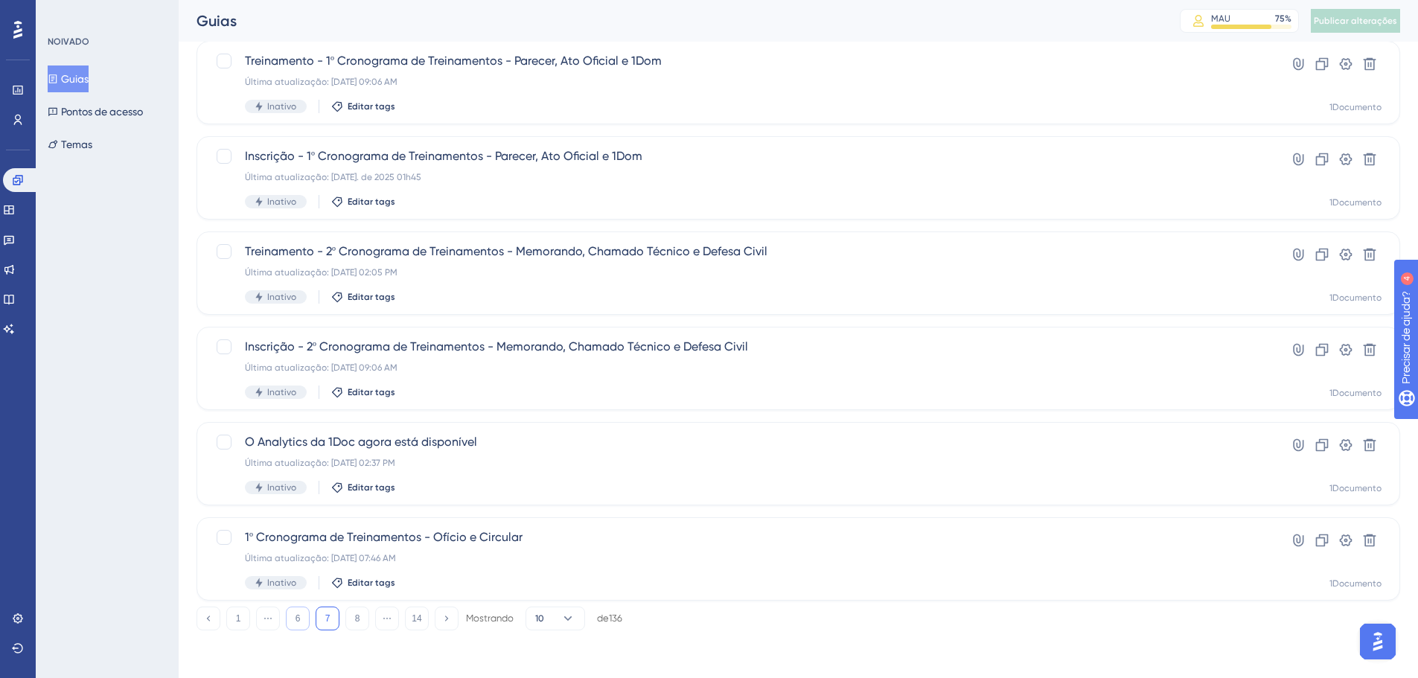
click at [292, 610] on button "6" at bounding box center [298, 619] width 24 height 24
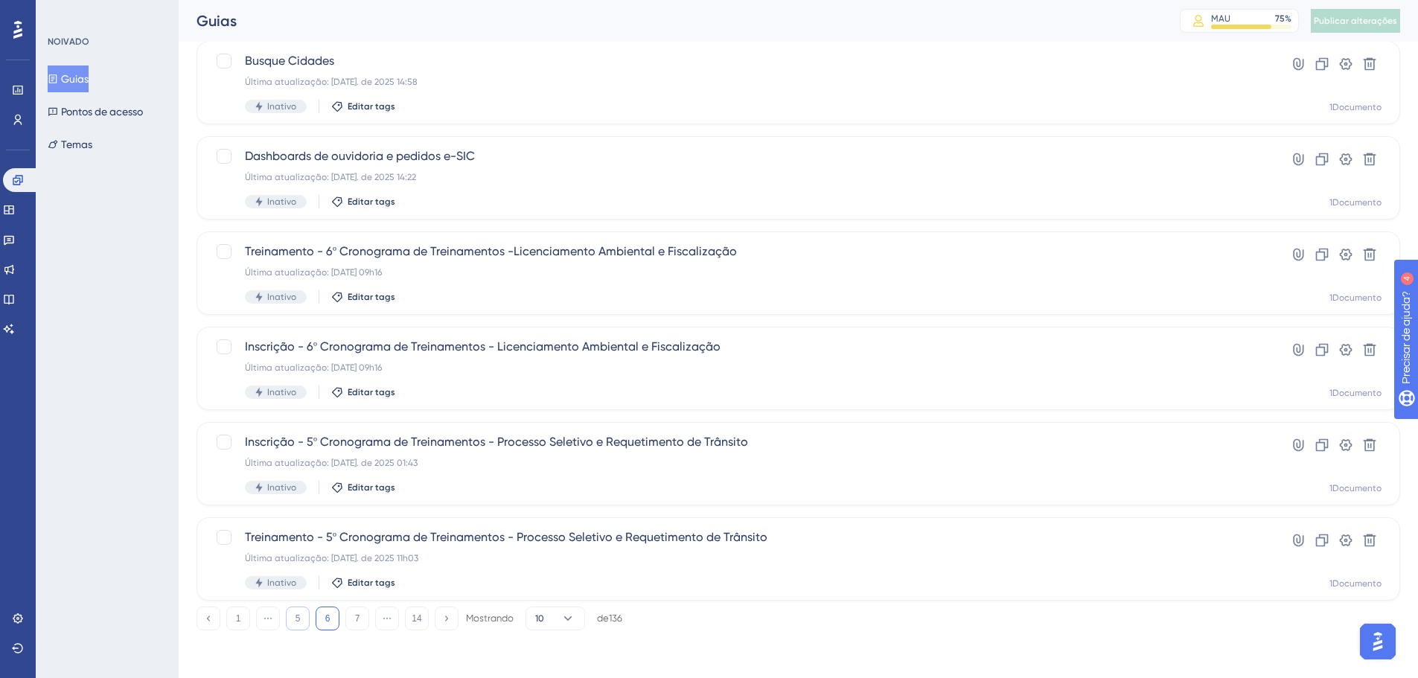
click at [293, 621] on button "5" at bounding box center [298, 619] width 24 height 24
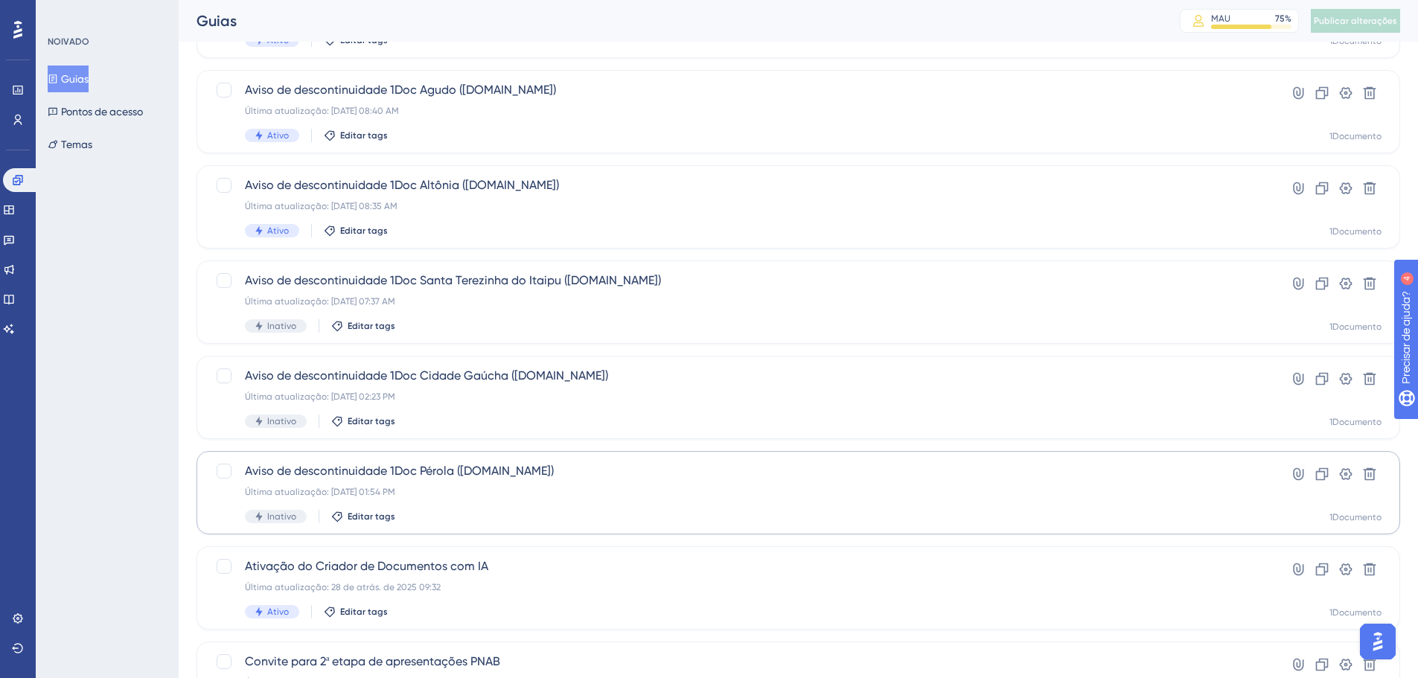
scroll to position [254, 0]
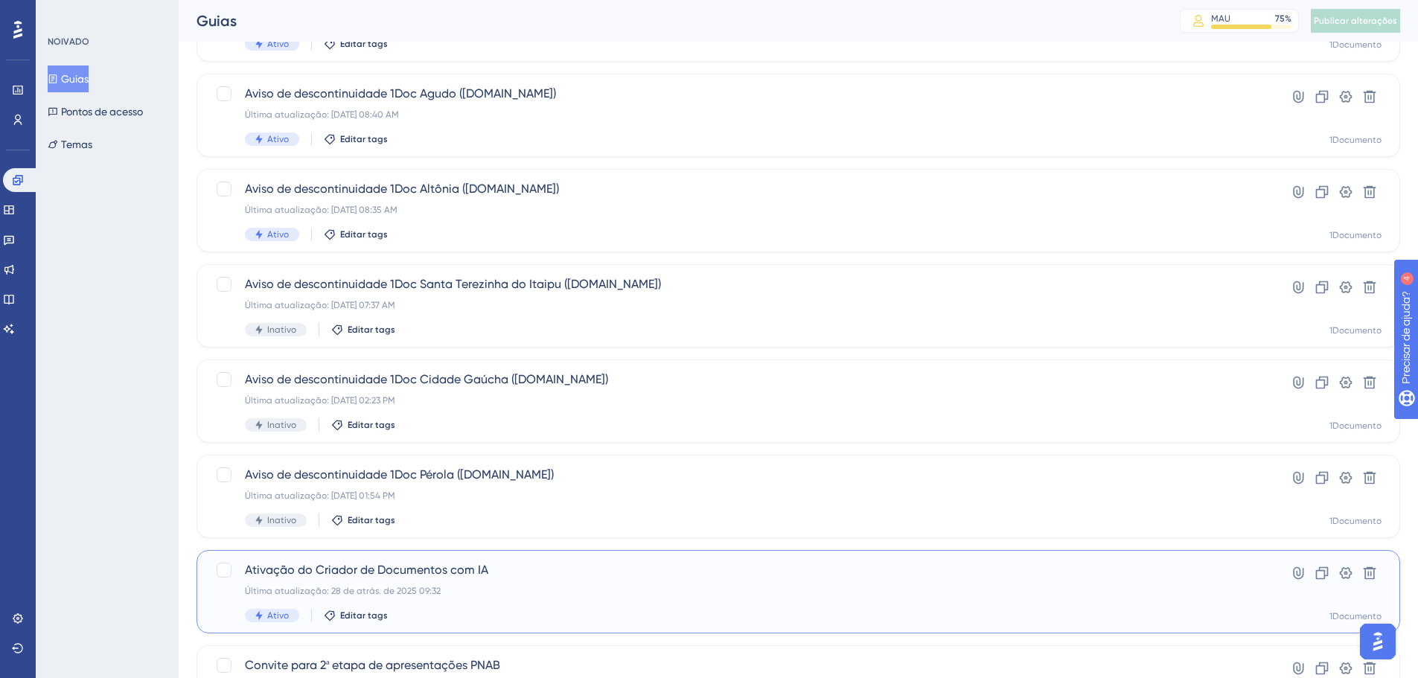
click at [364, 573] on font "Ativação do Criador de Documentos com IA" at bounding box center [366, 570] width 243 height 14
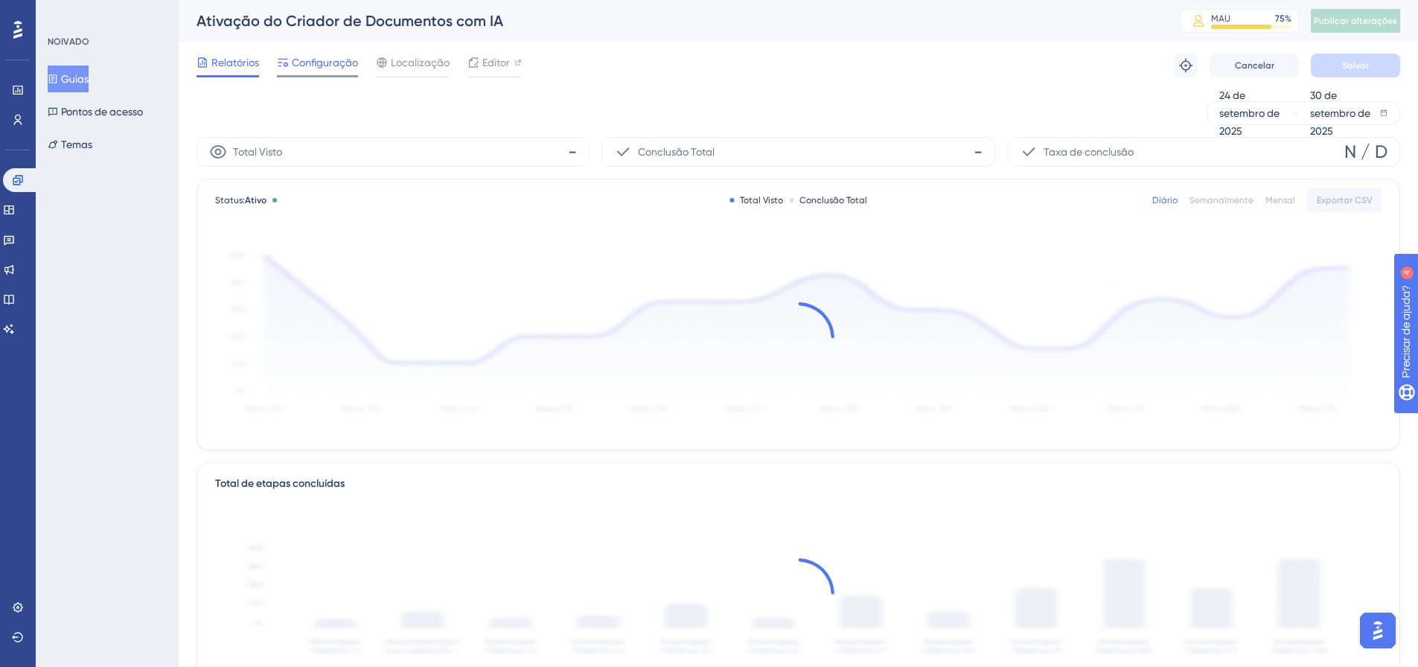
click at [298, 63] on font "Configuração" at bounding box center [325, 63] width 66 height 12
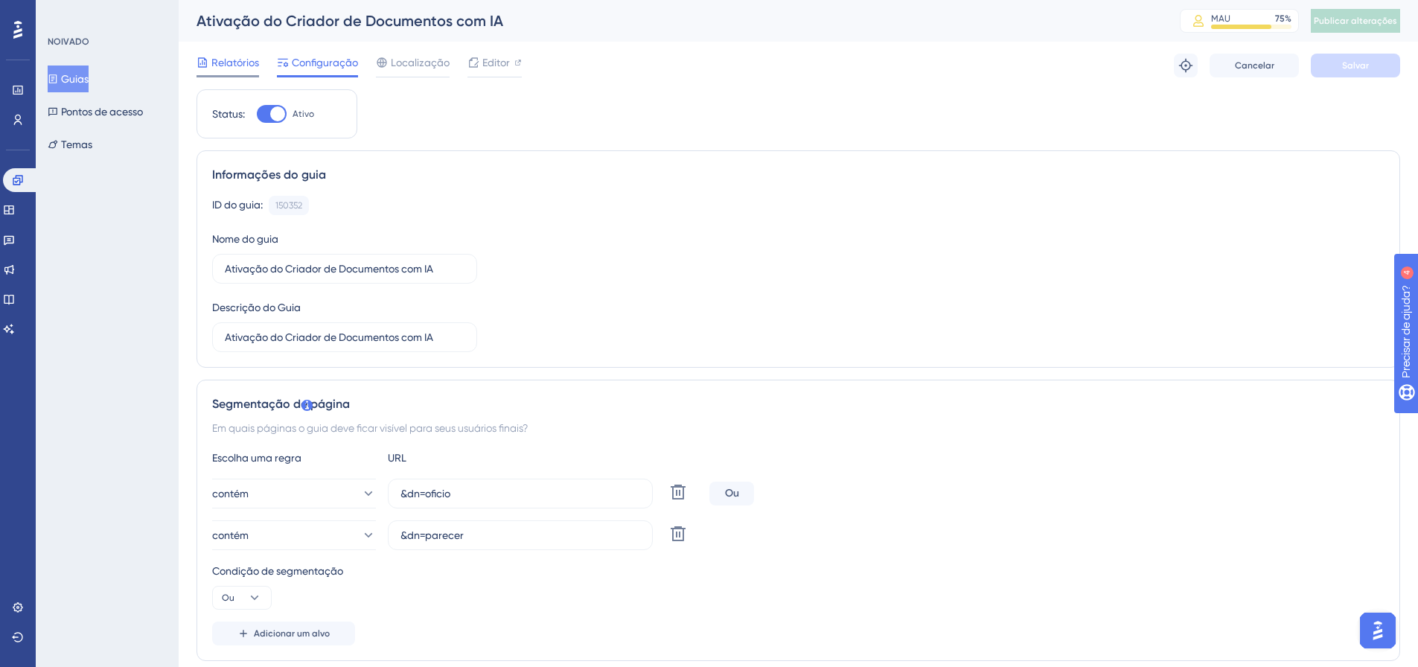
click at [209, 54] on div "Relatórios" at bounding box center [227, 63] width 63 height 18
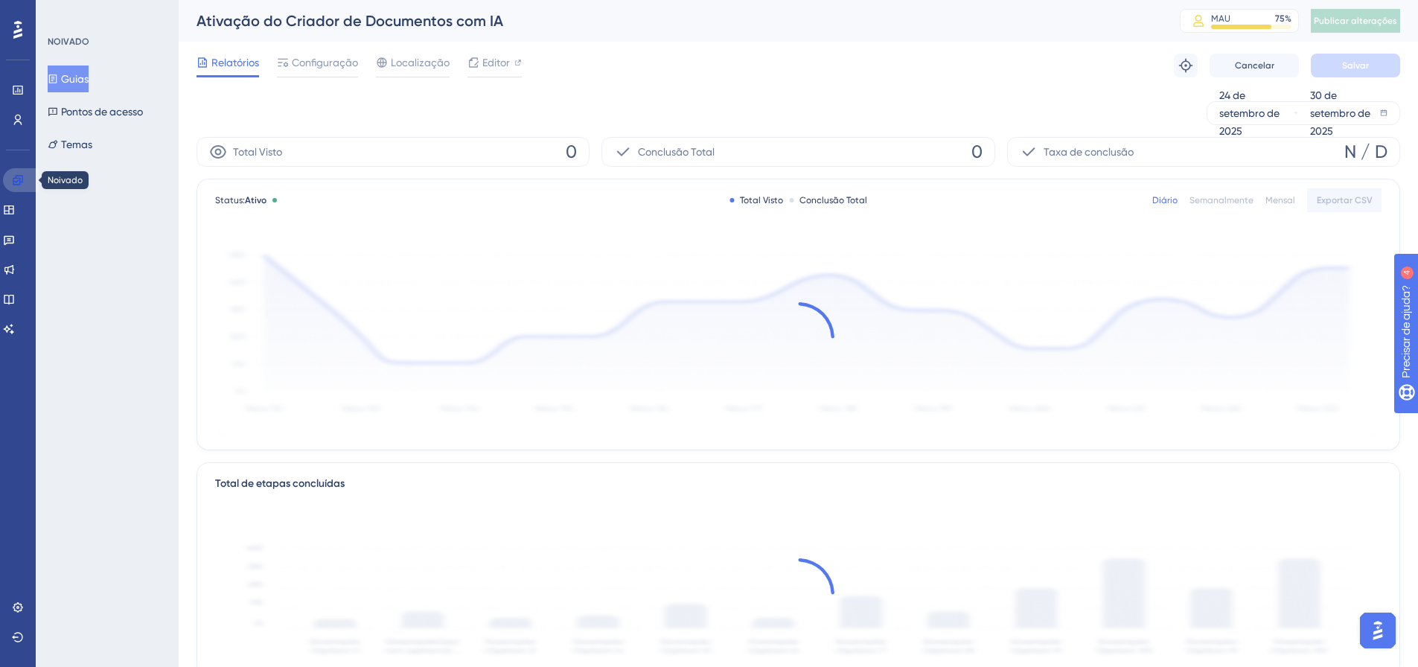
click at [16, 183] on icon at bounding box center [18, 180] width 12 height 12
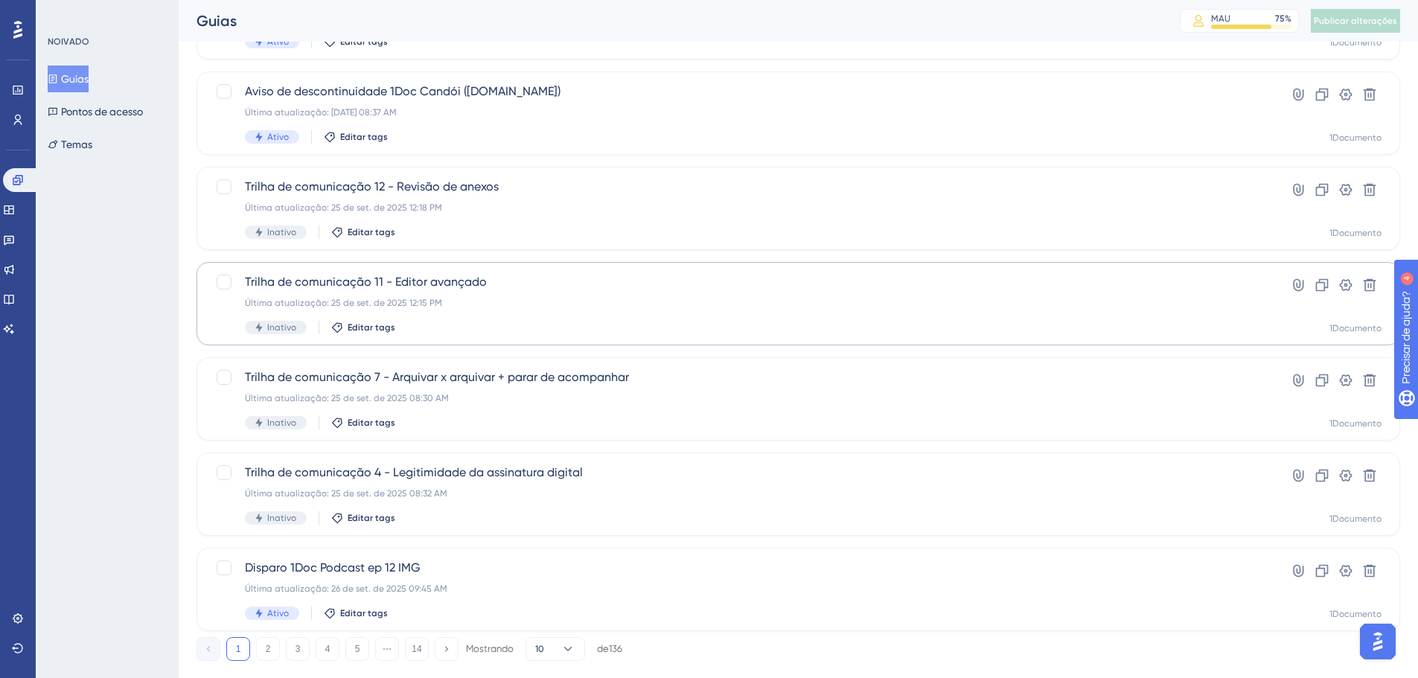
scroll to position [477, 0]
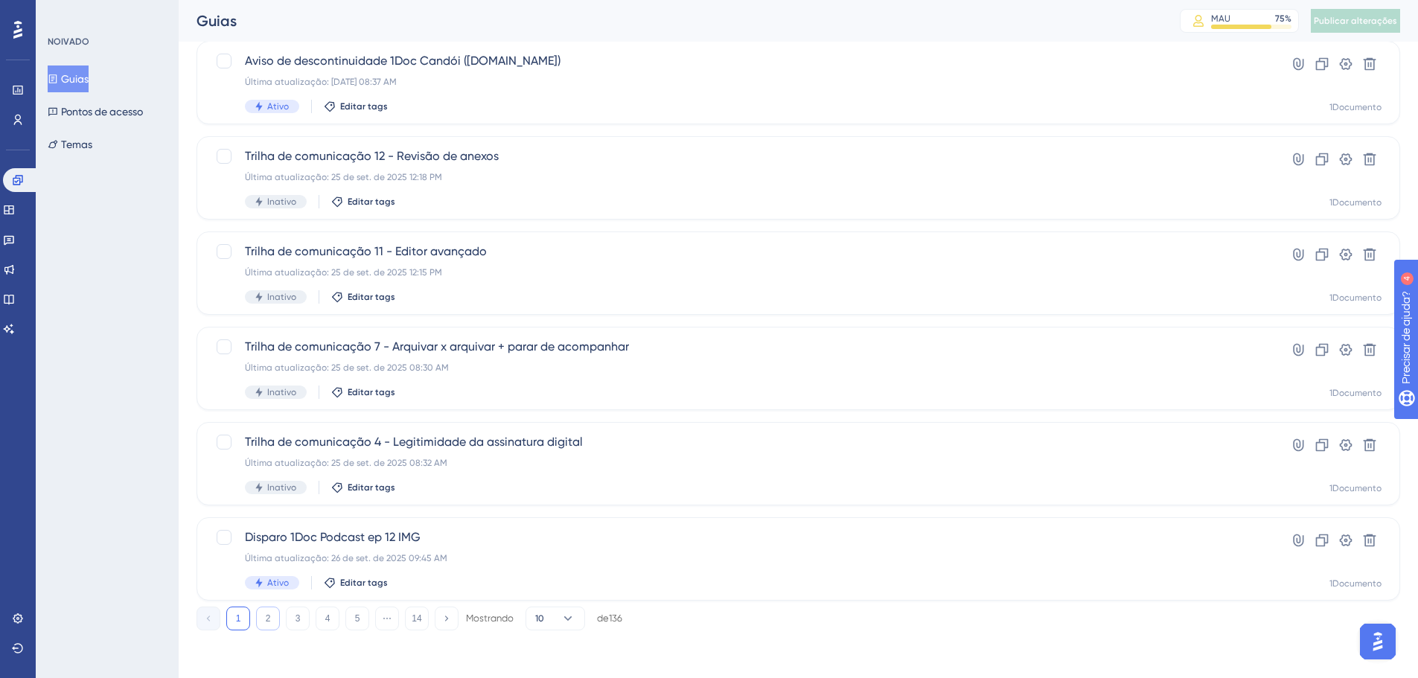
click at [257, 616] on button "2" at bounding box center [268, 619] width 24 height 24
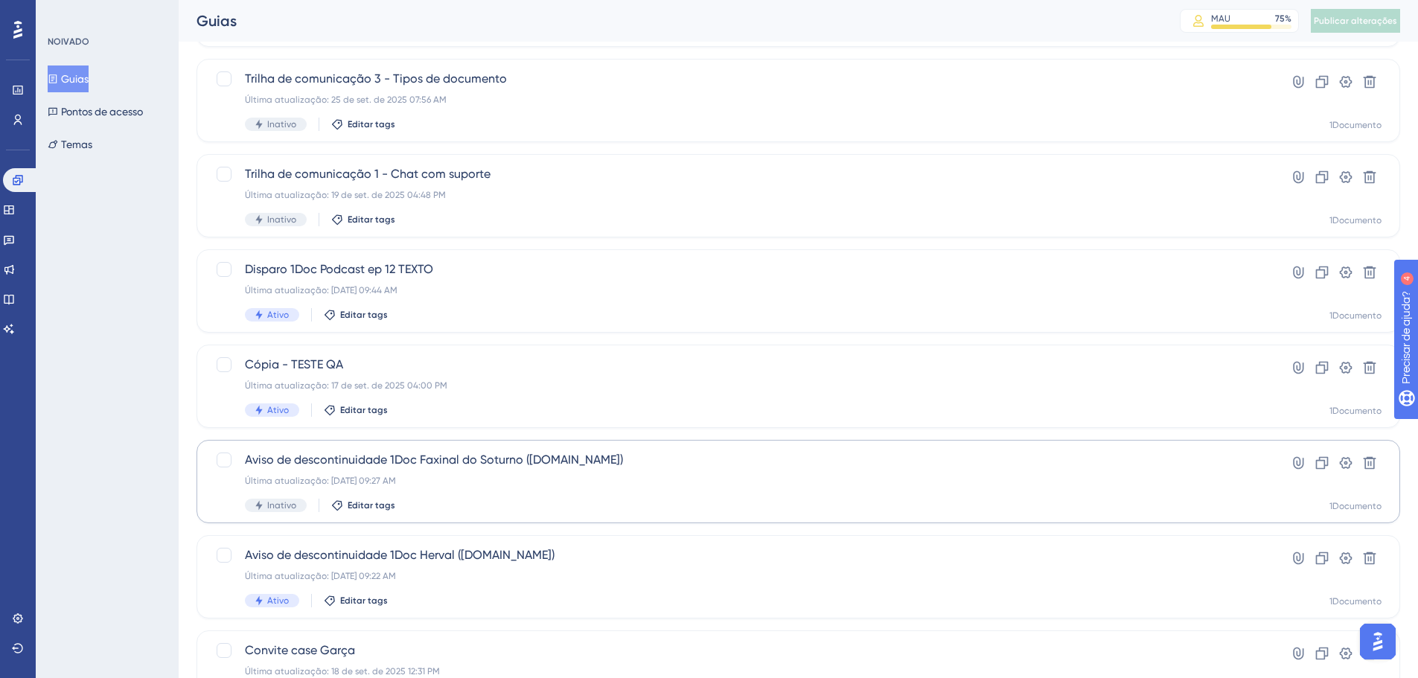
scroll to position [447, 0]
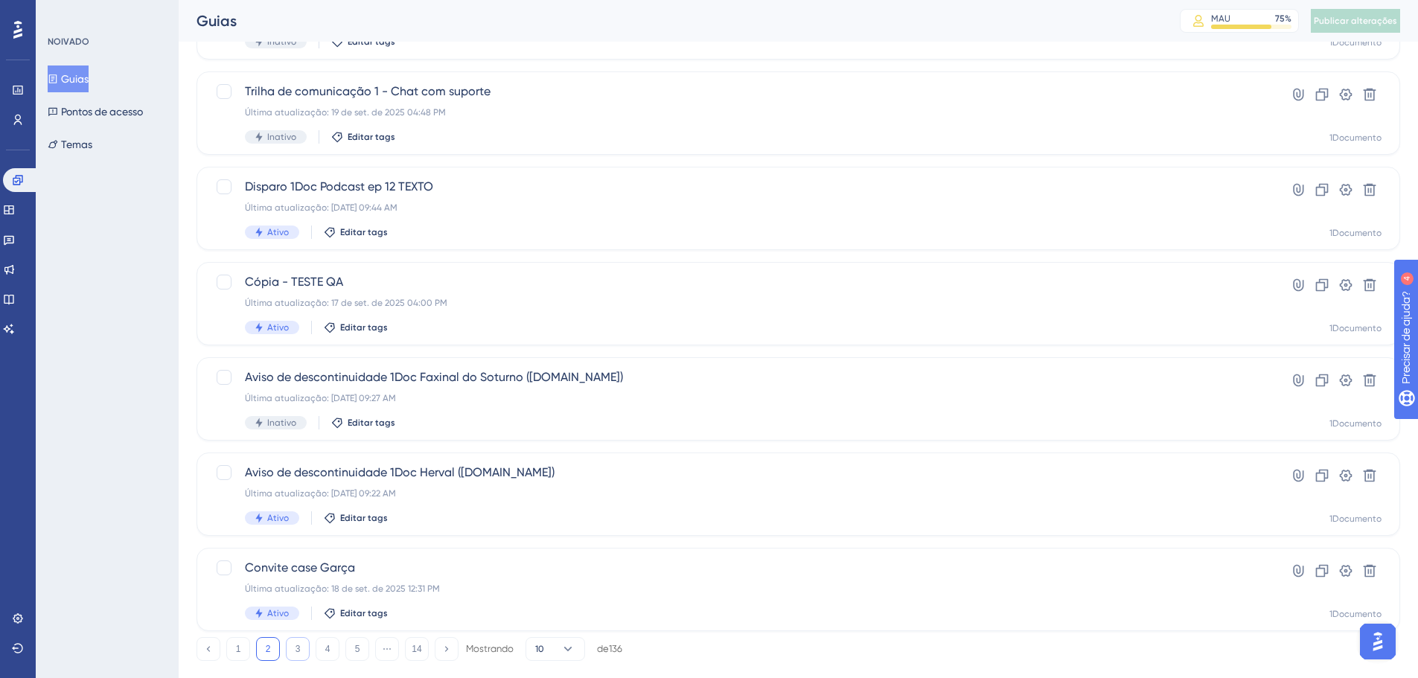
click at [295, 645] on font "3" at bounding box center [297, 649] width 5 height 10
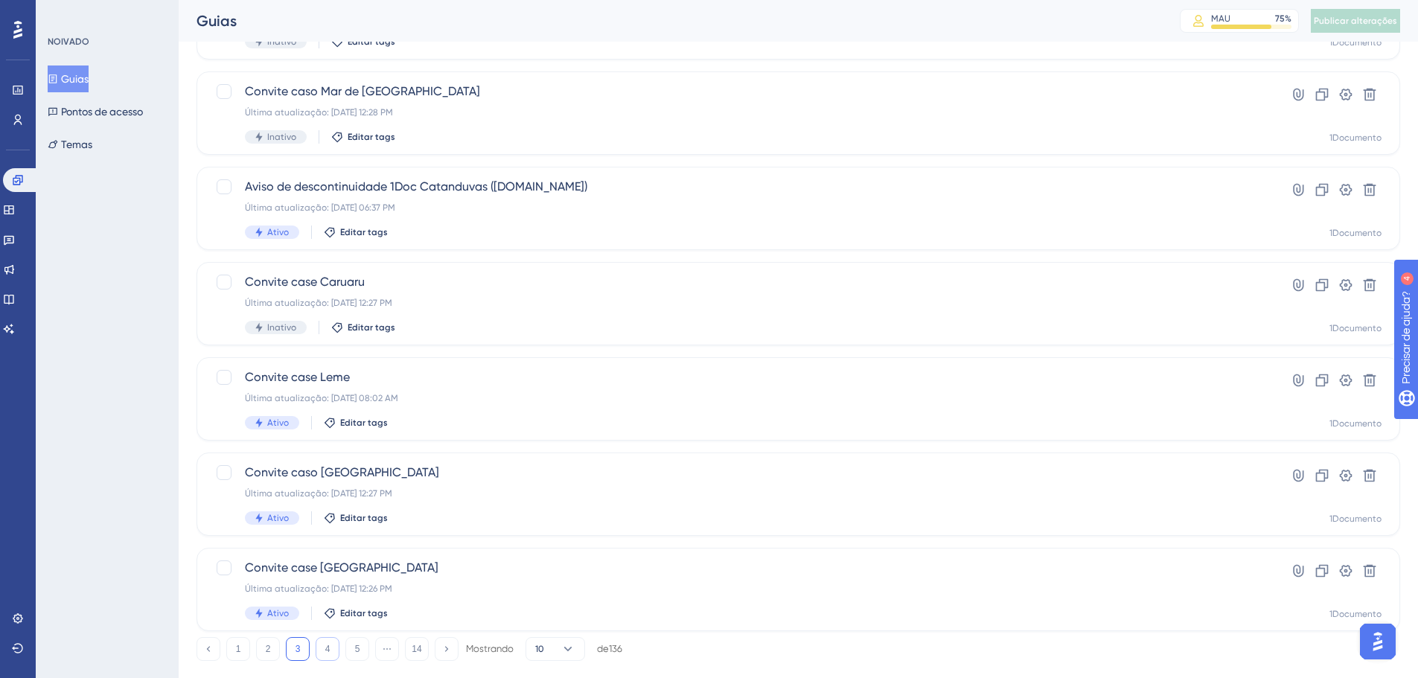
click at [325, 652] on font "4" at bounding box center [327, 649] width 5 height 10
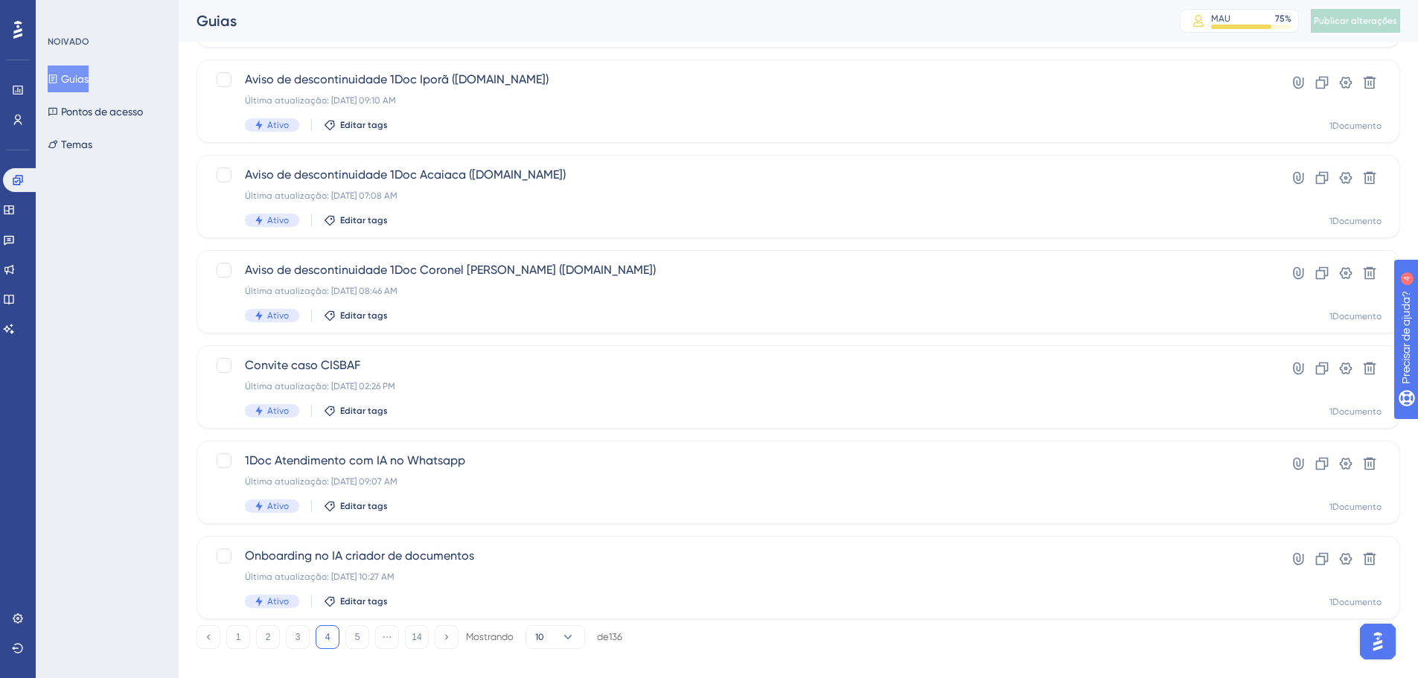
scroll to position [477, 0]
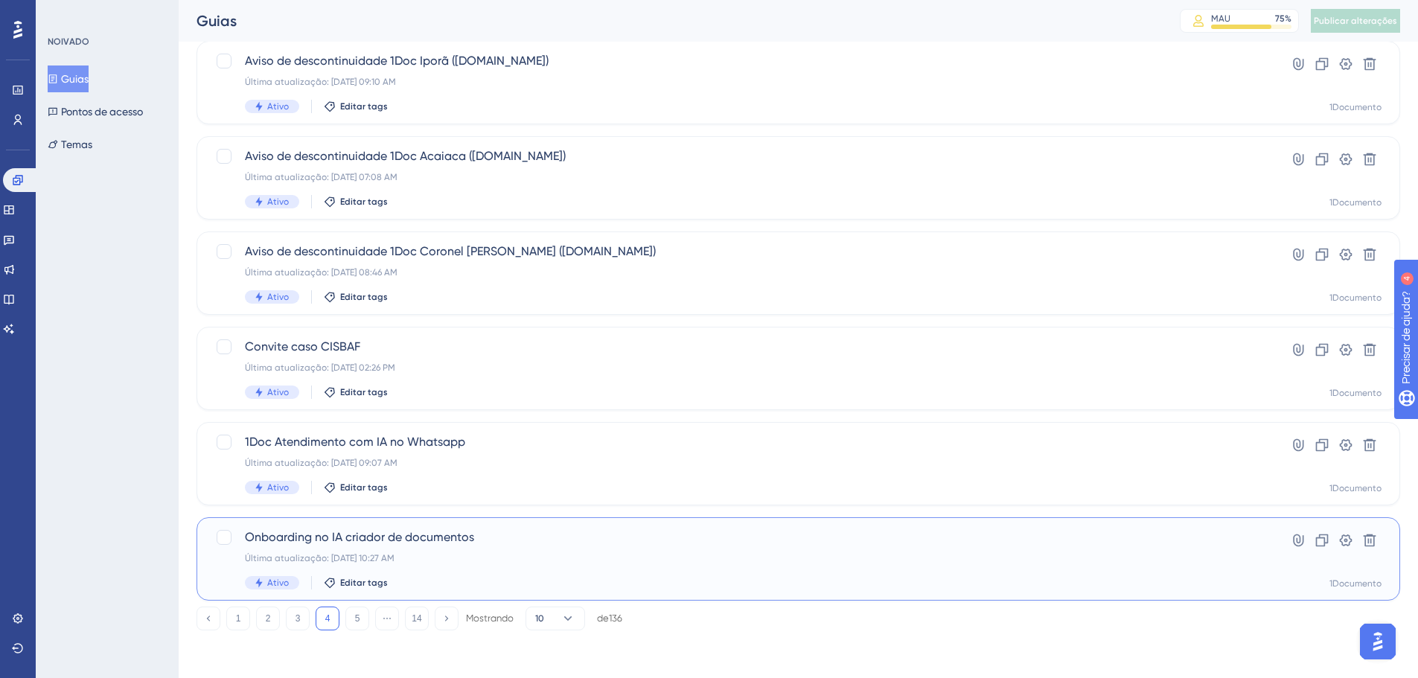
click at [319, 535] on font "Onboarding no IA criador de documentos" at bounding box center [359, 537] width 229 height 14
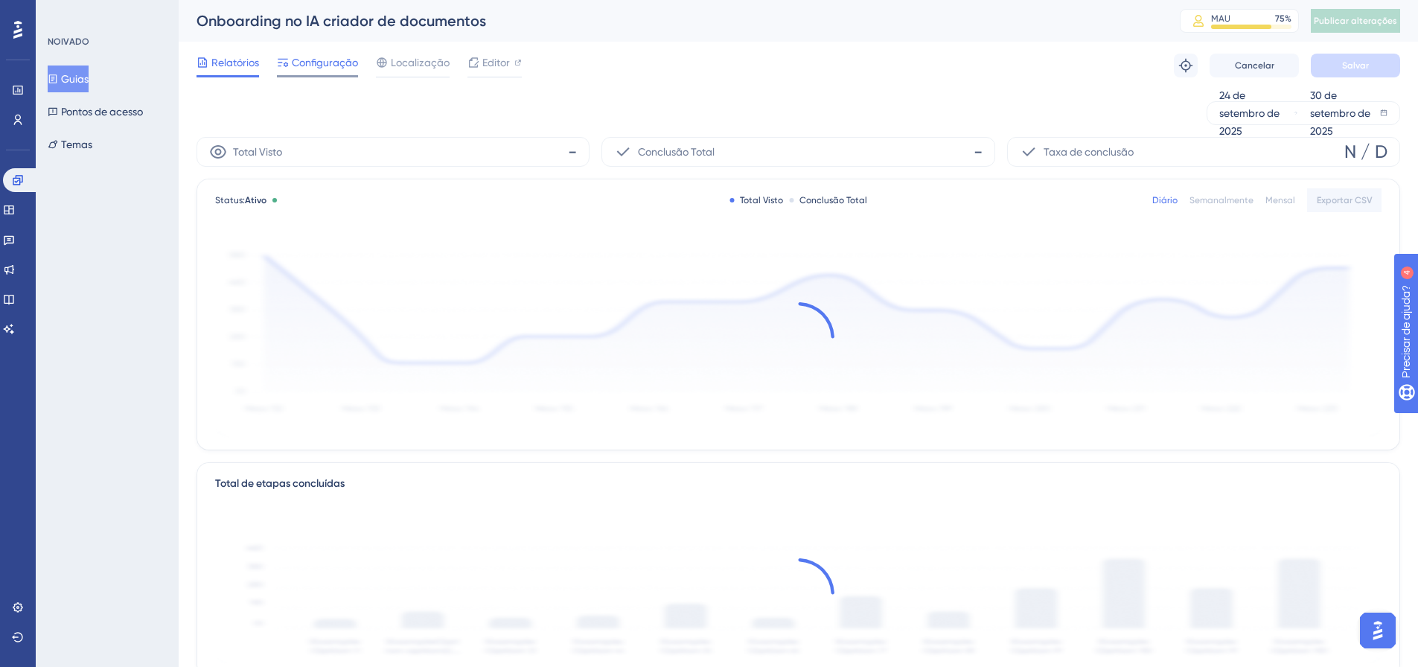
click at [322, 66] on font "Configuração" at bounding box center [325, 63] width 66 height 12
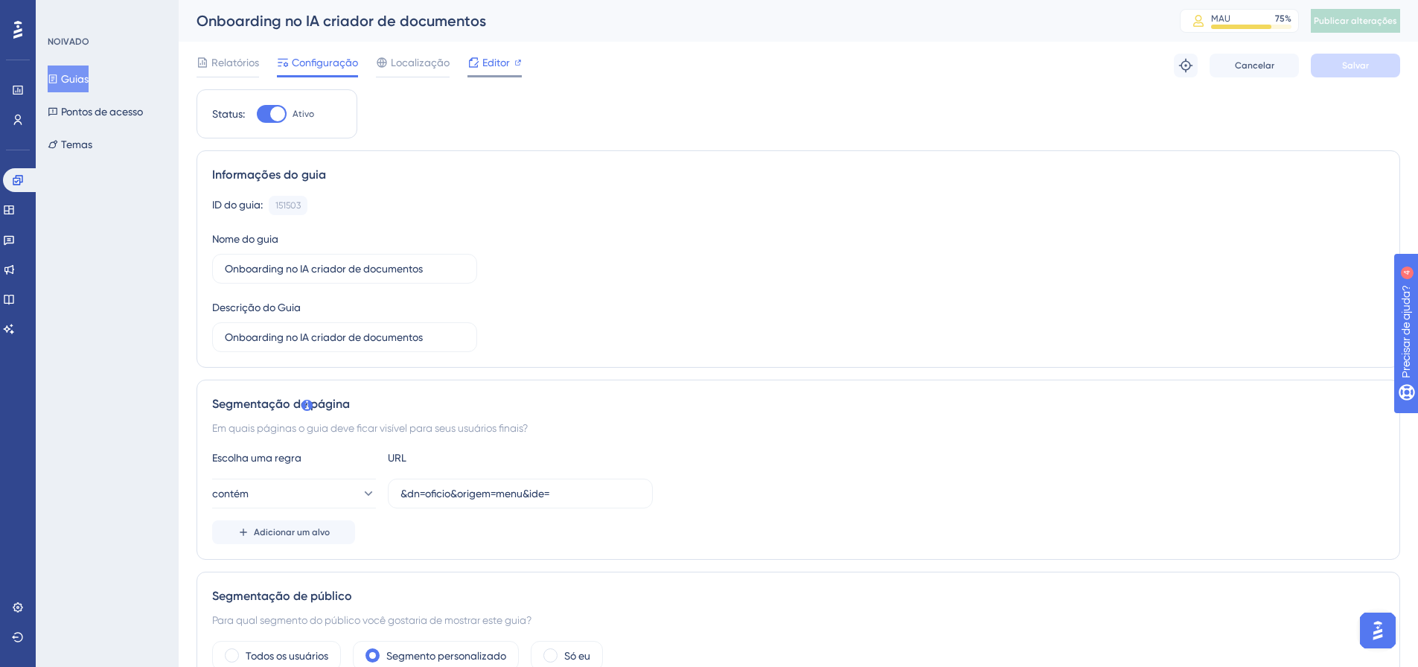
click at [494, 63] on font "Editor" at bounding box center [496, 63] width 28 height 12
click at [12, 118] on link at bounding box center [18, 120] width 12 height 24
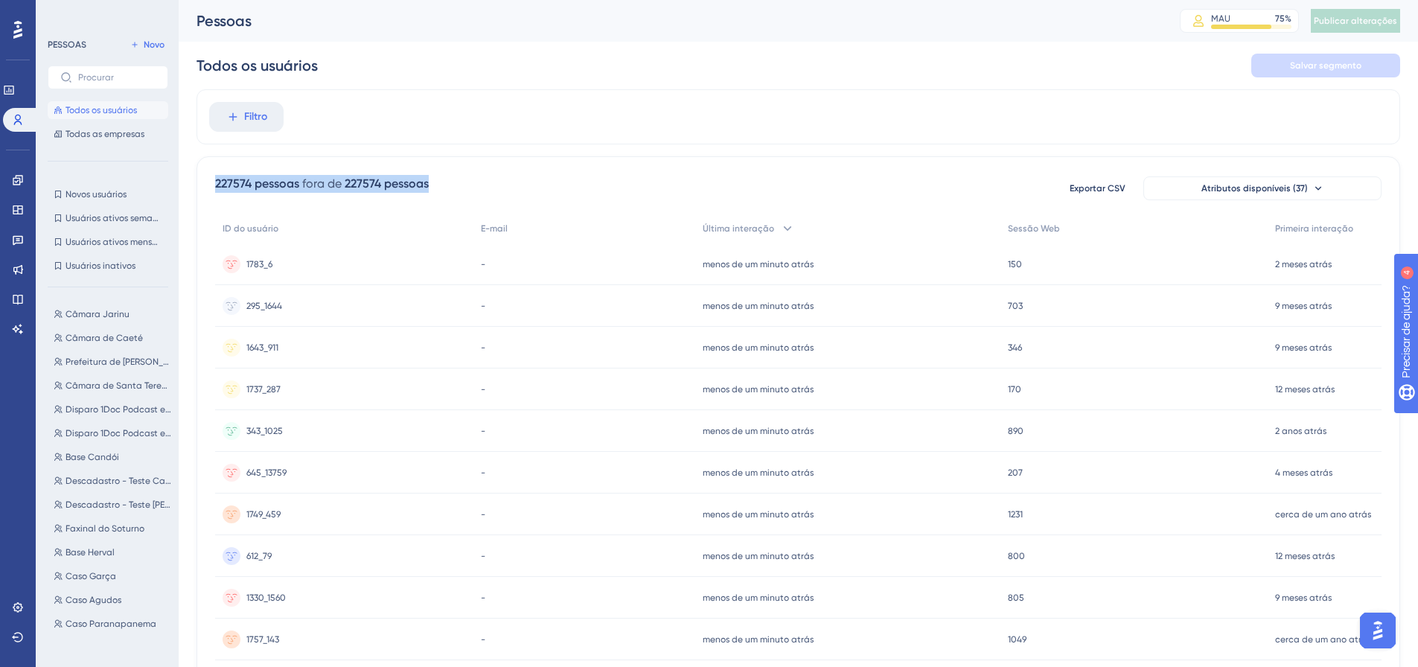
drag, startPoint x: 213, startPoint y: 183, endPoint x: 356, endPoint y: 204, distance: 144.4
click at [443, 204] on div "227574 pessoas fora de 227574 pessoas Exportar CSV Atributos disponíveis (37) I…" at bounding box center [797, 649] width 1203 height 987
click at [106, 193] on font "Novos usuários" at bounding box center [95, 194] width 61 height 10
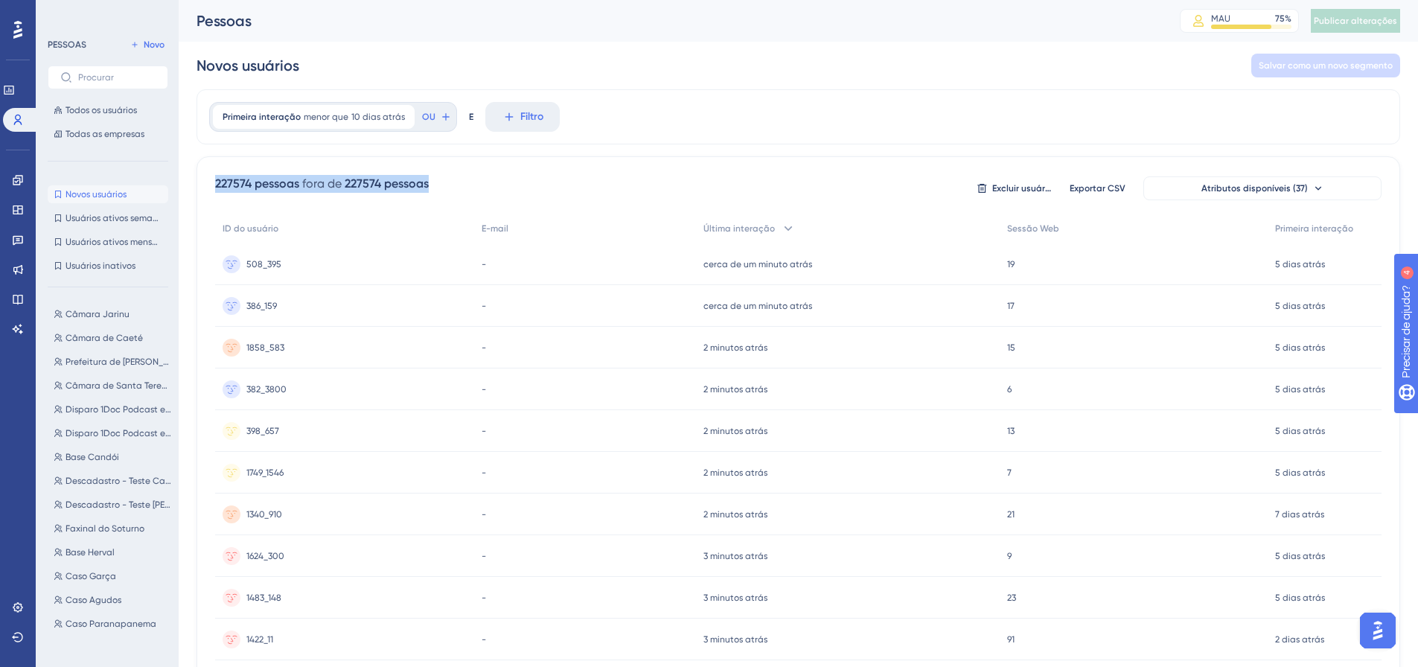
click at [246, 192] on div "227574 pessoas" at bounding box center [257, 184] width 84 height 18
drag, startPoint x: 213, startPoint y: 180, endPoint x: 386, endPoint y: 185, distance: 173.5
click at [386, 185] on div "227574 pessoas fora de 227574 pessoas Excluir usuários Exportar CSV Atributos d…" at bounding box center [797, 649] width 1203 height 987
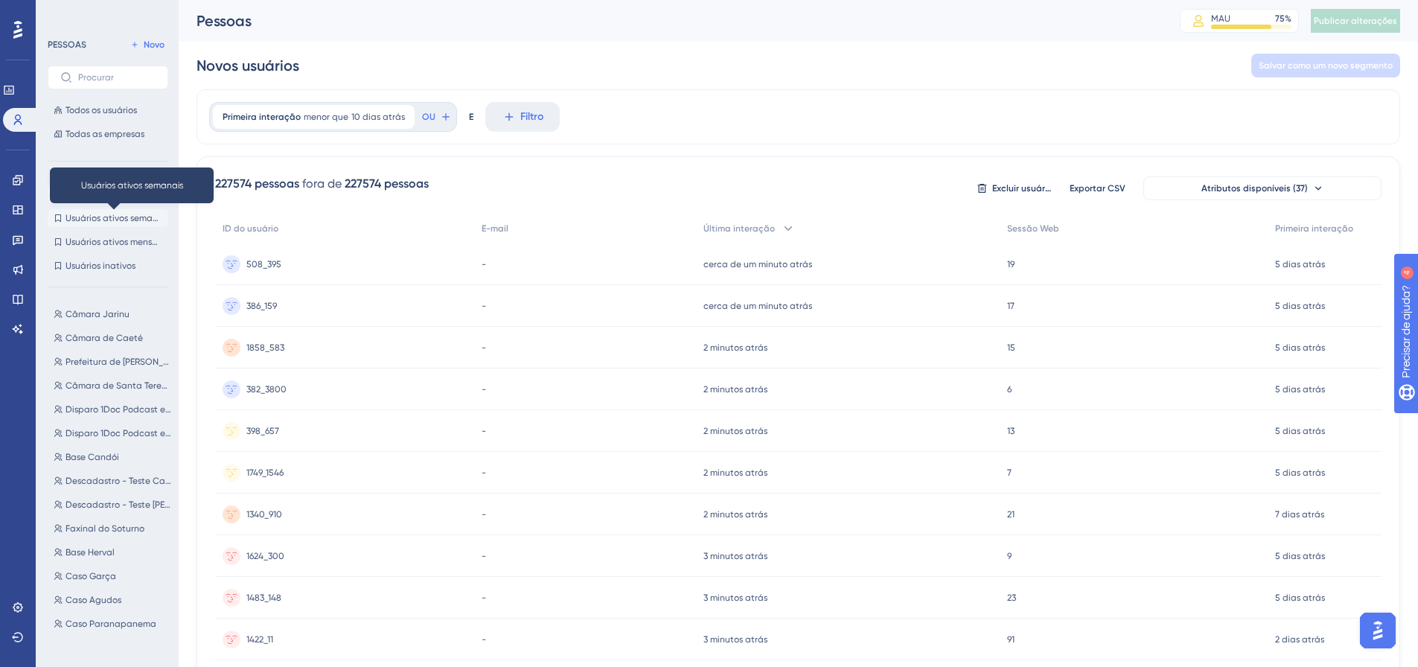
click at [105, 218] on font "Usuários ativos semanais" at bounding box center [117, 218] width 104 height 10
click at [242, 217] on div at bounding box center [783, 381] width 1269 height 560
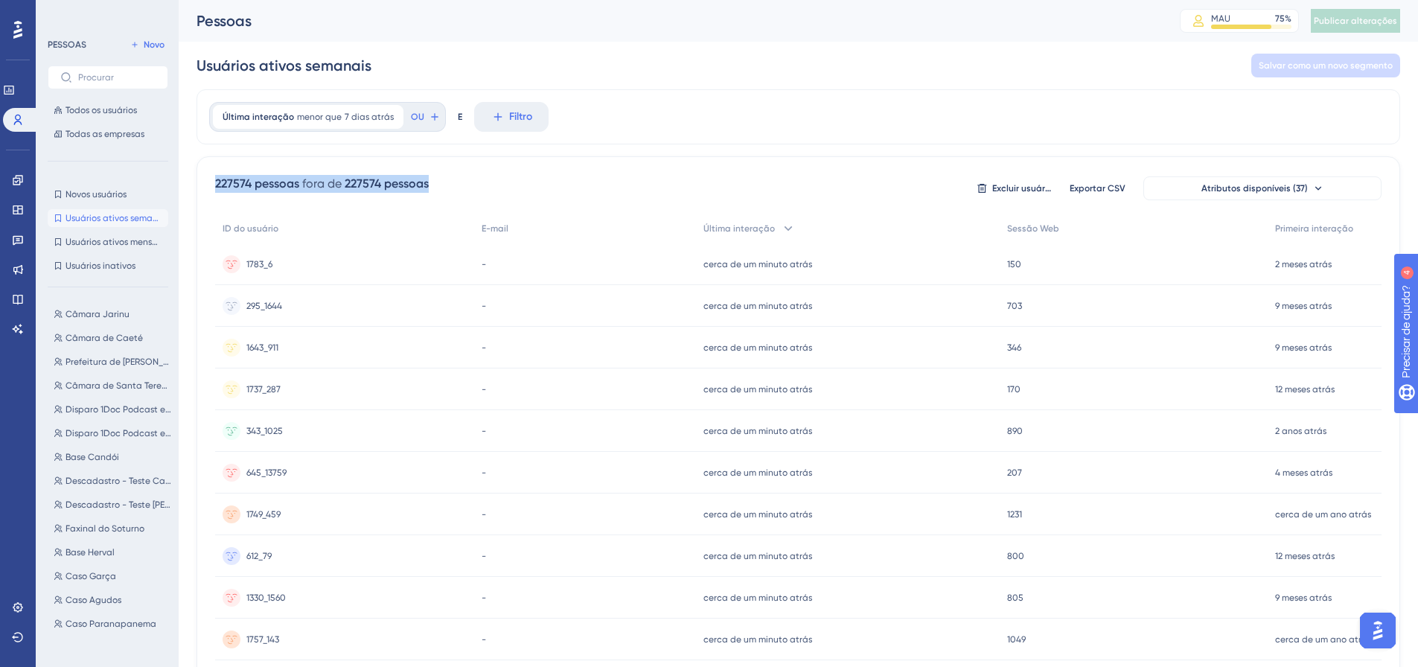
drag, startPoint x: 214, startPoint y: 183, endPoint x: 281, endPoint y: 77, distance: 125.7
click at [458, 191] on div "227574 pessoas fora de 227574 pessoas Excluir usuários Exportar CSV Atributos d…" at bounding box center [797, 649] width 1203 height 987
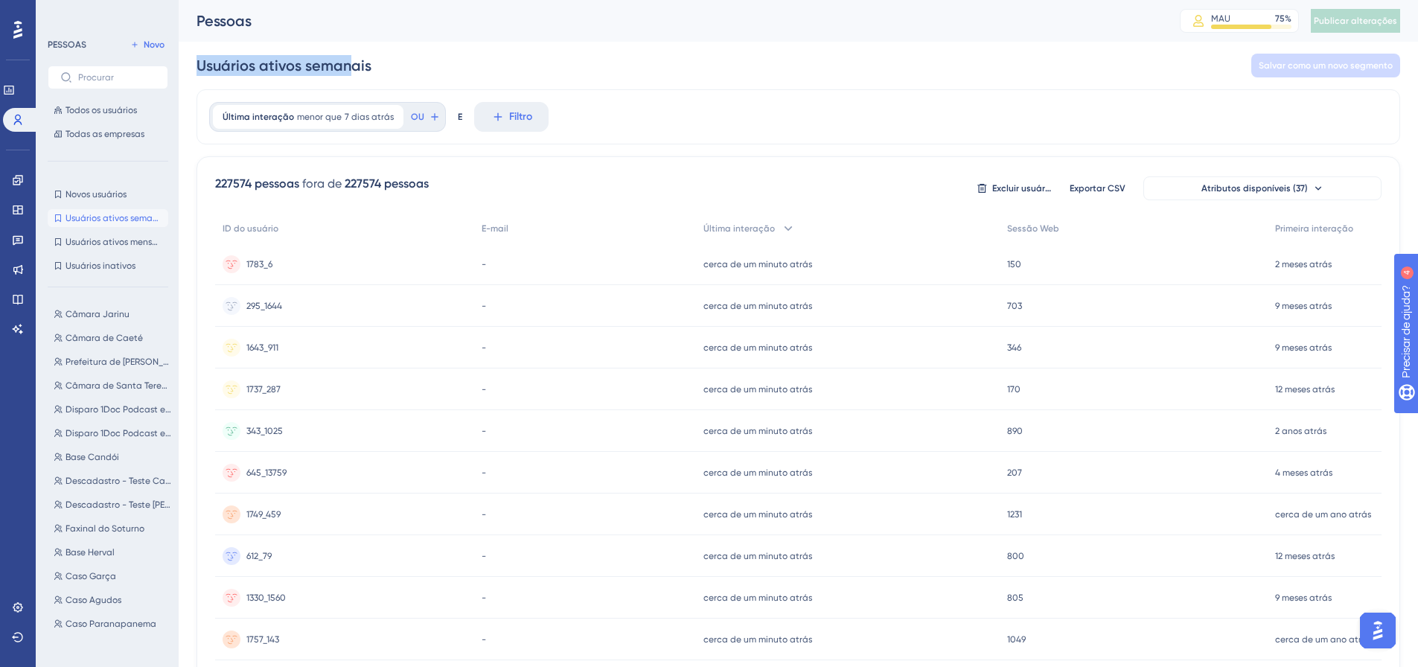
drag, startPoint x: 259, startPoint y: 64, endPoint x: 197, endPoint y: 129, distance: 90.0
click at [348, 64] on font "Usuários ativos semanais" at bounding box center [283, 66] width 175 height 18
click at [92, 243] on font "Usuários ativos mensais" at bounding box center [114, 242] width 98 height 10
click at [109, 267] on font "Usuários inativos" at bounding box center [100, 265] width 70 height 10
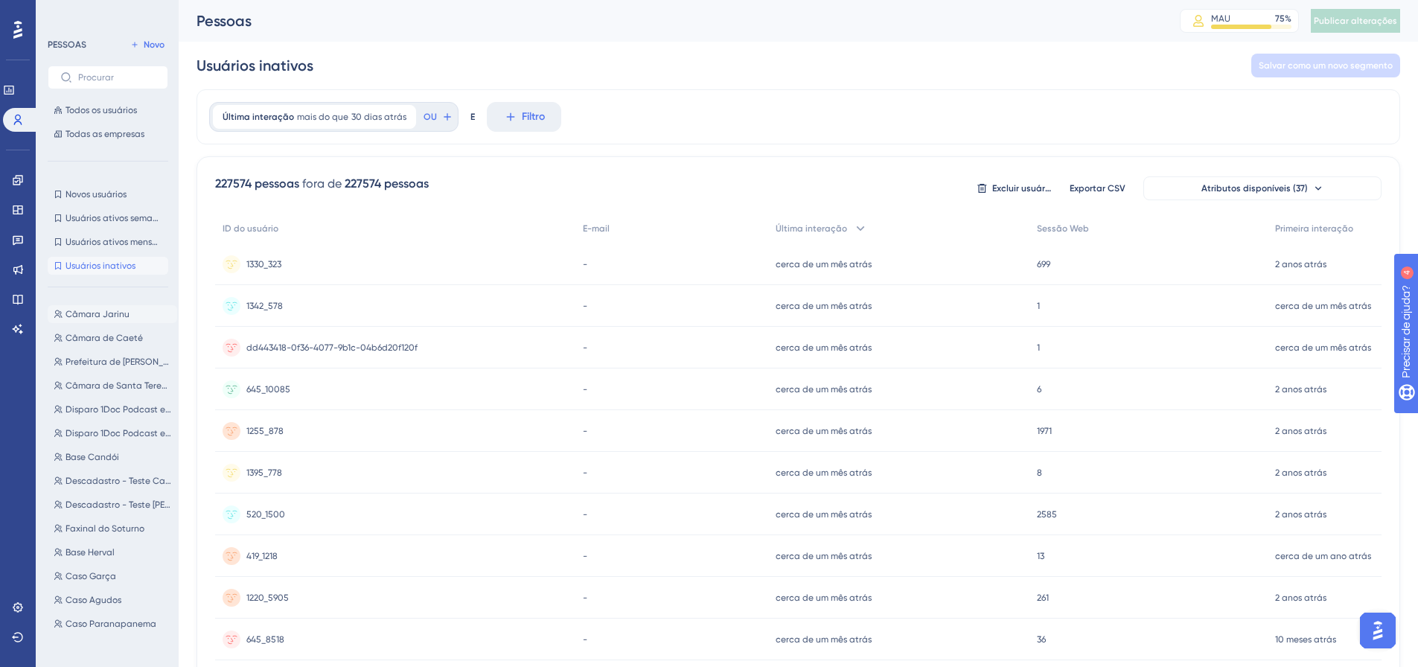
click at [115, 313] on font "Câmara Jarinu" at bounding box center [97, 314] width 64 height 10
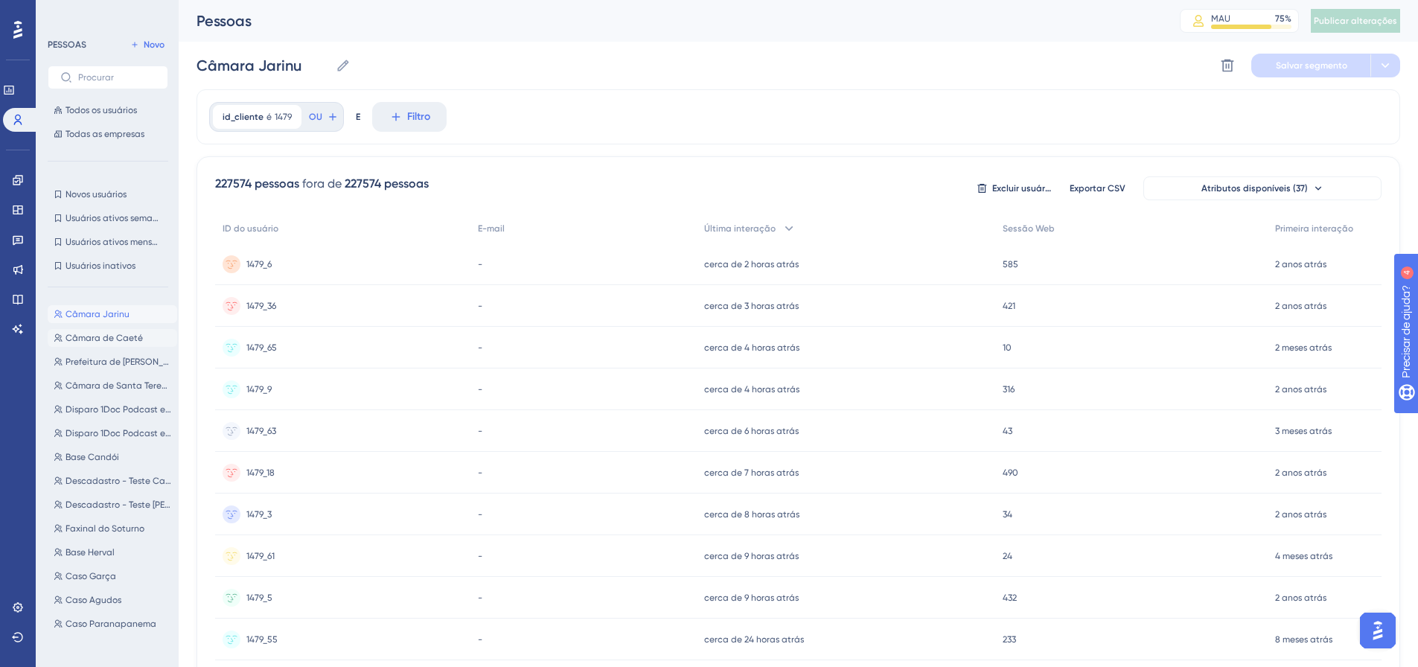
click at [120, 340] on font "Câmara de Caeté" at bounding box center [103, 338] width 77 height 10
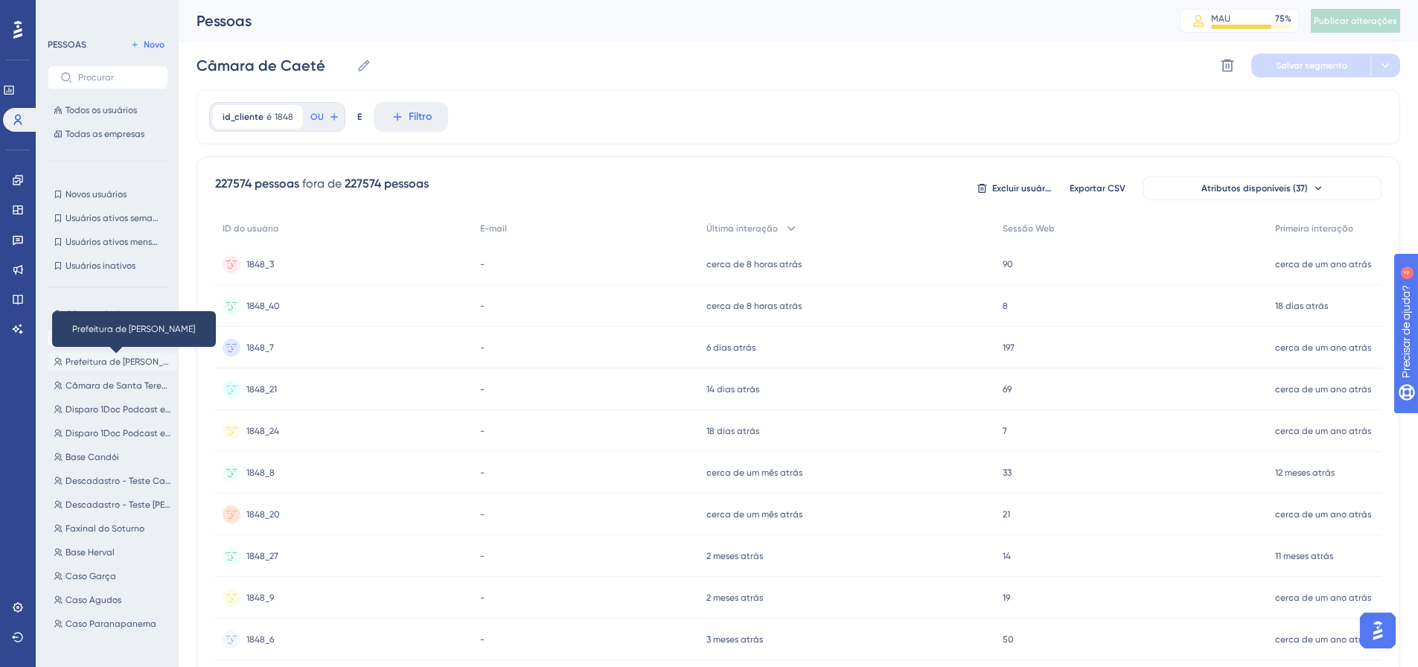
click at [102, 360] on font "Prefeitura de Júlio Castilhos" at bounding box center [127, 361] width 124 height 10
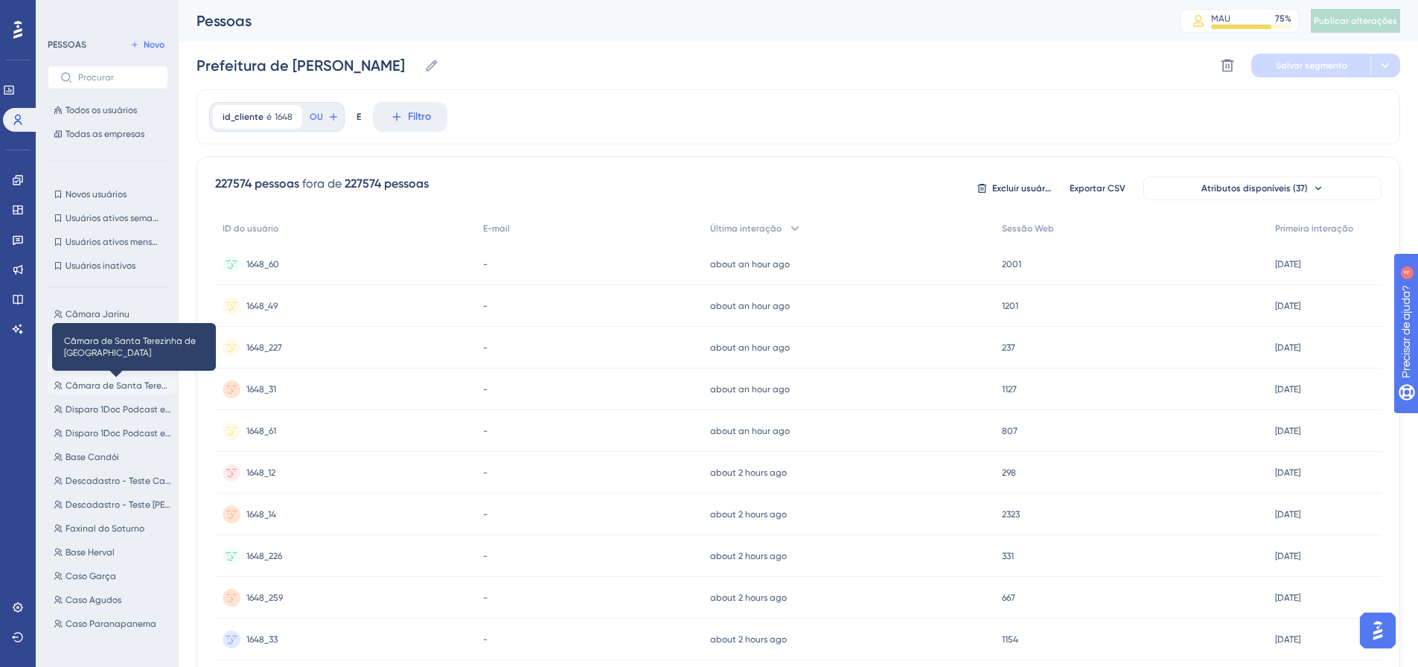
click at [100, 386] on font "Câmara de Santa Terezinha de Itaipu" at bounding box center [176, 385] width 222 height 10
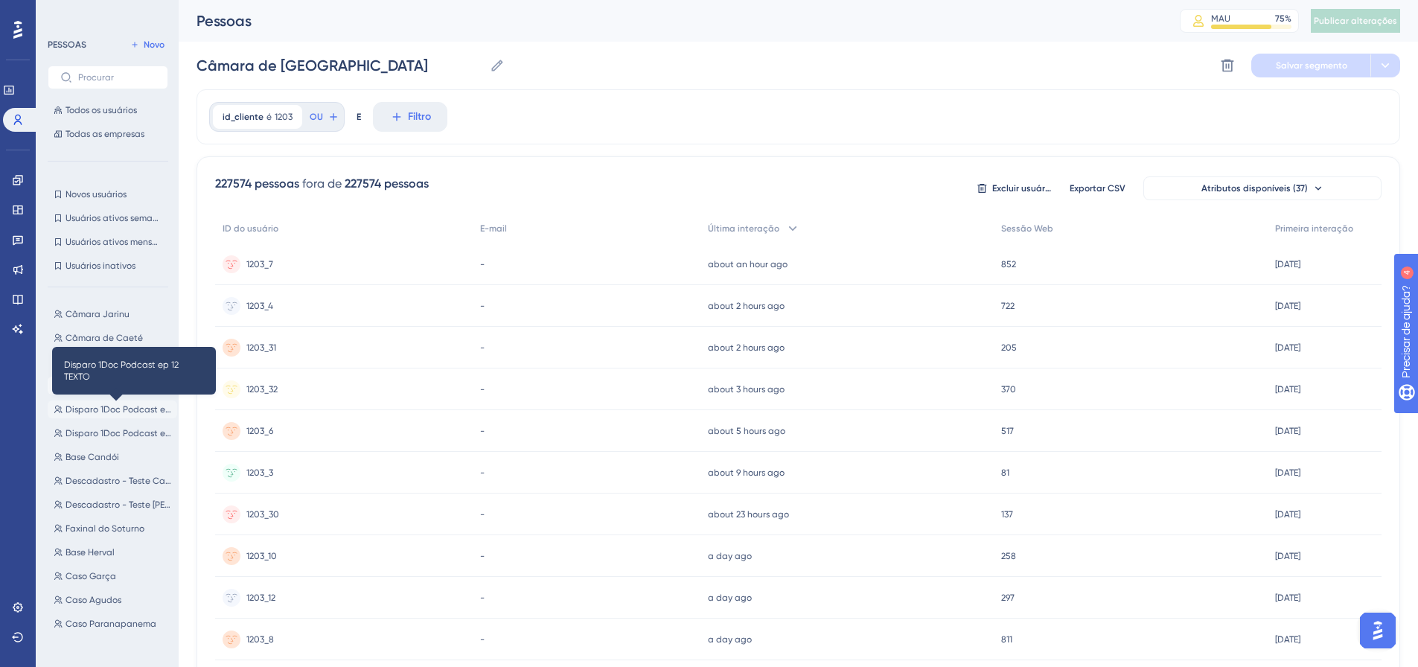
click at [100, 408] on font "Disparo 1Doc Podcast ep 12 TEXTO" at bounding box center [137, 409] width 144 height 10
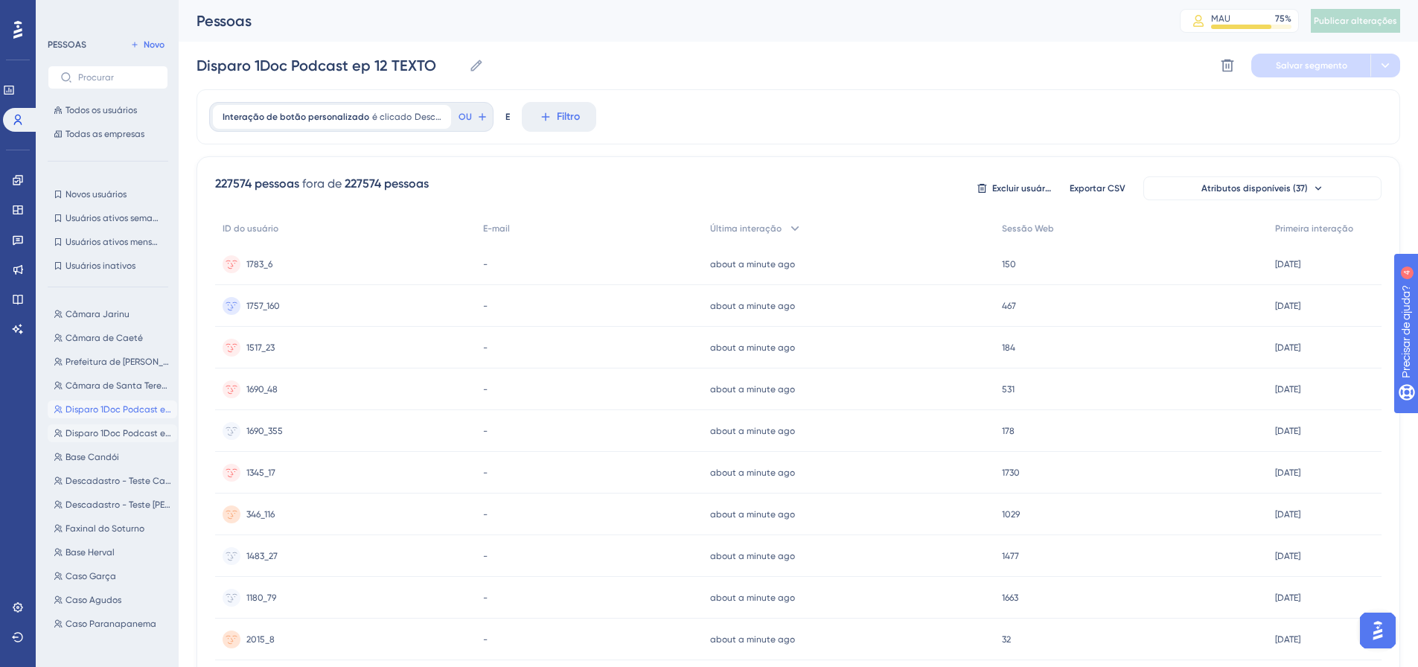
click at [106, 426] on button "Disparo 1Doc Podcast ep 12 IMG Disparo 1Doc Podcast ep 12 IMG" at bounding box center [112, 433] width 129 height 18
drag, startPoint x: 109, startPoint y: 450, endPoint x: 98, endPoint y: 368, distance: 81.8
click at [109, 450] on button "Base Candói Base Candói" at bounding box center [112, 457] width 129 height 18
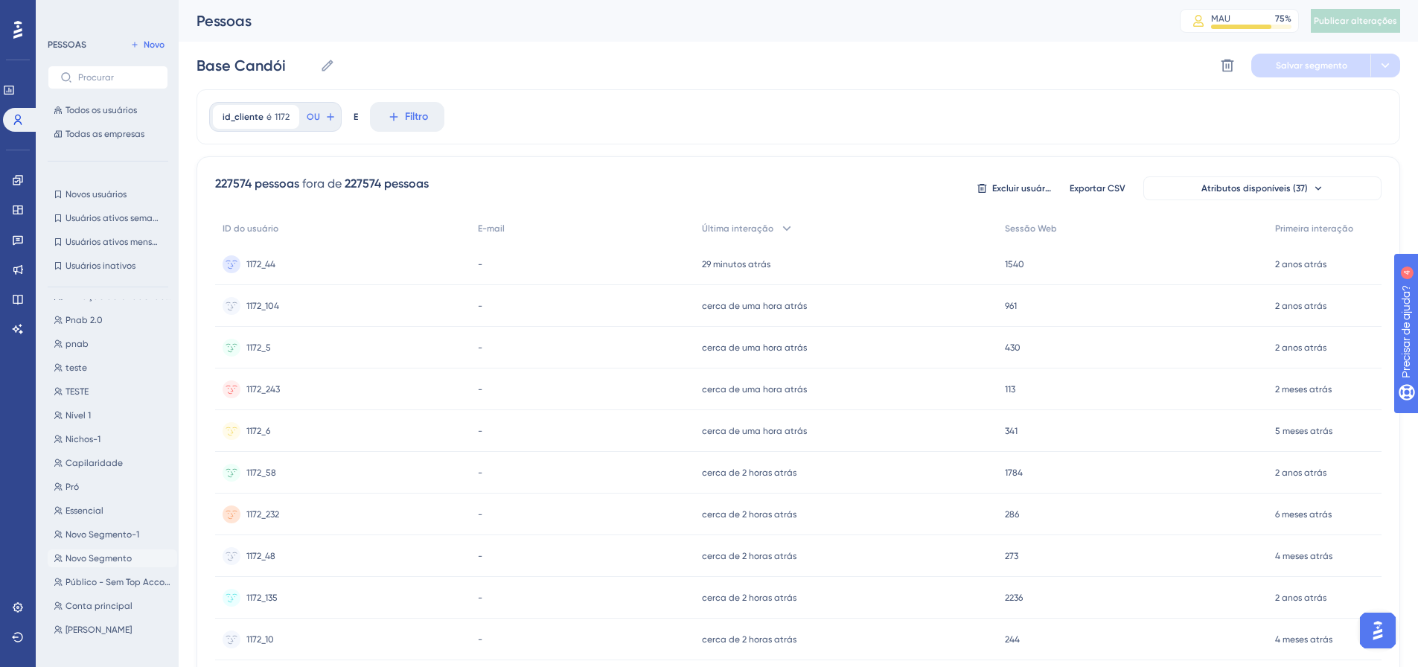
click at [110, 551] on button "Novo Segmento Novo Segmento" at bounding box center [112, 558] width 129 height 18
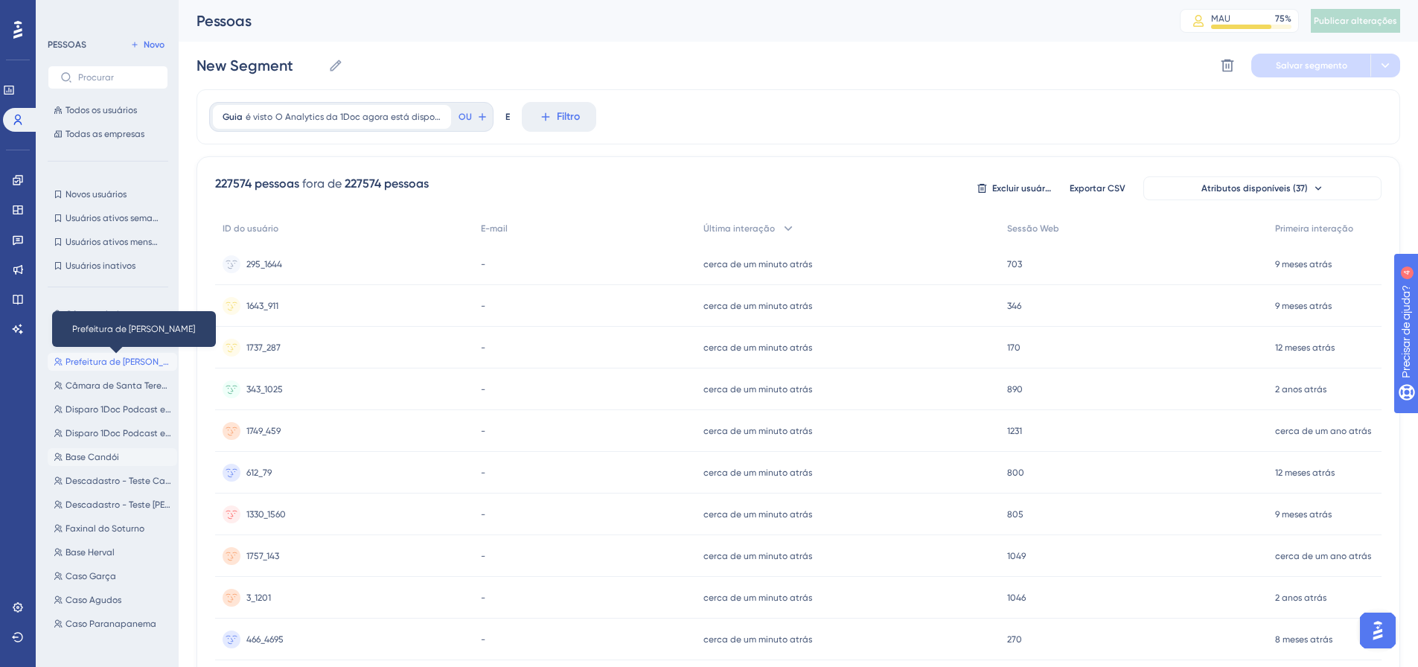
drag, startPoint x: 86, startPoint y: 365, endPoint x: 96, endPoint y: 459, distance: 94.3
click at [85, 365] on font "Prefeitura de Júlio Castilhos" at bounding box center [127, 361] width 124 height 10
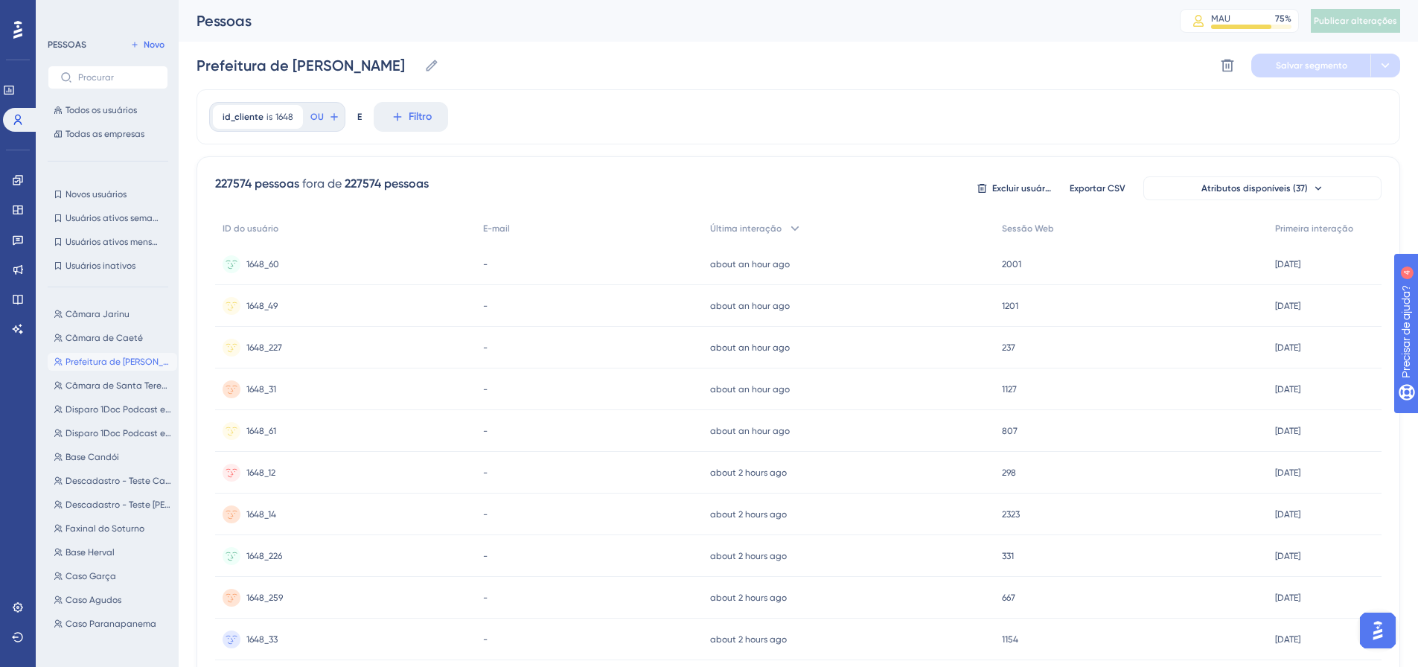
scroll to position [447, 0]
click at [91, 562] on font "Base Iporã" at bounding box center [87, 558] width 45 height 10
type input "Base Iporã"
